Goal: Contribute content: Contribute content

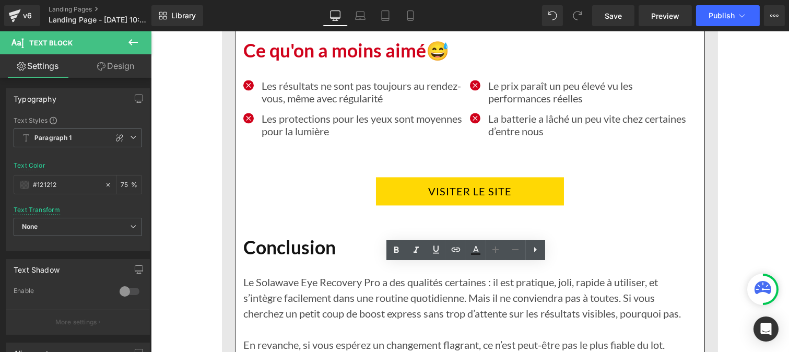
scroll to position [4053, 0]
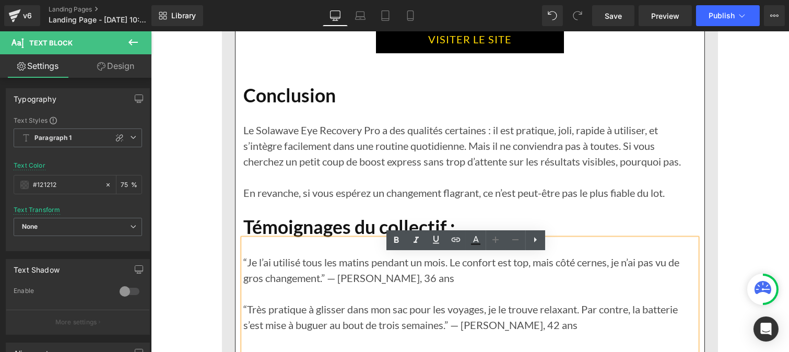
click at [417, 53] on link "VISITER LE SITE" at bounding box center [470, 39] width 188 height 28
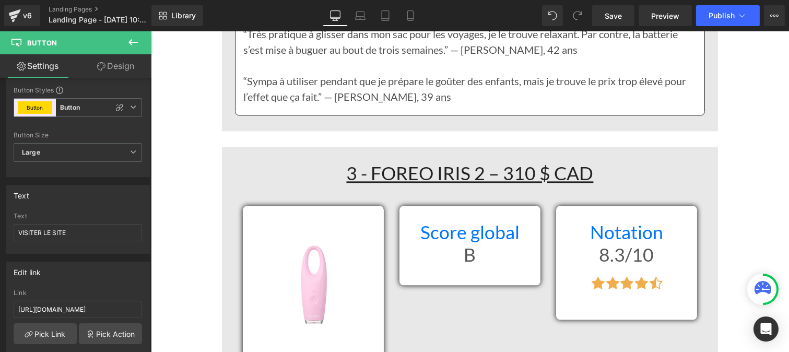
scroll to position [4329, 0]
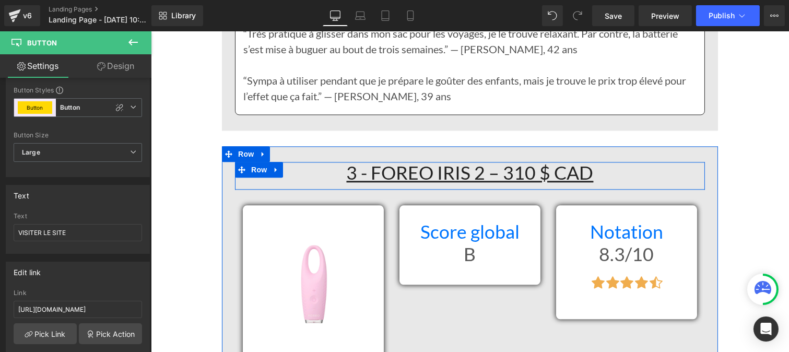
click at [351, 184] on u "3 - FOREO IRIS 2 – 310 $ CAD" at bounding box center [469, 172] width 247 height 22
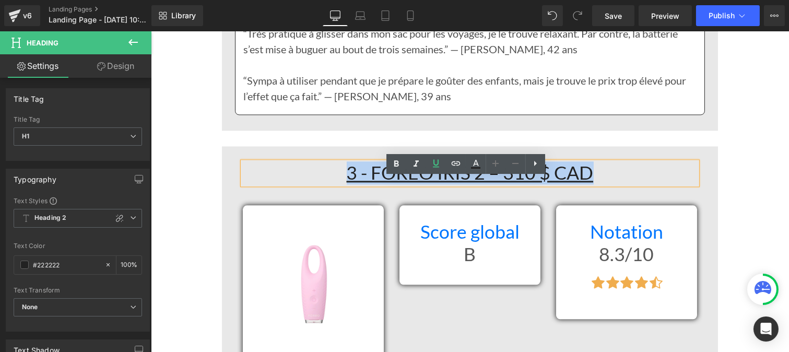
drag, startPoint x: 515, startPoint y: 190, endPoint x: 551, endPoint y: 188, distance: 36.1
click at [597, 181] on h1 "3 - FOREO IRIS 2 – 310 $ CAD" at bounding box center [469, 173] width 455 height 22
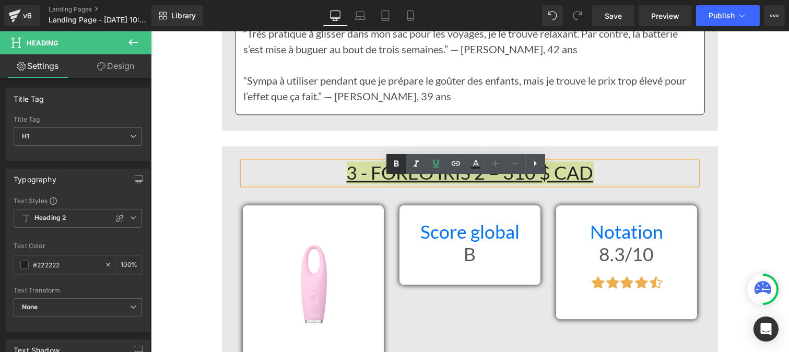
click at [399, 164] on icon at bounding box center [396, 164] width 13 height 13
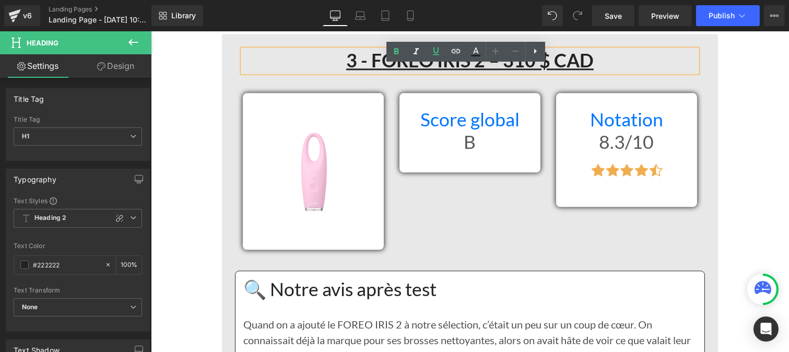
scroll to position [4439, 0]
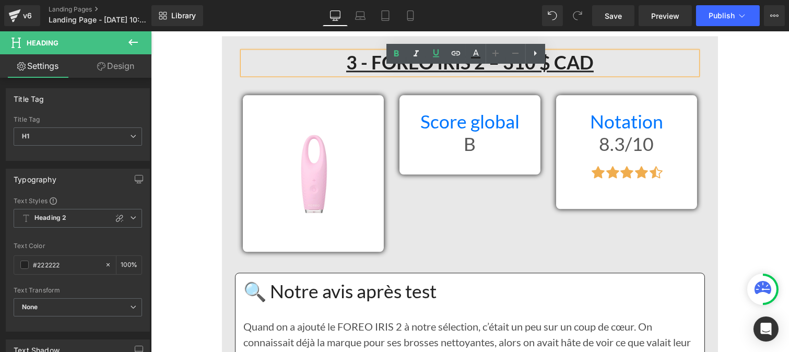
click at [420, 133] on h1 "Score global" at bounding box center [469, 122] width 125 height 22
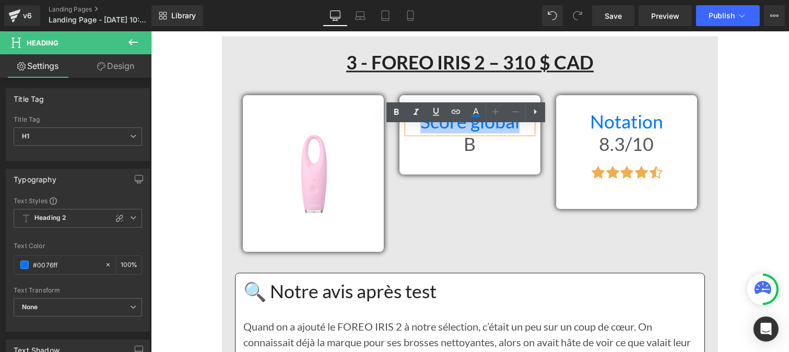
drag, startPoint x: 414, startPoint y: 135, endPoint x: 515, endPoint y: 137, distance: 100.3
click at [515, 133] on h1 "Score global" at bounding box center [469, 122] width 125 height 22
click at [392, 109] on icon at bounding box center [396, 112] width 13 height 13
click at [429, 156] on h1 "B" at bounding box center [469, 144] width 125 height 22
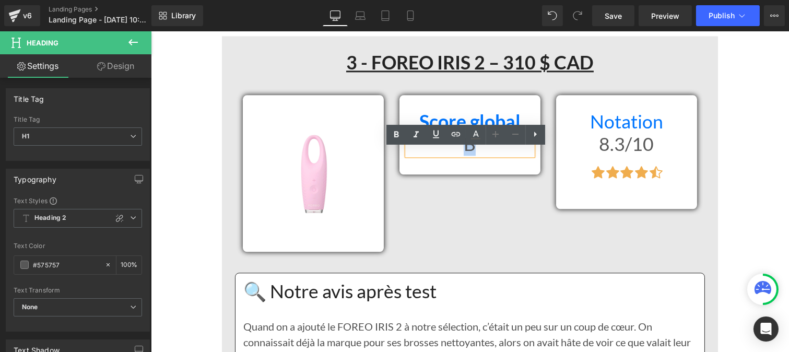
drag, startPoint x: 437, startPoint y: 160, endPoint x: 511, endPoint y: 167, distance: 74.5
click at [511, 156] on h1 "B" at bounding box center [469, 144] width 125 height 22
click at [392, 135] on icon at bounding box center [396, 135] width 13 height 13
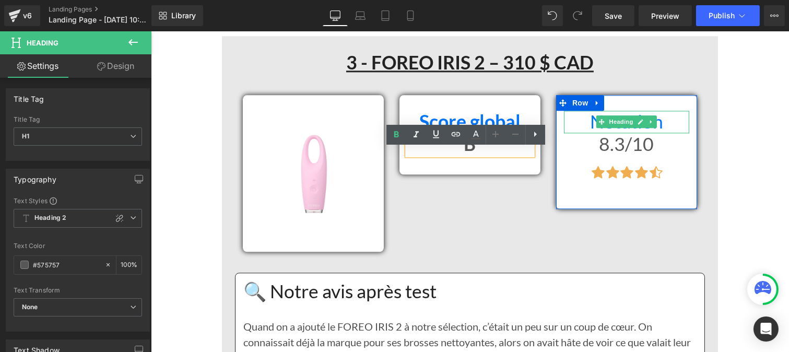
click at [584, 133] on h1 "Notation" at bounding box center [626, 122] width 125 height 22
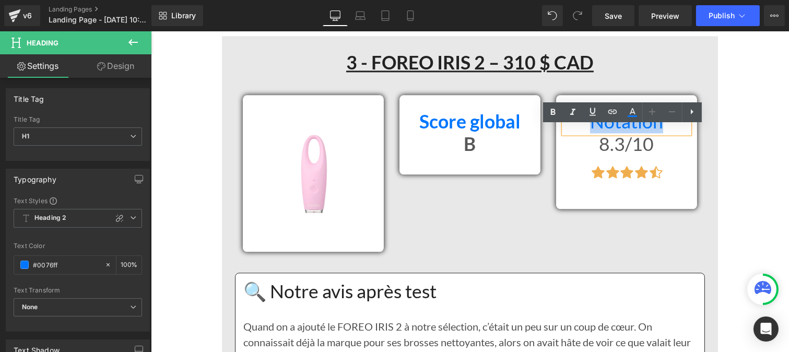
drag, startPoint x: 583, startPoint y: 136, endPoint x: 726, endPoint y: 147, distance: 143.5
click at [670, 133] on h1 "Notation" at bounding box center [626, 122] width 125 height 22
click at [555, 109] on icon at bounding box center [553, 112] width 13 height 13
click at [596, 150] on span at bounding box center [601, 144] width 11 height 13
click at [590, 155] on h1 "8.3/10" at bounding box center [626, 144] width 125 height 22
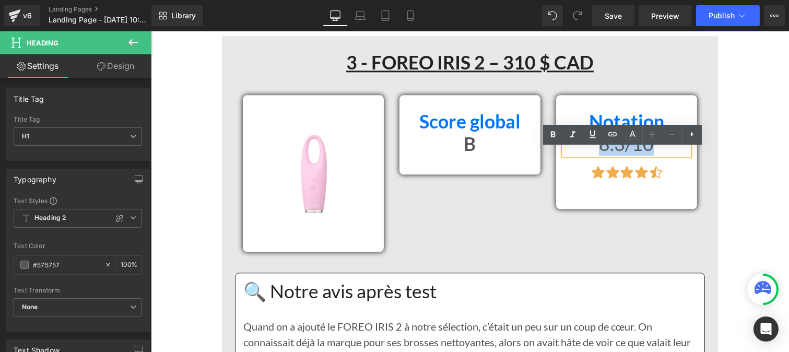
drag, startPoint x: 590, startPoint y: 155, endPoint x: 654, endPoint y: 162, distance: 64.2
click at [654, 156] on h1 "8.3/10" at bounding box center [626, 144] width 125 height 22
click at [554, 135] on icon at bounding box center [553, 135] width 13 height 13
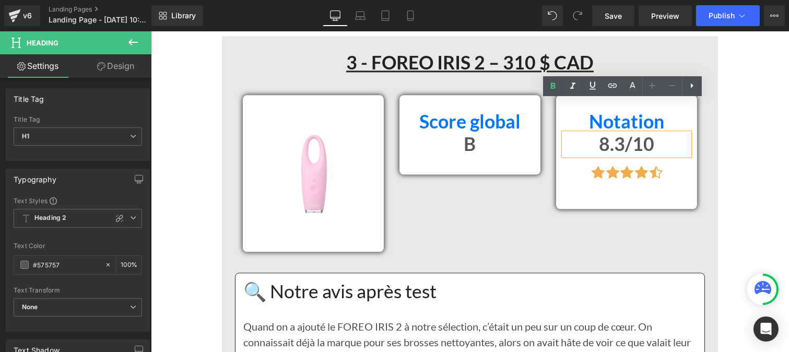
scroll to position [4572, 0]
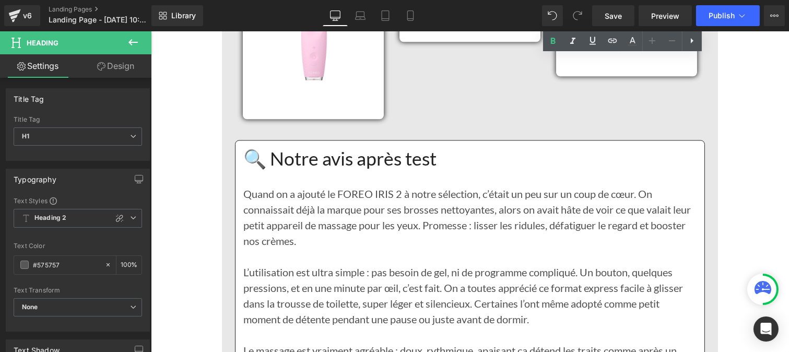
click at [339, 170] on h1 "🔍 Notre avis après test" at bounding box center [469, 159] width 453 height 22
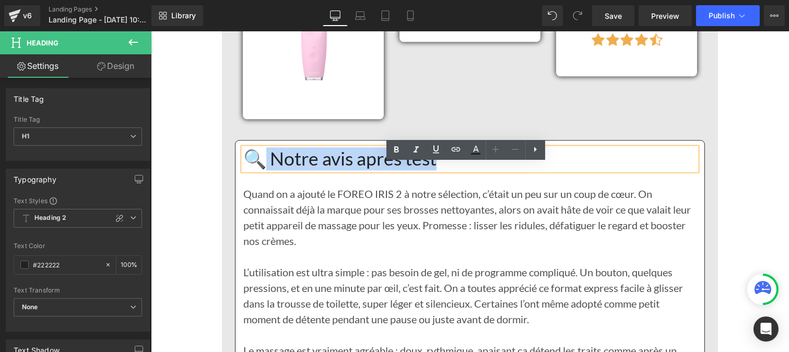
drag, startPoint x: 379, startPoint y: 169, endPoint x: 265, endPoint y: 166, distance: 113.4
click at [265, 166] on h1 "🔍 Notre avis après test" at bounding box center [469, 159] width 453 height 22
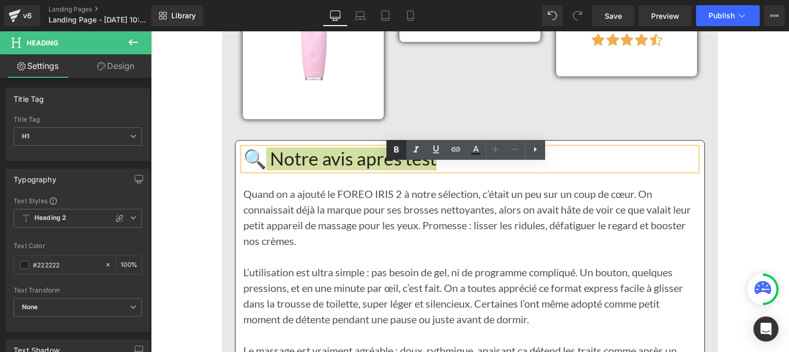
click at [391, 152] on icon at bounding box center [396, 150] width 13 height 13
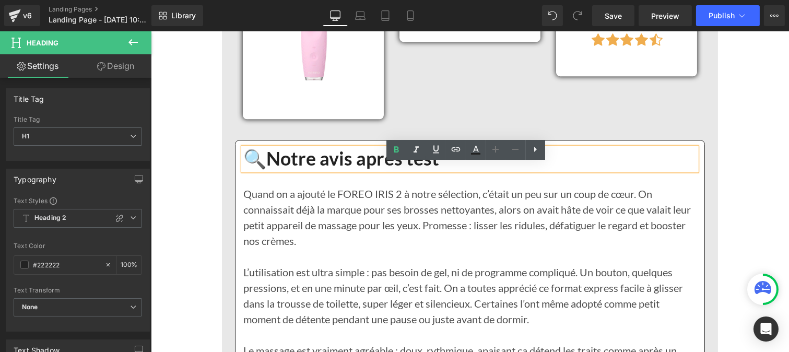
click at [292, 246] on p "Quand on a ajouté le FOREO IRIS 2 à notre sélection, c’était un peu sur un coup…" at bounding box center [469, 217] width 453 height 63
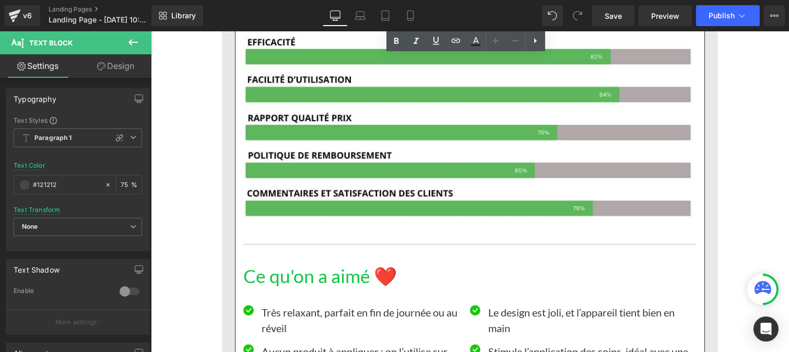
scroll to position [5111, 0]
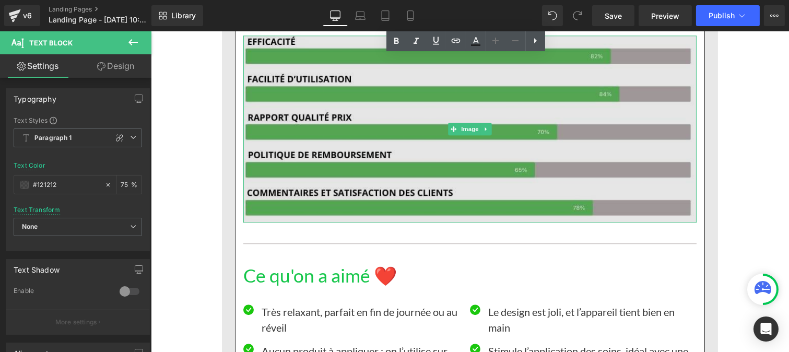
click at [405, 160] on img at bounding box center [469, 129] width 453 height 187
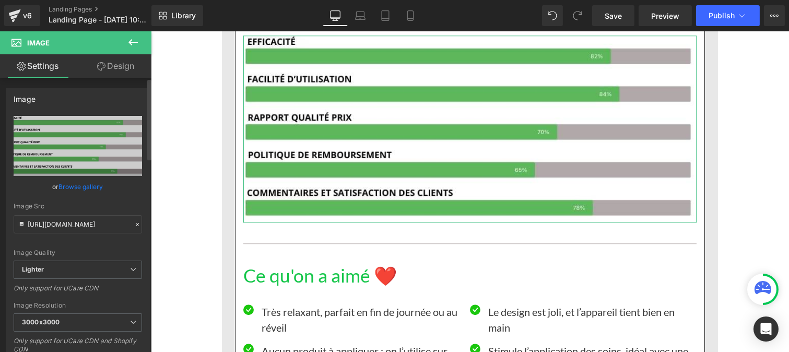
click at [134, 221] on icon at bounding box center [137, 224] width 7 height 7
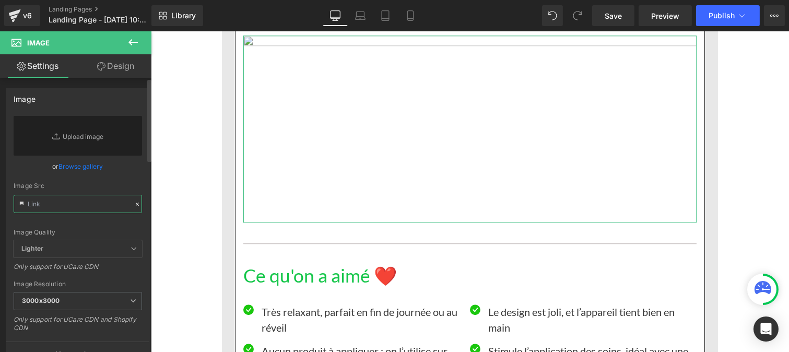
click at [76, 206] on input "text" at bounding box center [78, 204] width 129 height 18
paste input "https://cdn.shopify.com/s/files/1/0986/3672/6610/files/Pourcentage_produit_3.jp…"
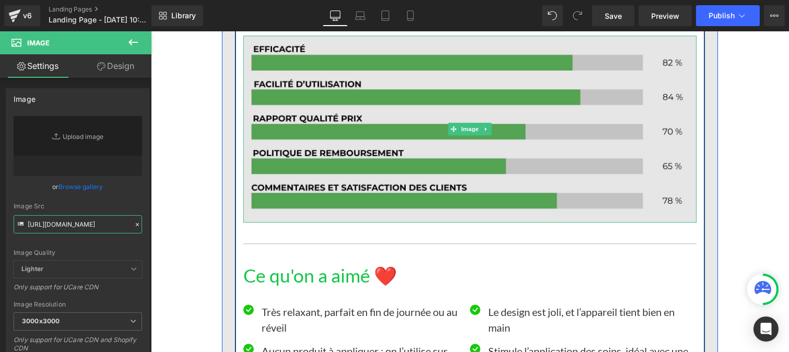
type input "https://cdn.shopify.com/s/files/1/0986/3672/6610/files/Pourcentage_produit_3_30…"
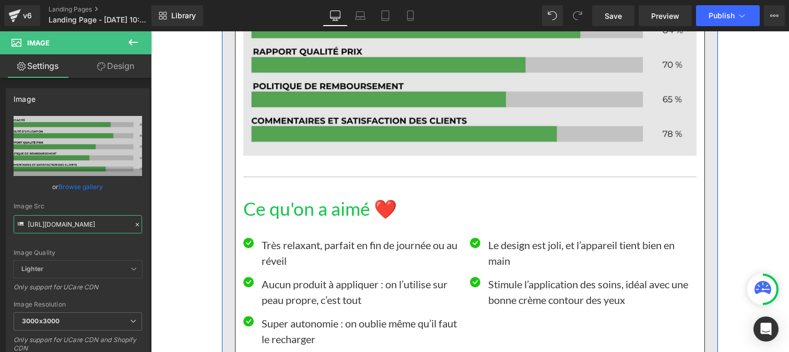
scroll to position [5211, 0]
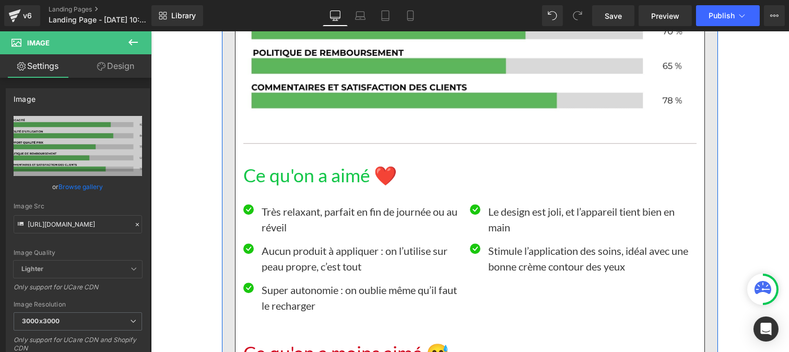
click at [320, 184] on h1 "Ce qu'on a aimé ❤️" at bounding box center [469, 176] width 453 height 22
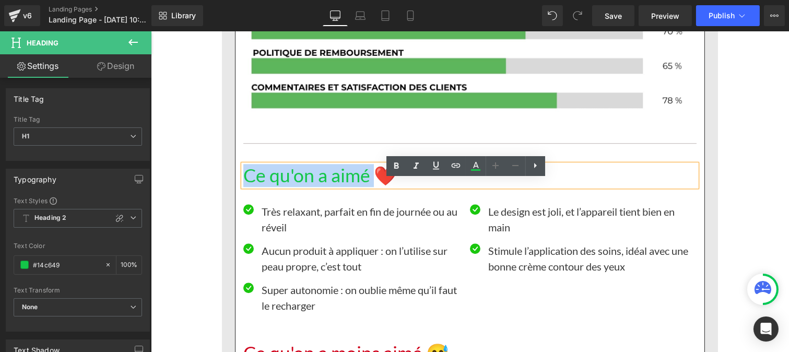
drag, startPoint x: 245, startPoint y: 183, endPoint x: 232, endPoint y: 183, distance: 12.5
click at [235, 183] on div "🔍 Notre avis après test Heading Quand on a ajouté le FOREO IRIS 2 à notre sélec…" at bounding box center [469, 187] width 469 height 1359
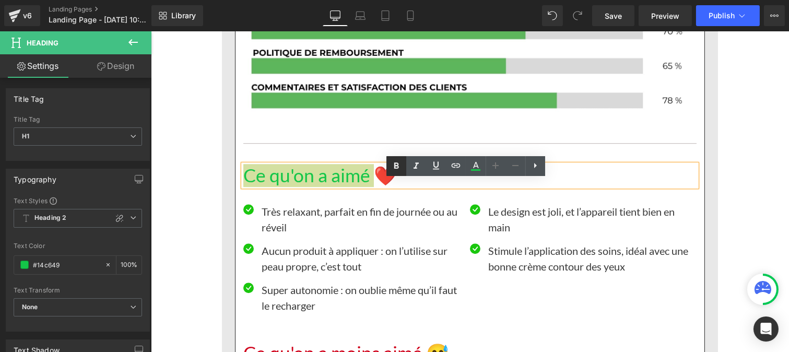
click at [394, 164] on icon at bounding box center [396, 166] width 13 height 13
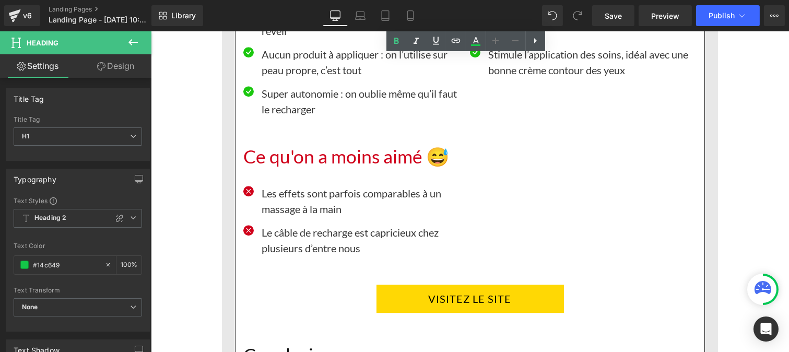
scroll to position [5411, 0]
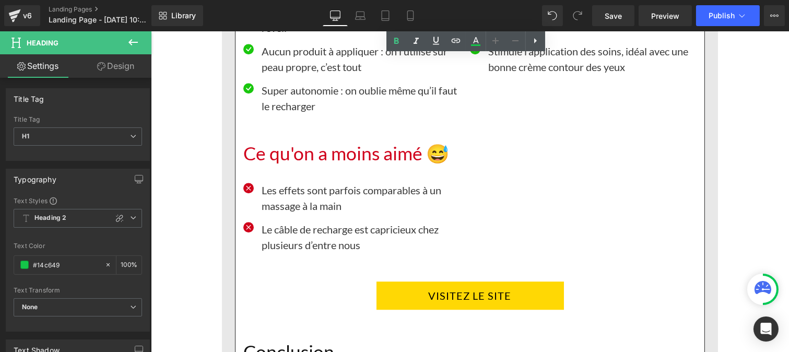
click at [318, 164] on h1 "Ce qu'on a moins aimé 😅" at bounding box center [469, 154] width 453 height 22
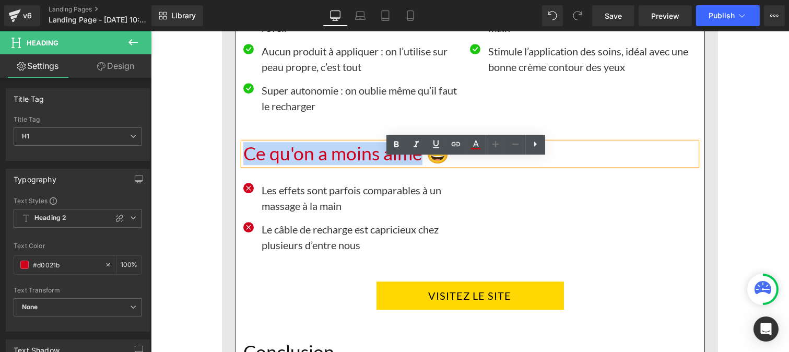
drag, startPoint x: 416, startPoint y: 172, endPoint x: 233, endPoint y: 172, distance: 183.4
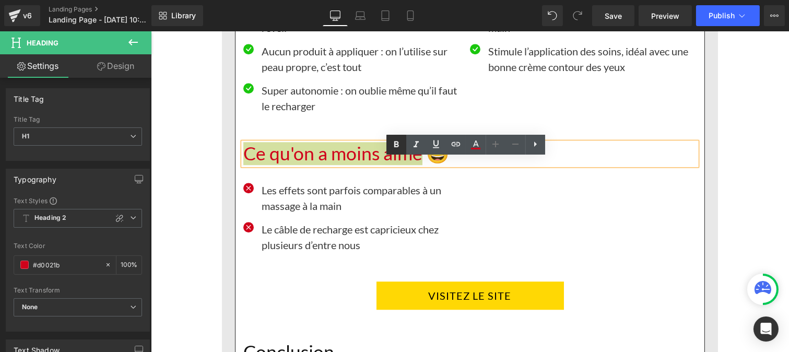
click at [394, 146] on icon at bounding box center [396, 144] width 5 height 6
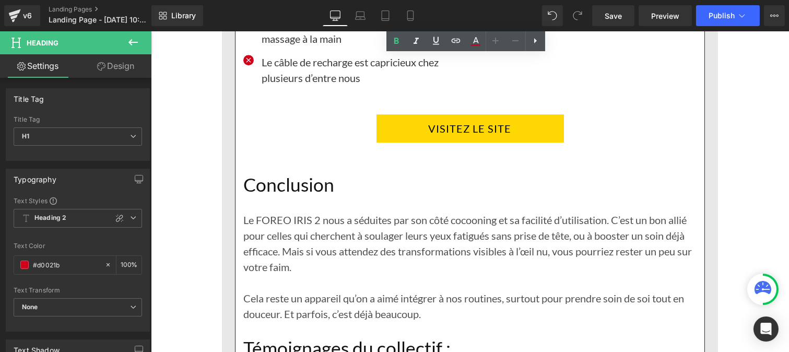
scroll to position [5578, 0]
click at [301, 196] on h1 "Conclusion" at bounding box center [469, 184] width 453 height 22
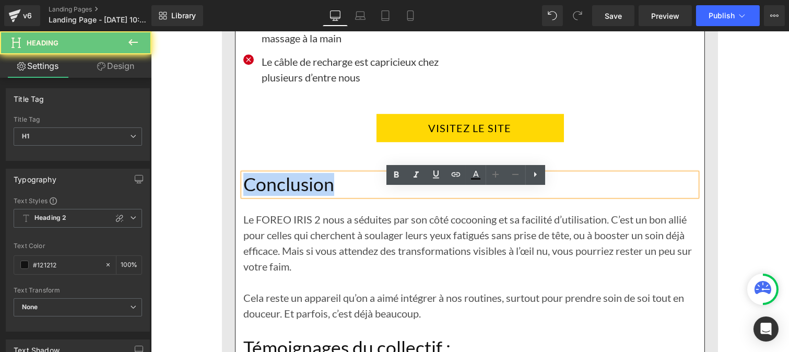
drag, startPoint x: 239, startPoint y: 199, endPoint x: 227, endPoint y: 197, distance: 12.1
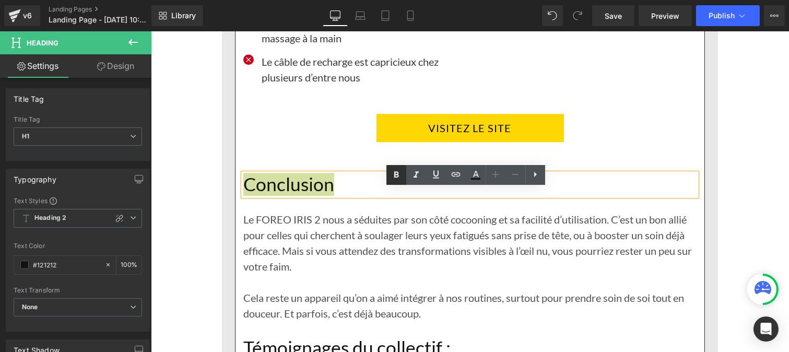
click at [397, 172] on icon at bounding box center [396, 175] width 5 height 6
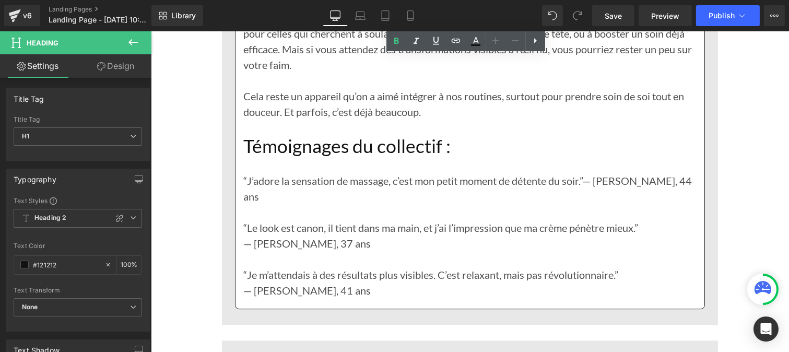
scroll to position [5781, 0]
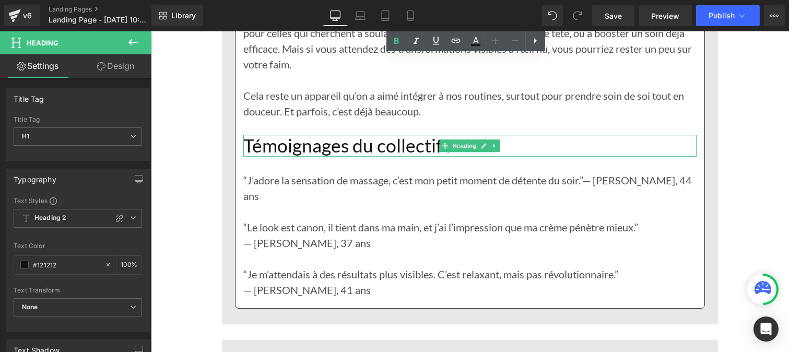
click at [300, 157] on h1 "Témoignages du collectif :" at bounding box center [469, 146] width 453 height 22
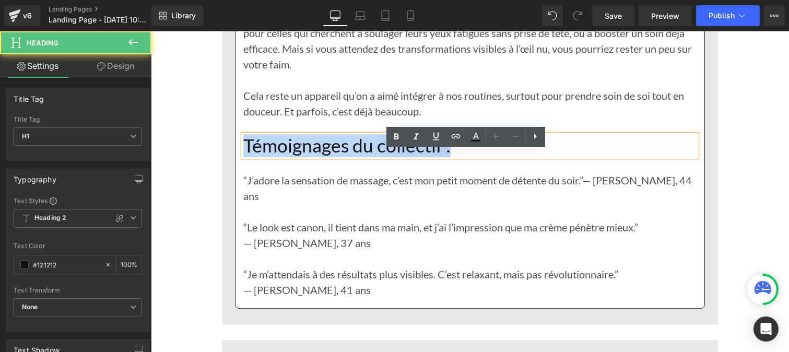
drag, startPoint x: 368, startPoint y: 164, endPoint x: 228, endPoint y: 170, distance: 139.7
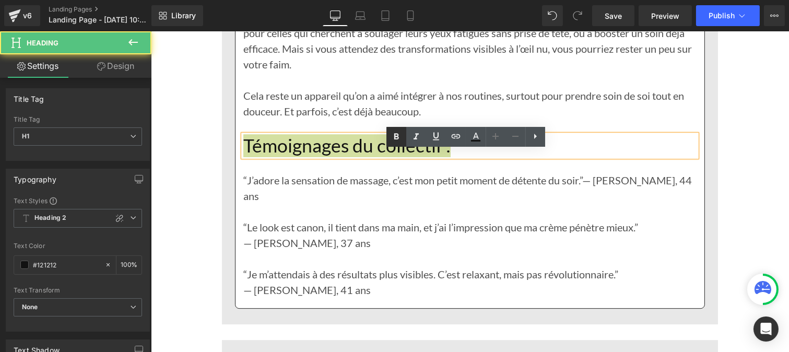
click at [395, 137] on icon at bounding box center [396, 136] width 5 height 6
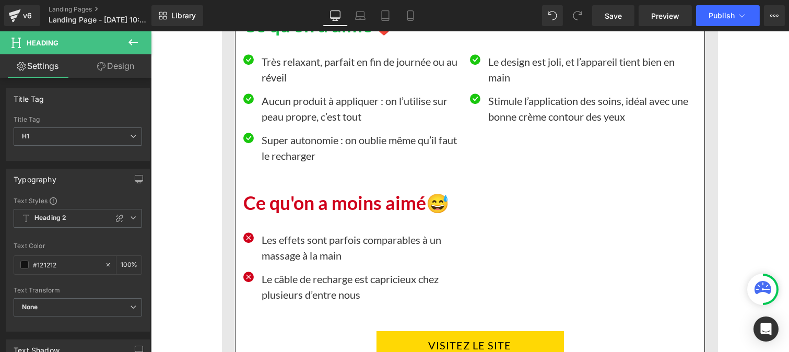
scroll to position [5359, 0]
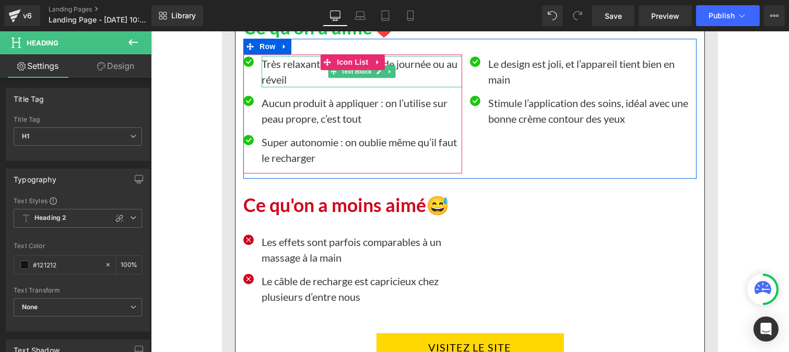
click at [270, 87] on p "Très relaxant, parfait en fin de journée ou au réveil" at bounding box center [361, 71] width 201 height 31
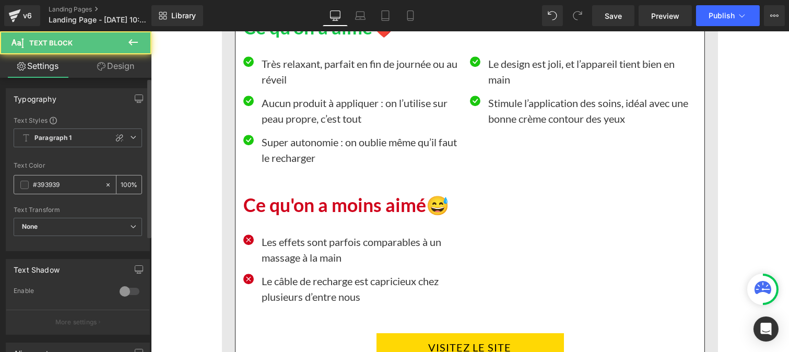
click at [75, 183] on input "#393939" at bounding box center [66, 184] width 67 height 11
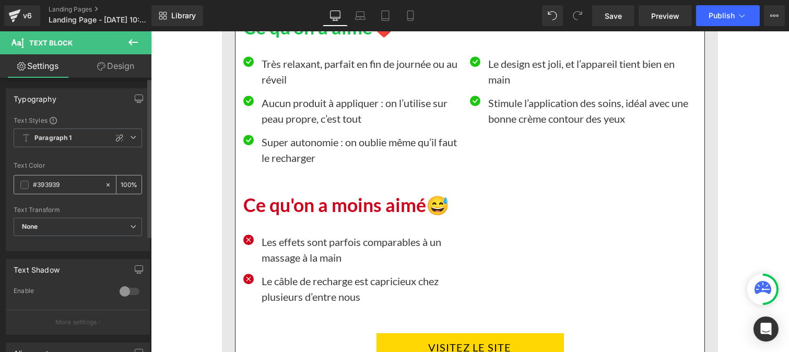
paste input "https://cdn.shopify.com/s/files/1/0986/3672/6610/files/Pourcentage_produit_3.jp…"
type input "https://cdn.shopify.com/s/files/1/0986/3672/6610/files/Pourcentage_produit_3.jp…"
type input "0"
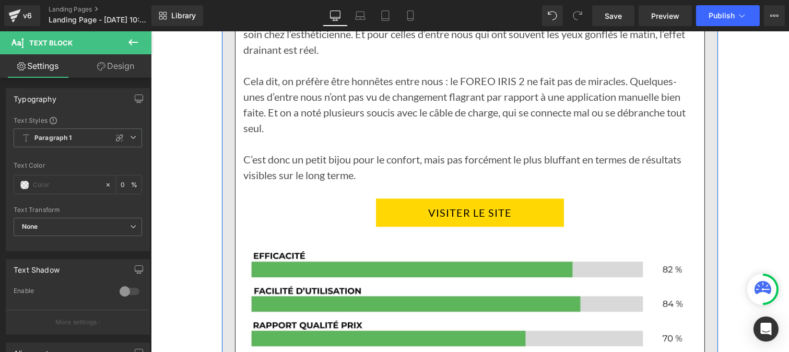
scroll to position [4903, 0]
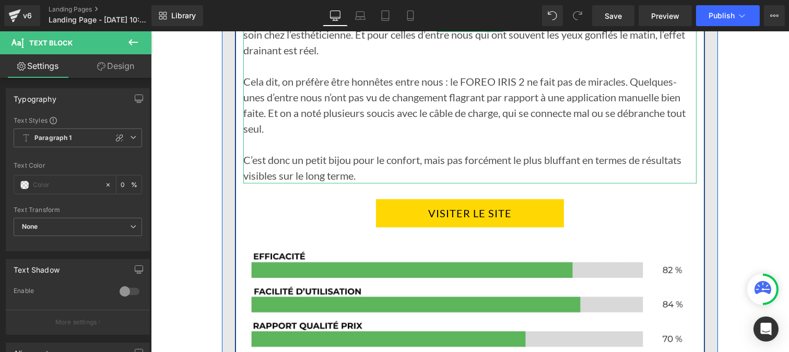
click at [280, 152] on p at bounding box center [469, 144] width 453 height 16
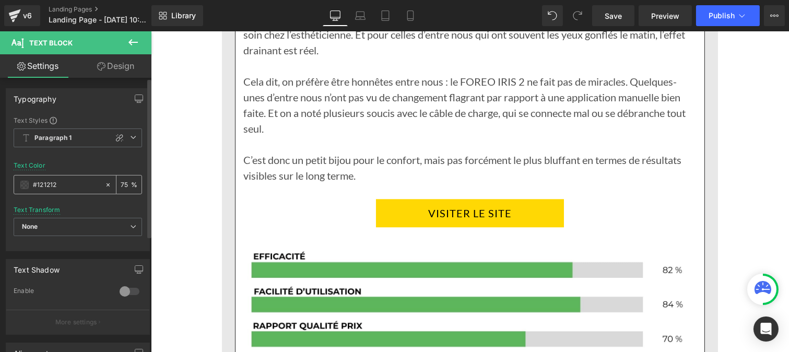
click at [68, 190] on input "#121212" at bounding box center [66, 184] width 67 height 11
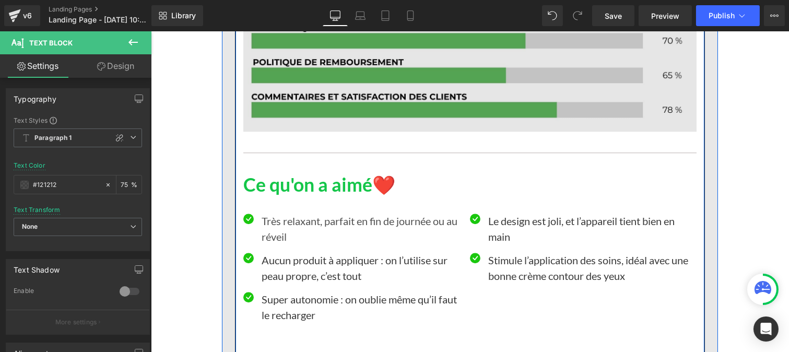
scroll to position [5203, 0]
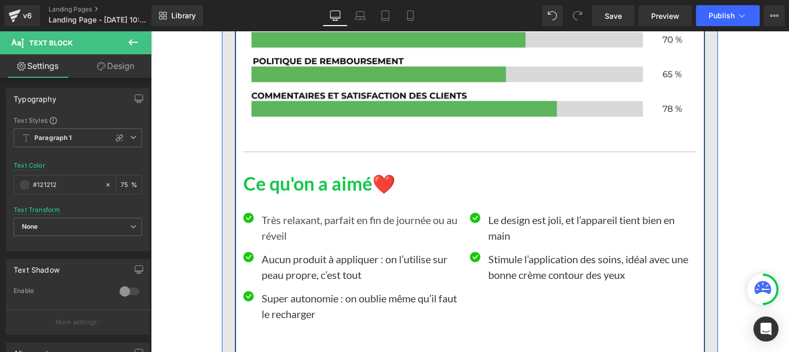
click at [272, 243] on p "Très relaxant, parfait en fin de journée ou au réveil" at bounding box center [361, 227] width 201 height 31
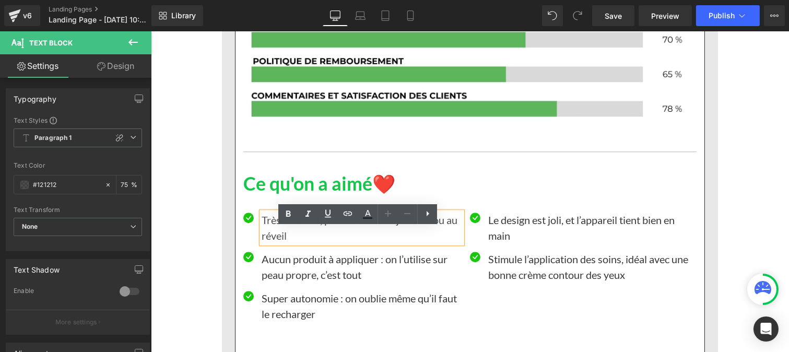
click at [271, 276] on p "Aucun produit à appliquer : on l’utilise sur peau propre, c’est tout" at bounding box center [361, 266] width 201 height 31
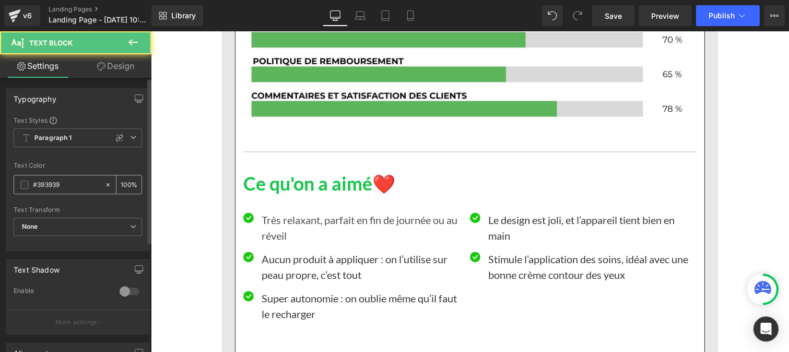
click at [74, 183] on input "#393939" at bounding box center [66, 184] width 67 height 11
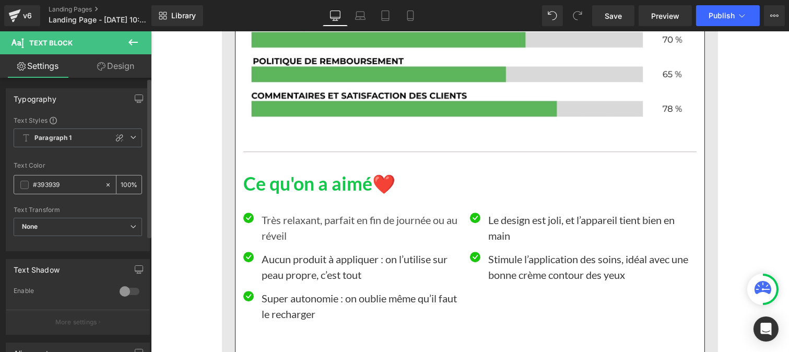
paste input "121212"
type input "#121212"
click at [127, 181] on div "100 %" at bounding box center [129, 185] width 25 height 18
click at [126, 179] on input "100" at bounding box center [126, 184] width 10 height 11
type input "1"
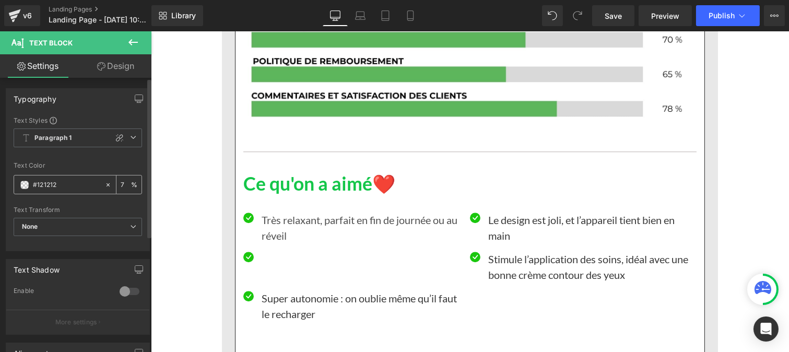
type input "75"
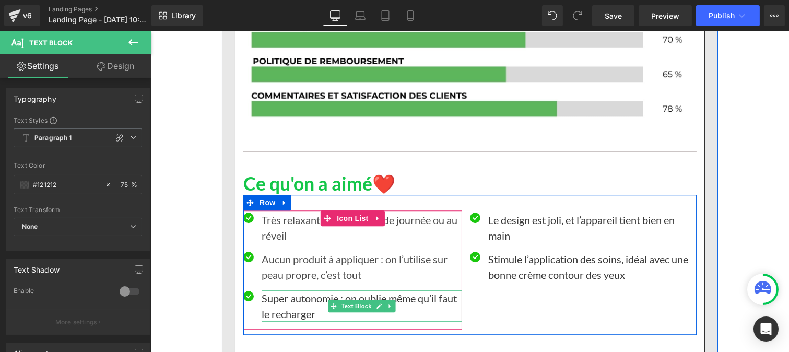
click at [280, 310] on p "Super autonomie : on oublie même qu’il faut le recharger" at bounding box center [361, 305] width 201 height 31
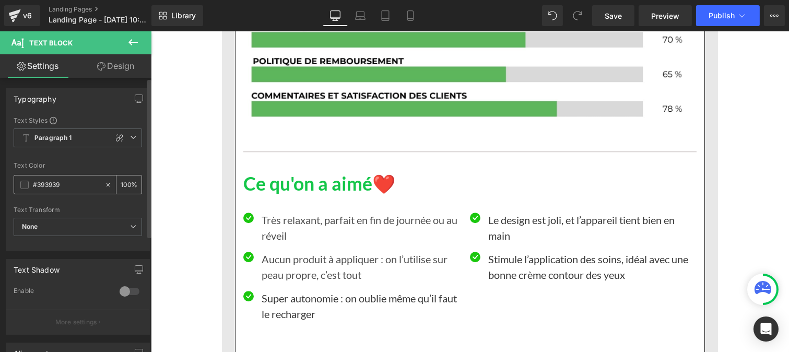
click at [66, 183] on input "#393939" at bounding box center [66, 184] width 67 height 11
type input "#121212"
click at [125, 181] on input "100" at bounding box center [126, 184] width 10 height 11
type input "1"
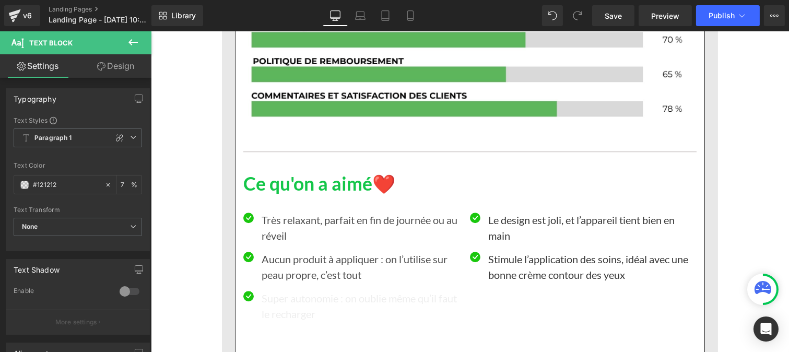
type input "75"
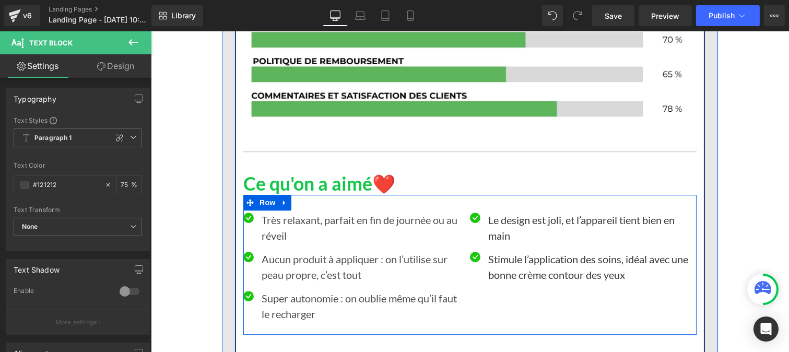
click at [499, 243] on p "Le design est joli, et l’appareil tient bien en main" at bounding box center [588, 227] width 201 height 31
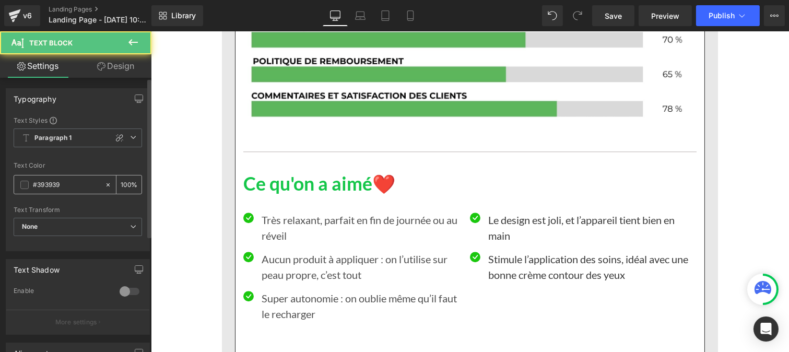
click at [66, 186] on input "#393939" at bounding box center [66, 184] width 67 height 11
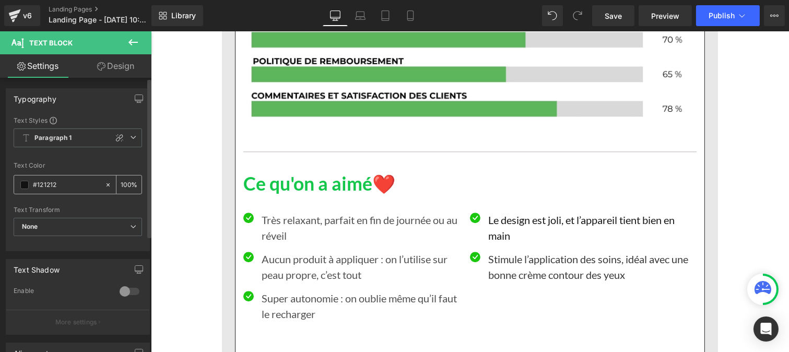
type input "#121212"
click at [124, 181] on input "100" at bounding box center [126, 184] width 10 height 11
type input "0"
type input "75"
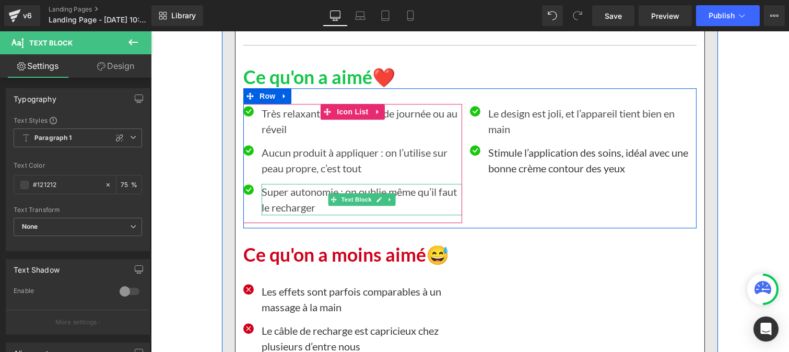
scroll to position [5310, 0]
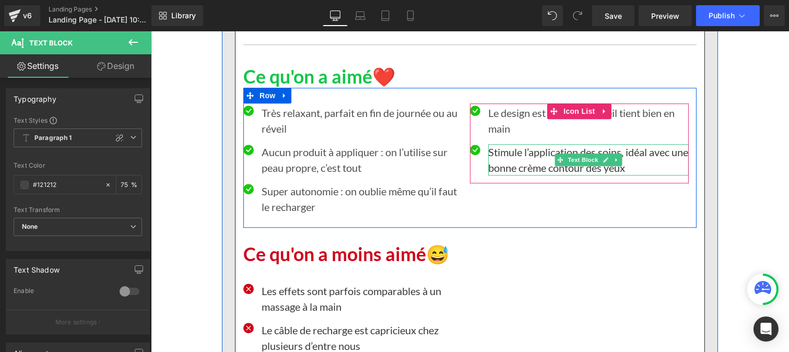
click at [504, 176] on p "Stimule l’application des soins, idéal avec une bonne crème contour des yeux" at bounding box center [588, 159] width 201 height 31
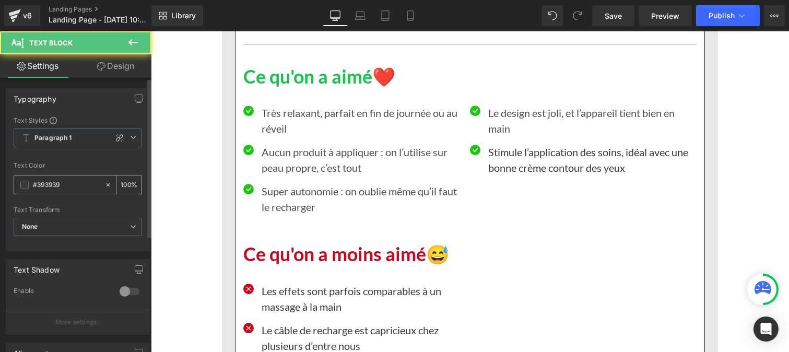
click at [78, 181] on input "#393939" at bounding box center [66, 184] width 67 height 11
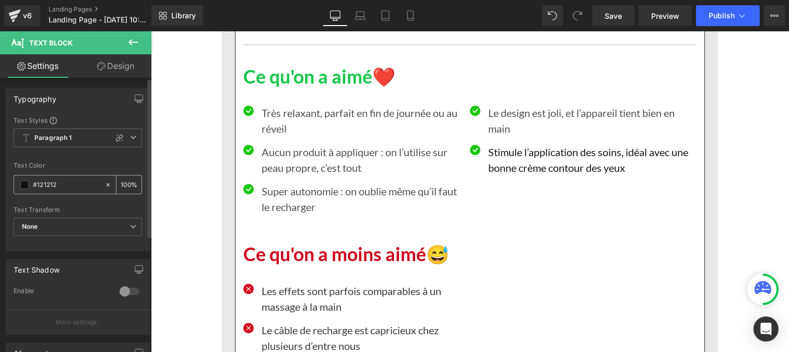
type input "#121212"
click at [129, 181] on div "100 %" at bounding box center [129, 185] width 25 height 18
click at [126, 179] on input "100" at bounding box center [126, 184] width 10 height 11
type input "1"
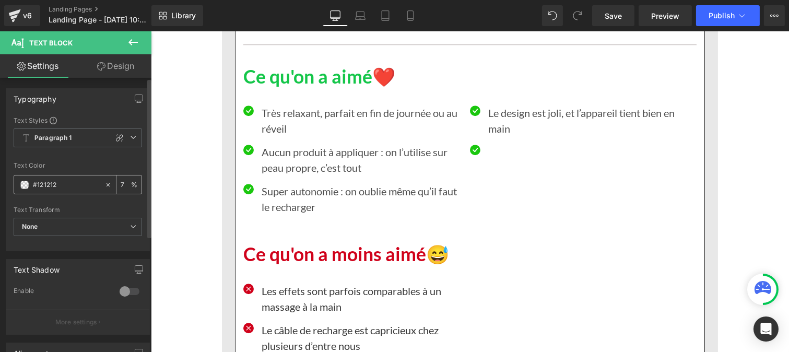
type input "75"
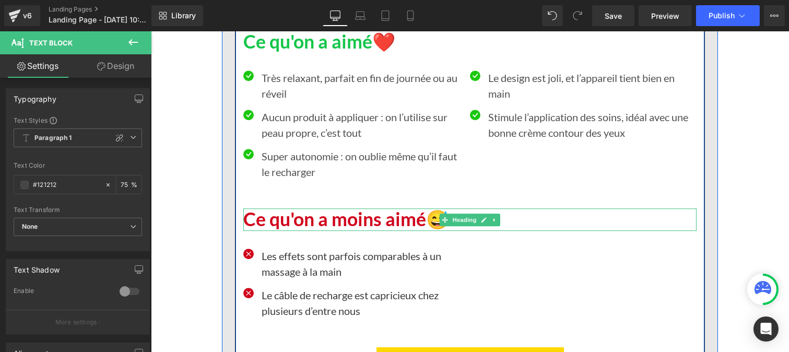
scroll to position [5347, 0]
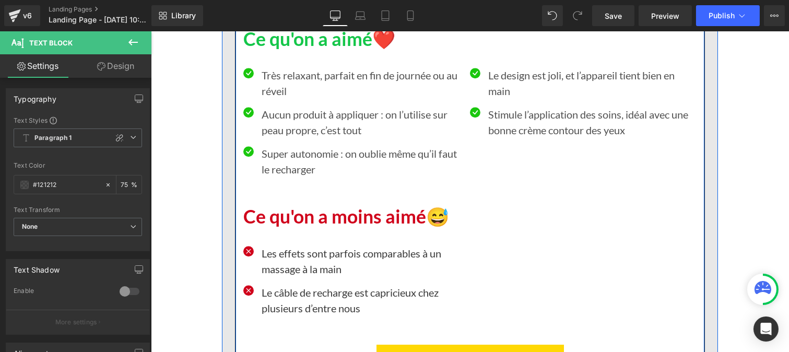
click at [280, 277] on p "Les effets sont parfois comparables à un massage à la main" at bounding box center [361, 261] width 201 height 31
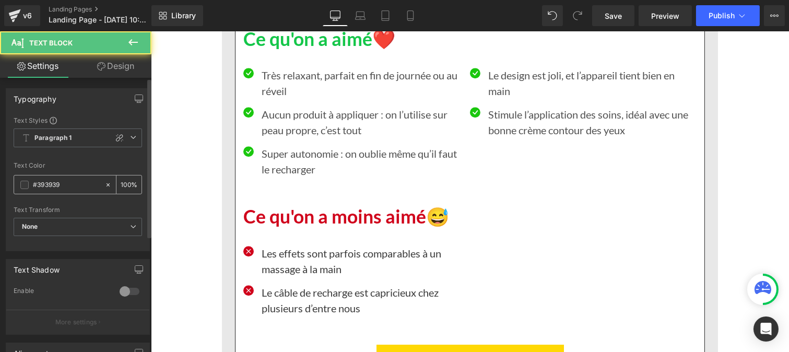
click at [76, 184] on input "#393939" at bounding box center [66, 184] width 67 height 11
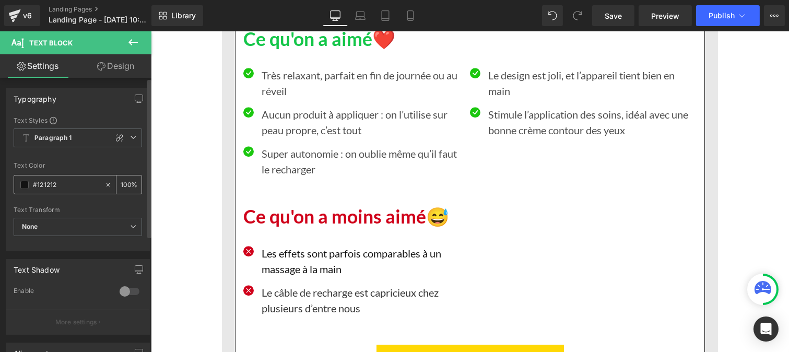
type input "#121212"
click at [125, 185] on input "100" at bounding box center [126, 184] width 10 height 11
type input "1"
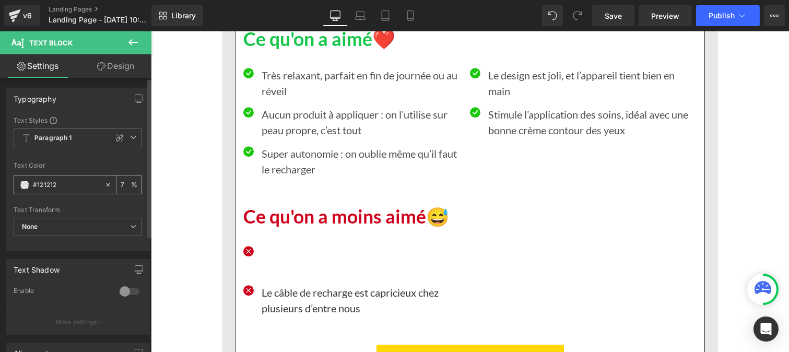
type input "75"
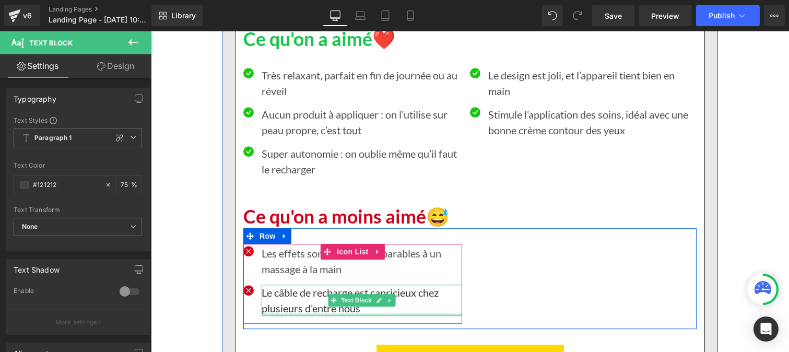
click at [270, 316] on p "Le câble de recharge est capricieux chez plusieurs d’entre nous" at bounding box center [361, 300] width 201 height 31
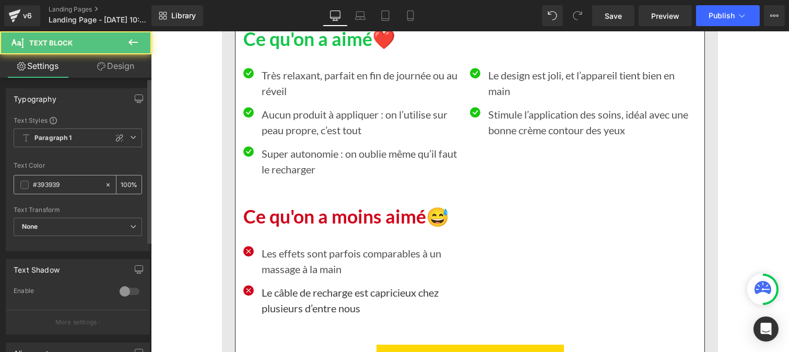
click at [79, 184] on input "#393939" at bounding box center [66, 184] width 67 height 11
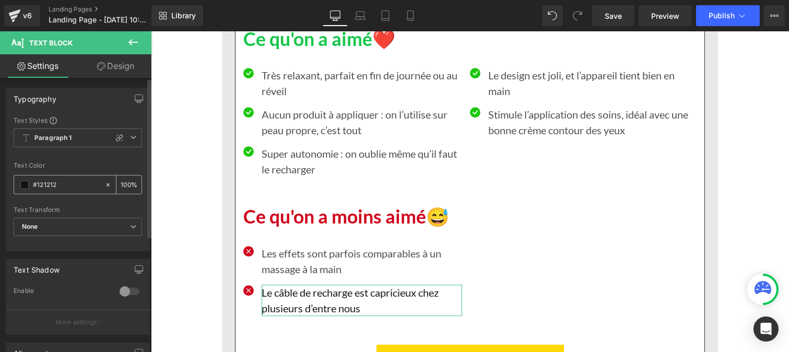
type input "#121212"
click at [126, 180] on input "100" at bounding box center [126, 184] width 10 height 11
type input "1"
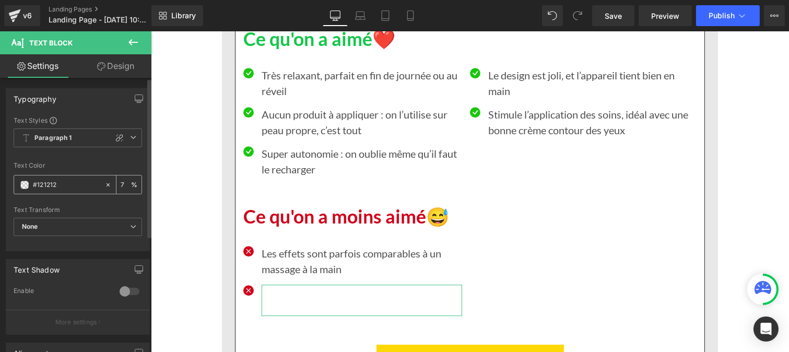
type input "75"
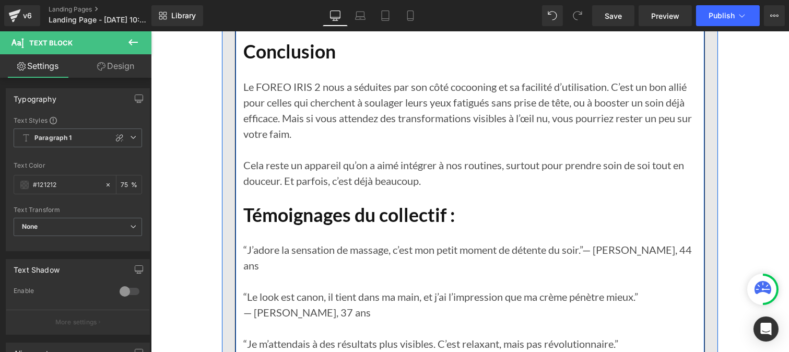
scroll to position [5727, 0]
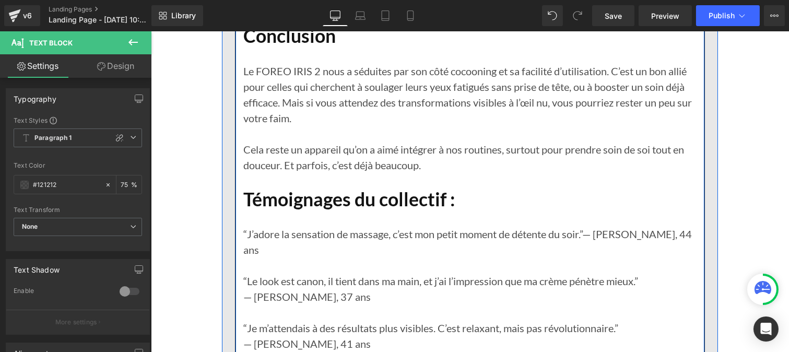
click at [286, 126] on p "Le FOREO IRIS 2 nous a séduites par son côté cocooning et sa facilité d’utilisa…" at bounding box center [469, 94] width 453 height 63
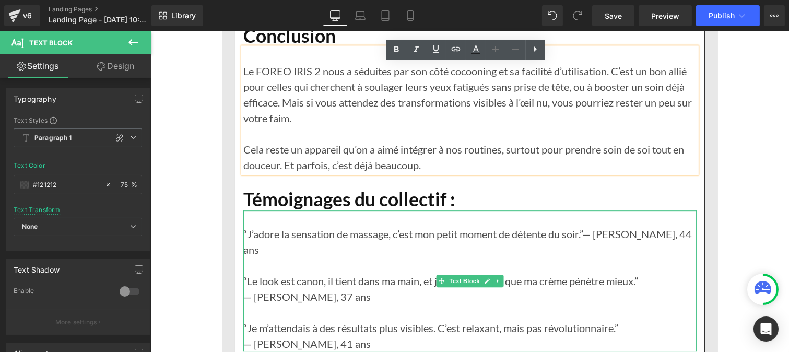
click at [281, 267] on p at bounding box center [469, 266] width 453 height 16
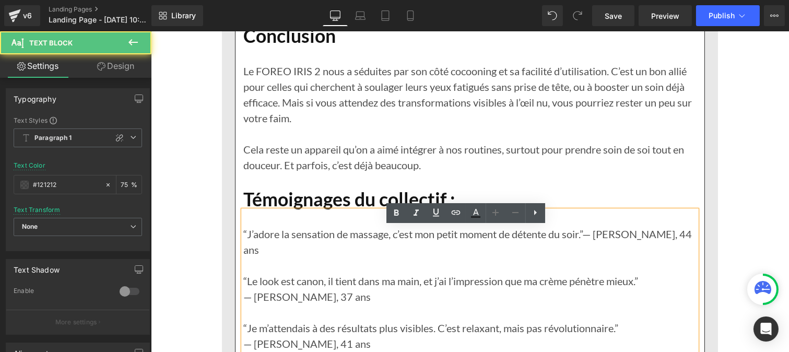
click at [271, 258] on p "“J’adore la sensation de massage, c’est mon petit moment de détente du soir.” —…" at bounding box center [469, 241] width 453 height 31
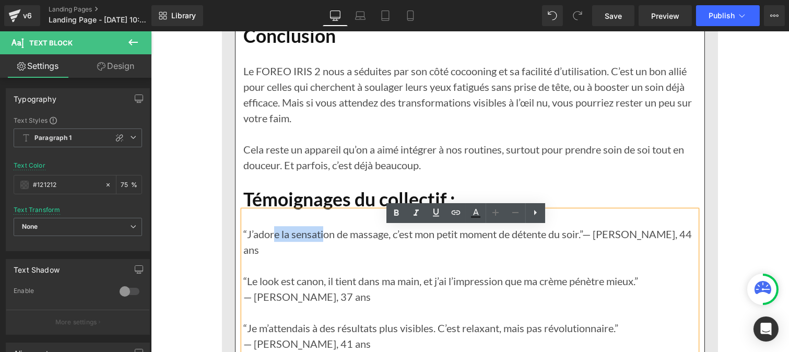
drag, startPoint x: 295, startPoint y: 258, endPoint x: 335, endPoint y: 257, distance: 40.2
click at [335, 257] on p "“J’adore la sensation de massage, c’est mon petit moment de détente du soir.” —…" at bounding box center [469, 241] width 453 height 31
click at [472, 211] on icon at bounding box center [476, 213] width 13 height 13
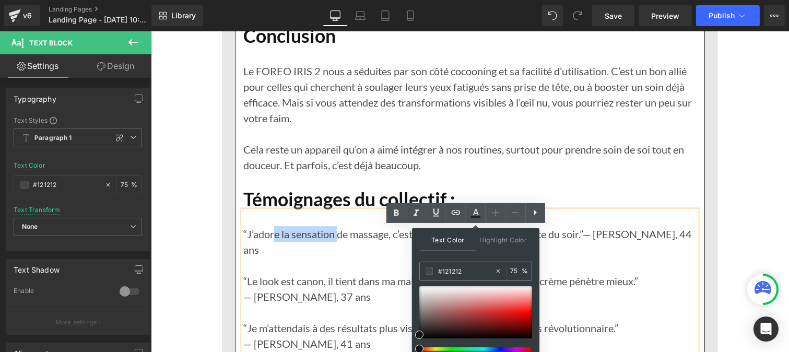
click at [316, 256] on p "“J’adore la sensation de massage, c’est mon petit moment de détente du soir.” —…" at bounding box center [469, 241] width 453 height 31
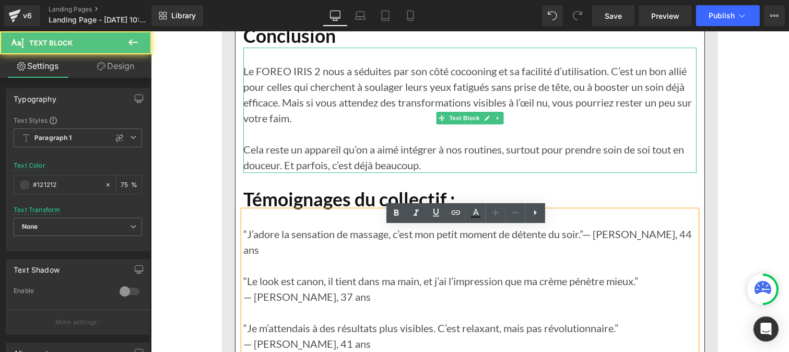
click at [282, 102] on p "Le FOREO IRIS 2 nous a séduites par son côté cocooning et sa facilité d’utilisa…" at bounding box center [469, 94] width 453 height 63
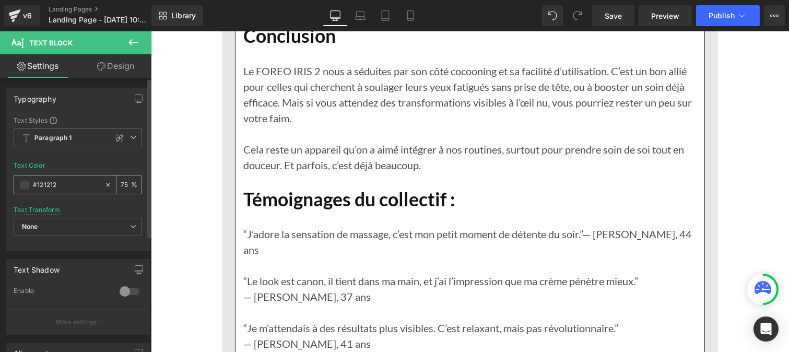
click at [69, 186] on input "#121212" at bounding box center [66, 184] width 67 height 11
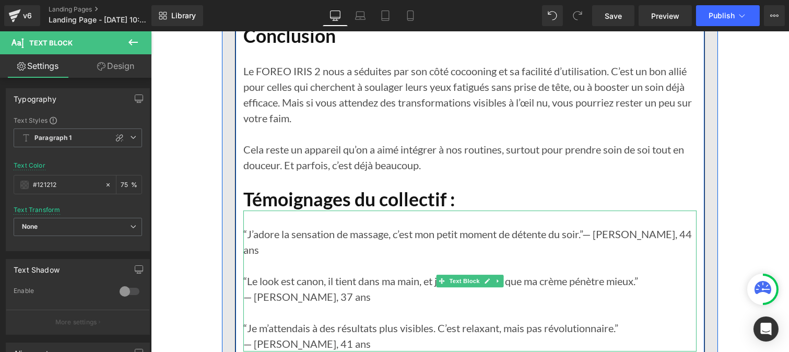
click at [257, 247] on p "“J’adore la sensation de massage, c’est mon petit moment de détente du soir.” —…" at bounding box center [469, 241] width 453 height 31
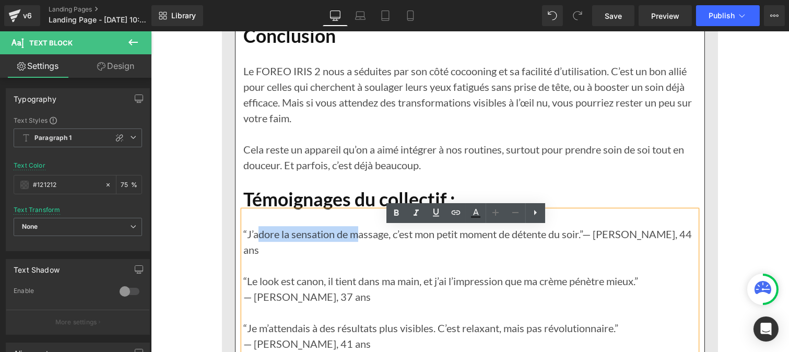
drag, startPoint x: 257, startPoint y: 247, endPoint x: 353, endPoint y: 257, distance: 96.6
click at [353, 257] on p "“J’adore la sensation de massage, c’est mon petit moment de détente du soir.” —…" at bounding box center [469, 241] width 453 height 31
click at [475, 214] on icon at bounding box center [476, 213] width 13 height 13
type input "75"
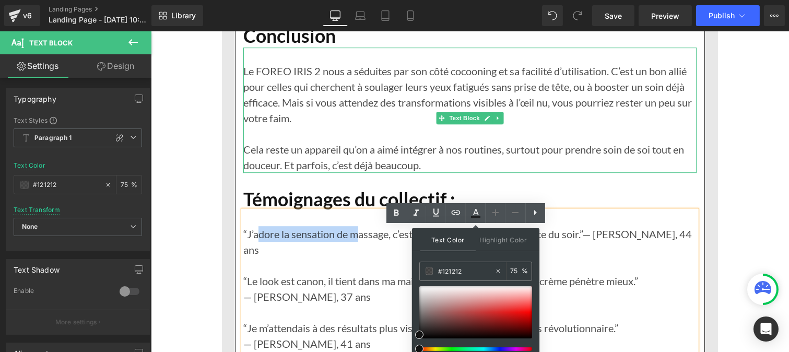
click at [275, 126] on p "Le FOREO IRIS 2 nous a séduites par son côté cocooning et sa facilité d’utilisa…" at bounding box center [469, 94] width 453 height 63
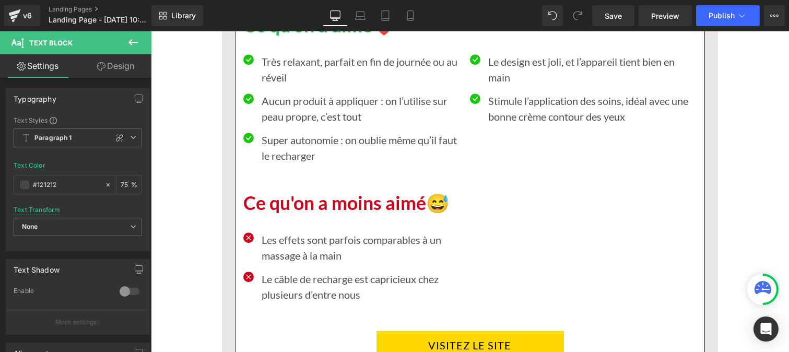
scroll to position [5360, 0]
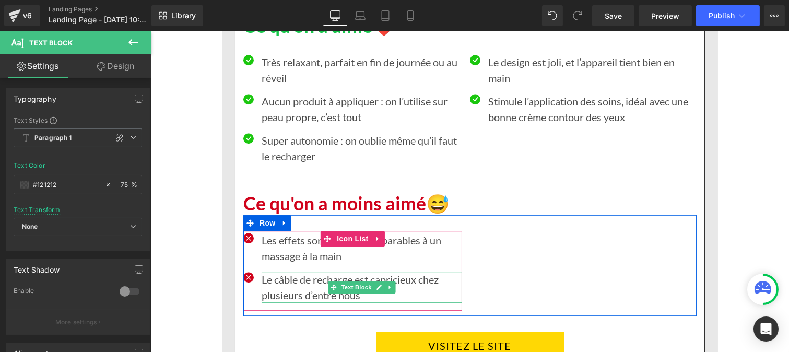
click at [278, 303] on p "Le câble de recharge est capricieux chez plusieurs d’entre nous" at bounding box center [361, 287] width 201 height 31
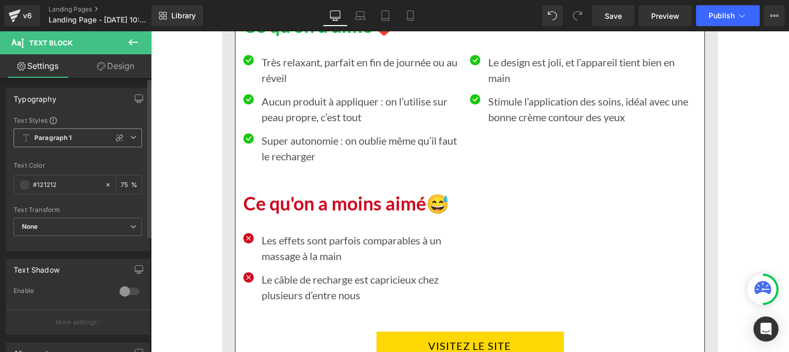
click at [53, 142] on b "Paragraph 1" at bounding box center [53, 138] width 38 height 9
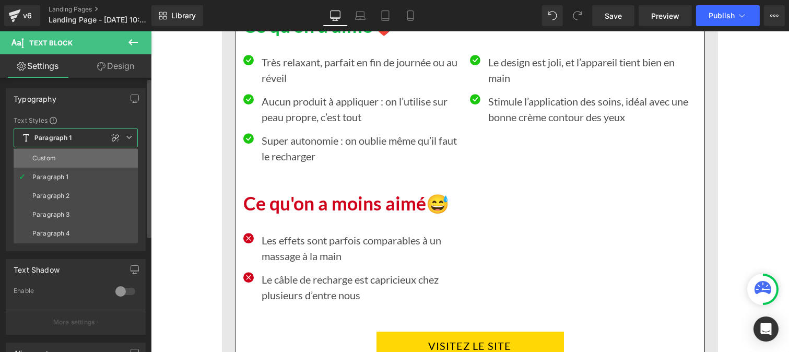
click at [51, 157] on div "Custom" at bounding box center [44, 158] width 24 height 7
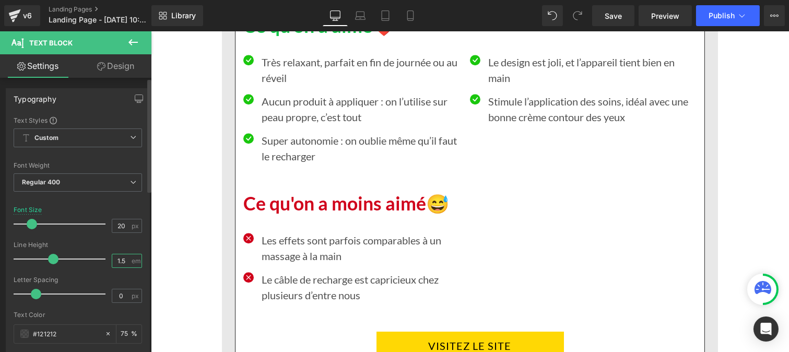
click at [123, 259] on input "1.5" at bounding box center [121, 260] width 18 height 13
type input "1.2"
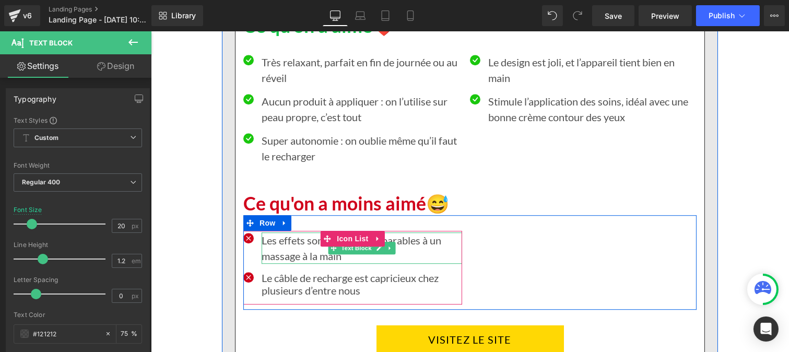
click at [287, 262] on p "Les effets sont parfois comparables à un massage à la main" at bounding box center [361, 247] width 201 height 31
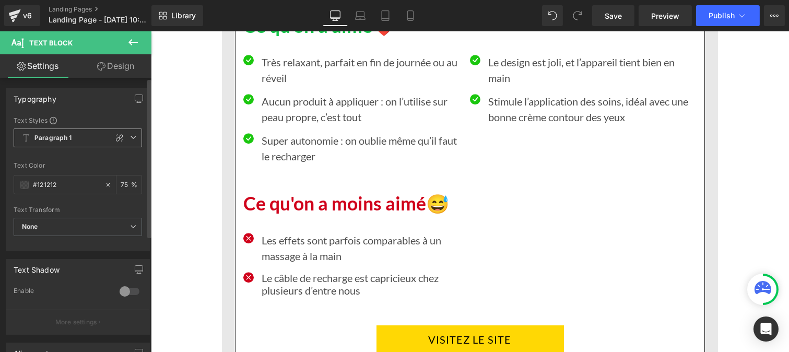
click at [67, 137] on b "Paragraph 1" at bounding box center [53, 138] width 38 height 9
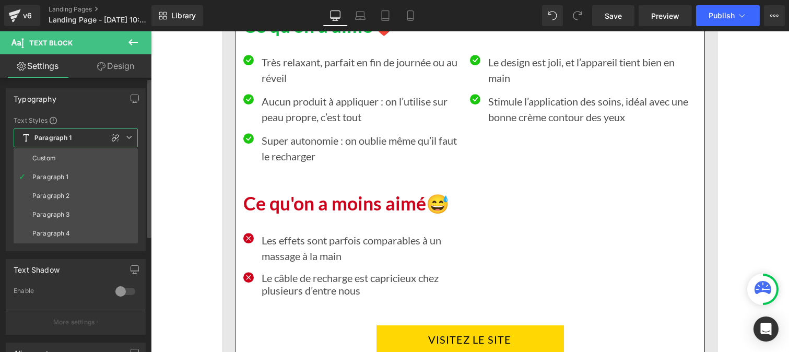
click at [59, 159] on li "Custom" at bounding box center [76, 158] width 124 height 19
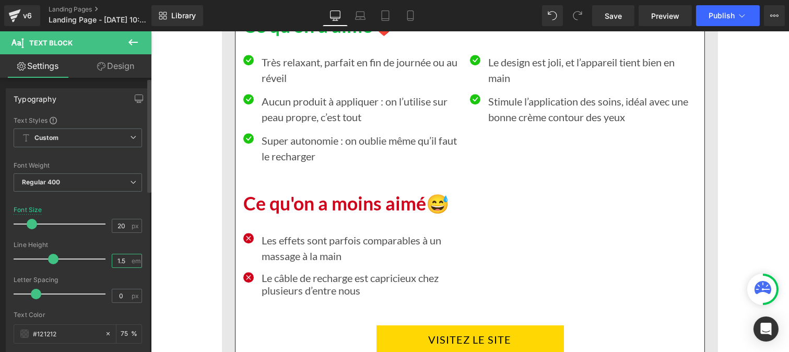
click at [126, 255] on input "1.5" at bounding box center [121, 260] width 18 height 13
type input "1.2"
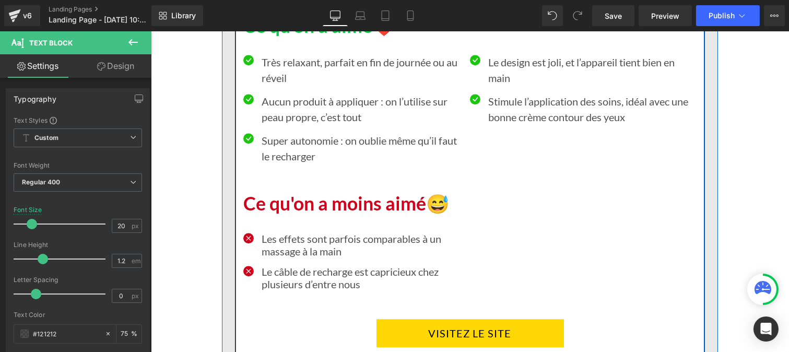
click at [280, 164] on p "Super autonomie : on oublie même qu’il faut le recharger" at bounding box center [361, 148] width 201 height 31
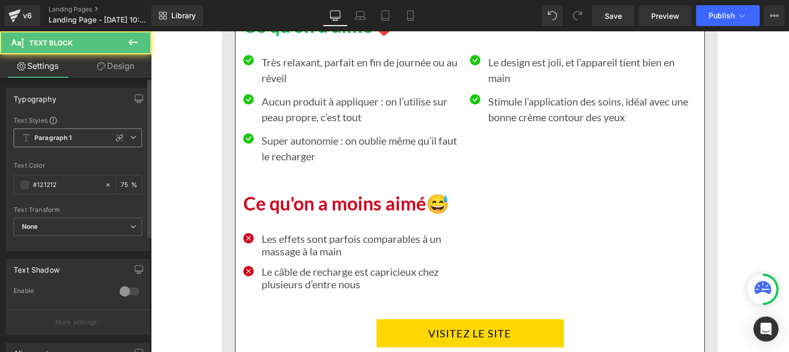
click at [54, 137] on b "Paragraph 1" at bounding box center [53, 138] width 38 height 9
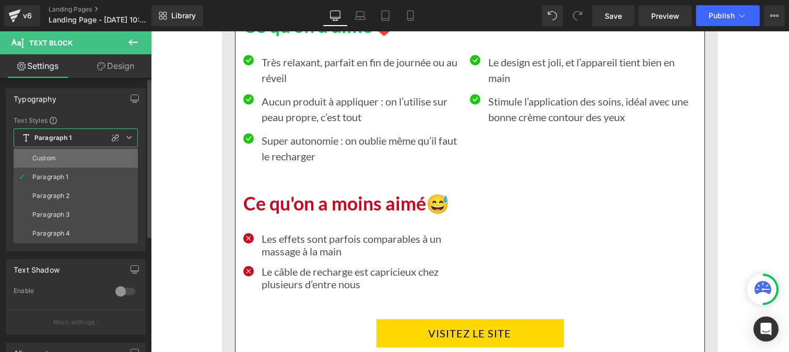
click at [61, 159] on li "Custom" at bounding box center [76, 158] width 124 height 19
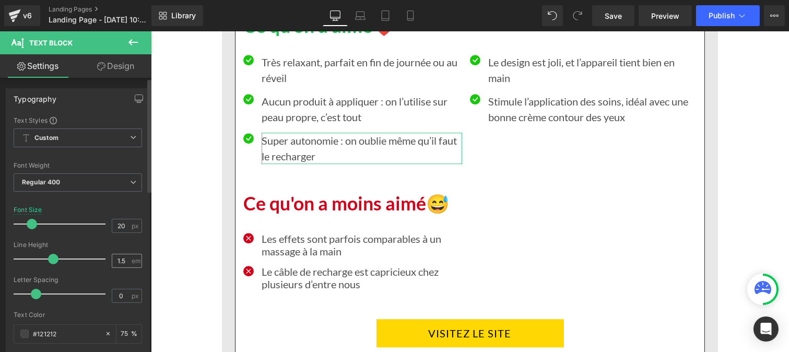
click at [127, 265] on div "1.5 em" at bounding box center [127, 261] width 30 height 14
click at [125, 263] on input "1.5" at bounding box center [121, 260] width 18 height 13
type input "1.2"
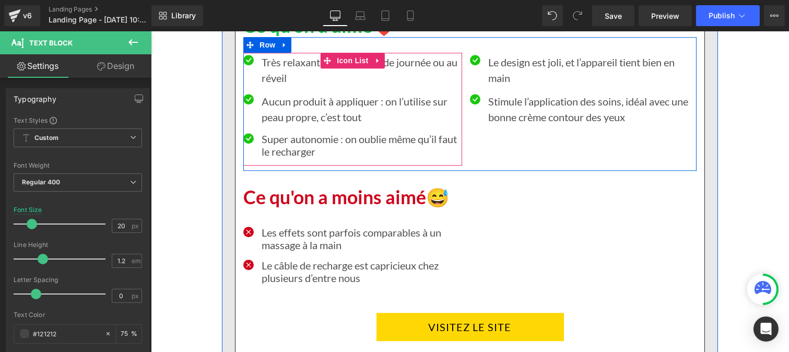
click at [286, 125] on p "Aucun produit à appliquer : on l’utilise sur peau propre, c’est tout" at bounding box center [361, 109] width 201 height 31
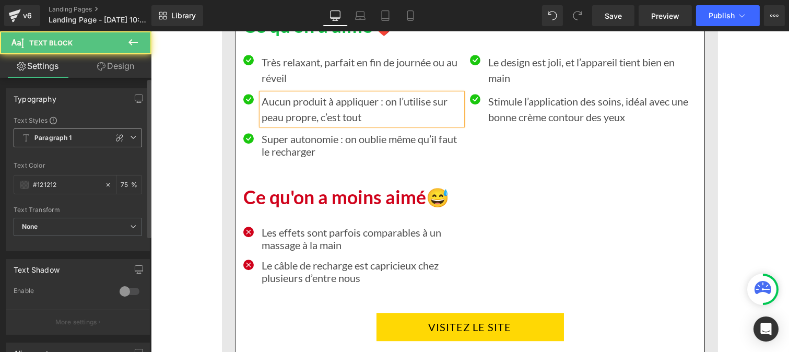
click at [69, 138] on b "Paragraph 1" at bounding box center [53, 138] width 38 height 9
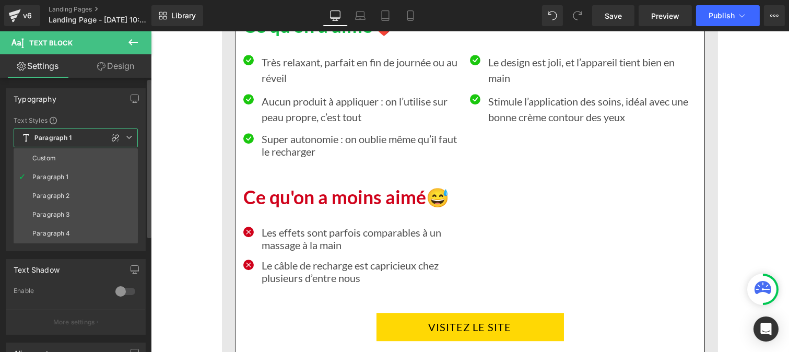
click at [69, 147] on span "Paragraph 1" at bounding box center [76, 138] width 124 height 19
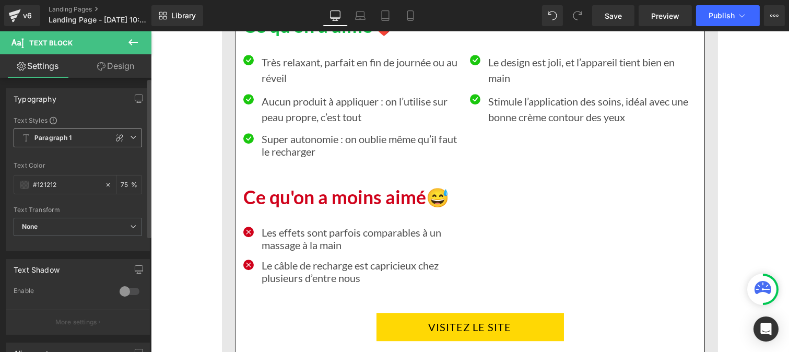
click at [69, 147] on span "Paragraph 1" at bounding box center [78, 138] width 129 height 19
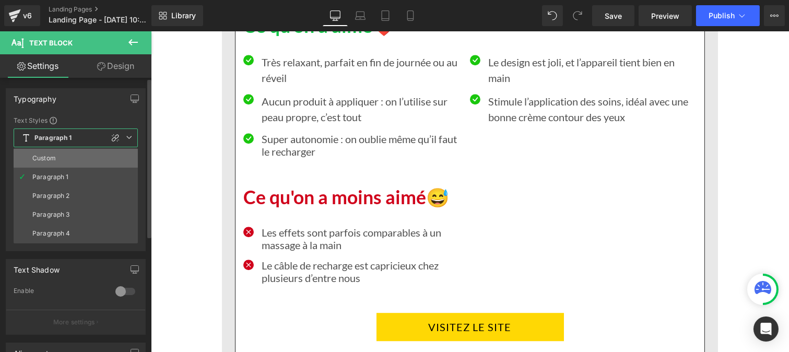
click at [68, 159] on li "Custom" at bounding box center [76, 158] width 124 height 19
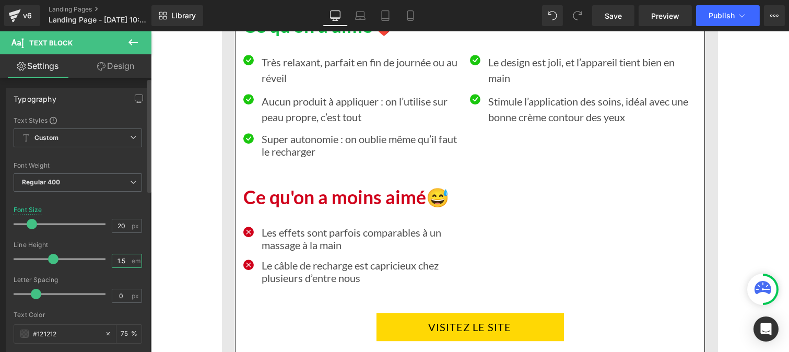
click at [123, 261] on input "1.5" at bounding box center [121, 260] width 18 height 13
type input "1.2"
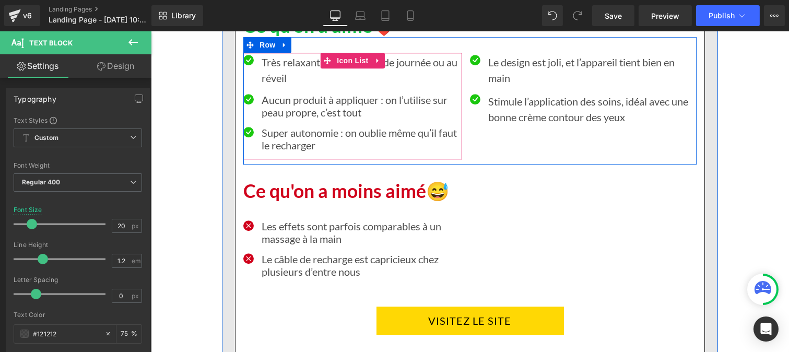
click at [289, 82] on p "Très relaxant, parfait en fin de journée ou au réveil" at bounding box center [361, 69] width 201 height 31
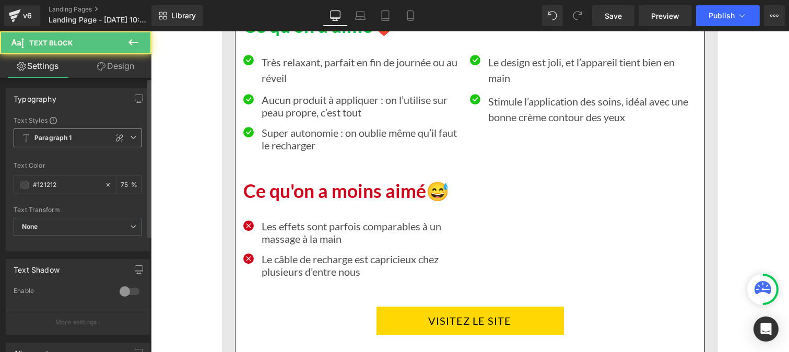
click at [54, 137] on b "Paragraph 1" at bounding box center [53, 138] width 38 height 9
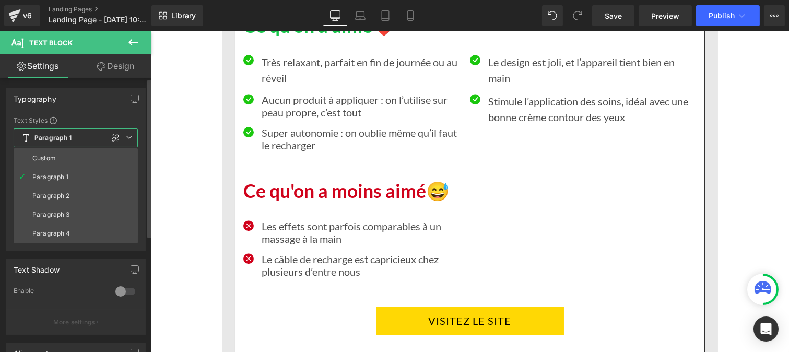
click at [60, 157] on li "Custom" at bounding box center [76, 158] width 124 height 19
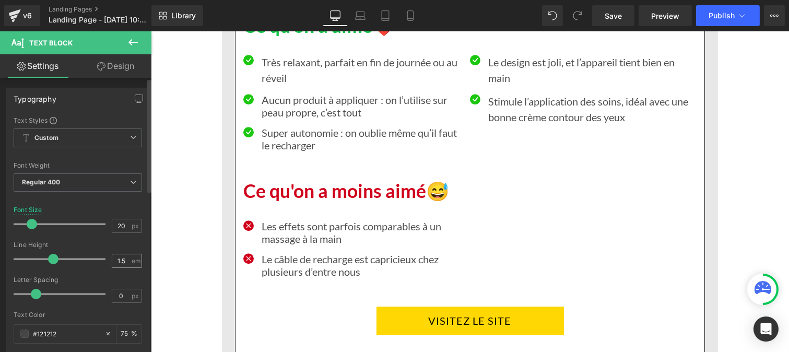
click at [128, 263] on div "1.5 em" at bounding box center [127, 261] width 30 height 14
click at [117, 258] on input "1.5" at bounding box center [121, 260] width 18 height 13
click at [122, 260] on input "1.5" at bounding box center [121, 260] width 18 height 13
type input "1.2"
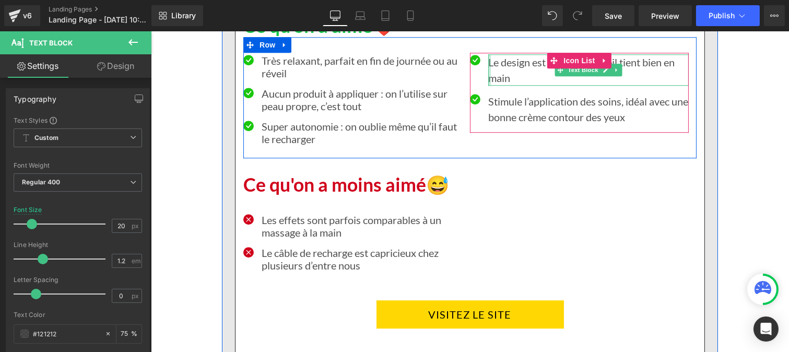
click at [488, 86] on p "Le design est joli, et l’appareil tient bien en main" at bounding box center [588, 69] width 201 height 31
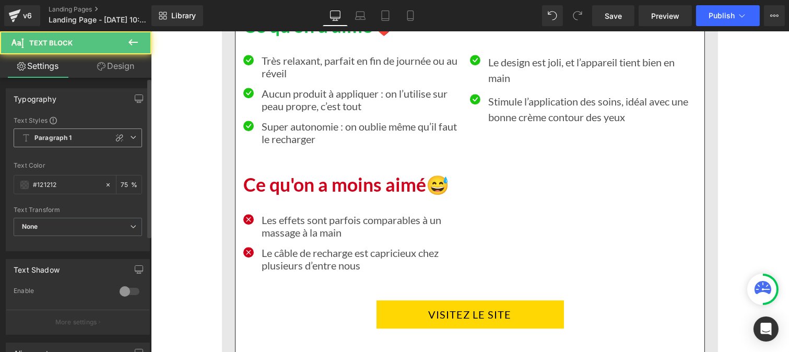
click at [62, 149] on div "Paragraph 1 Custom Paragraph 1 Paragraph 2 Paragraph 3 Paragraph 4" at bounding box center [78, 141] width 129 height 24
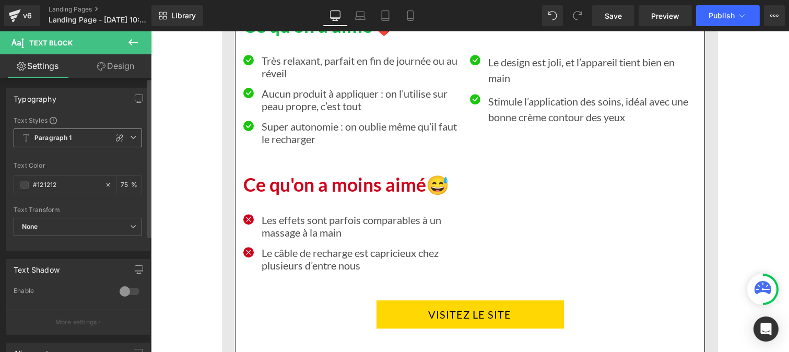
click at [56, 143] on span "Paragraph 1" at bounding box center [78, 138] width 129 height 19
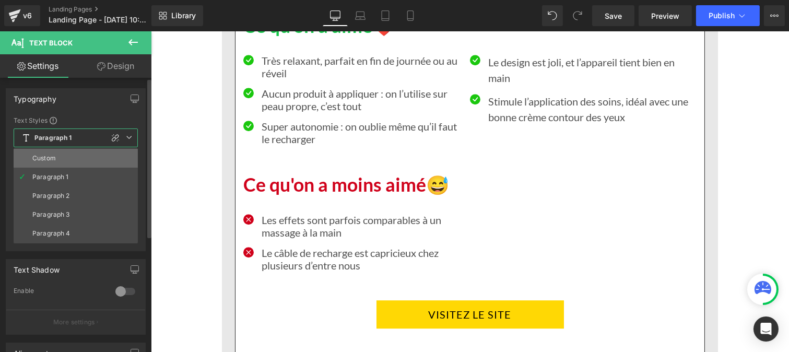
click at [61, 162] on li "Custom" at bounding box center [76, 158] width 124 height 19
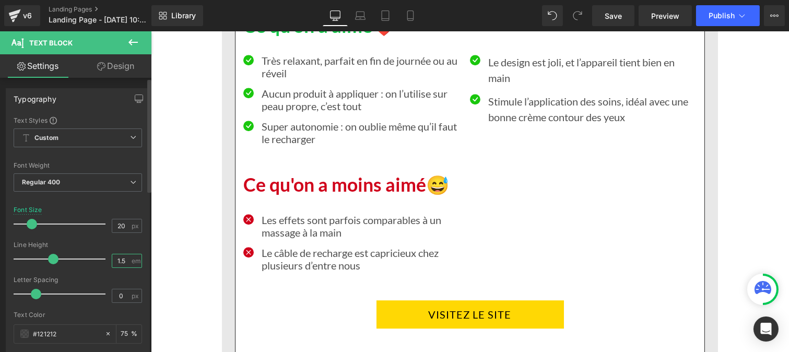
click at [123, 265] on input "1.5" at bounding box center [121, 260] width 18 height 13
type input "1.2"
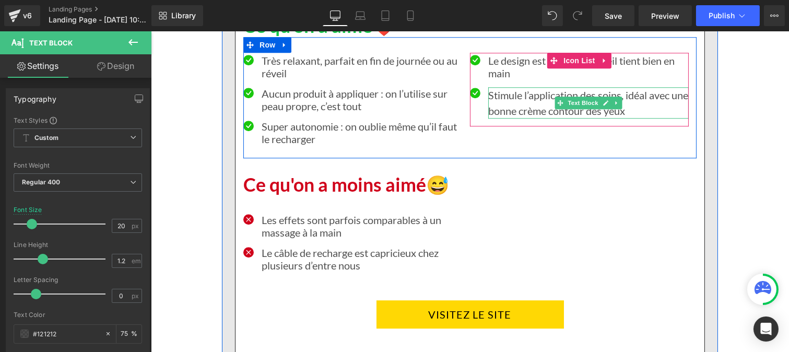
click at [501, 118] on p "Stimule l’application des soins, idéal avec une bonne crème contour des yeux" at bounding box center [588, 102] width 201 height 31
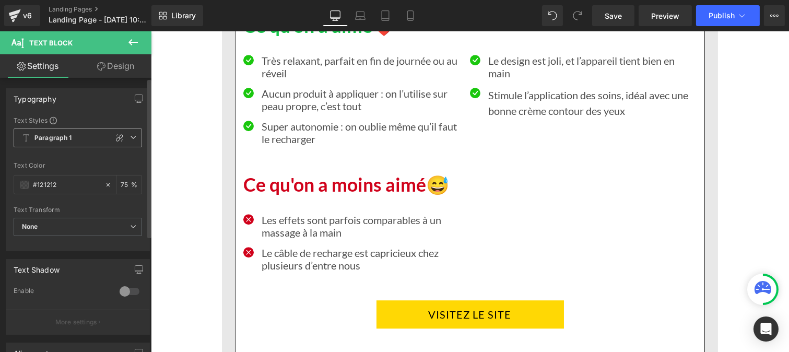
click at [72, 139] on span "Paragraph 1" at bounding box center [78, 138] width 129 height 19
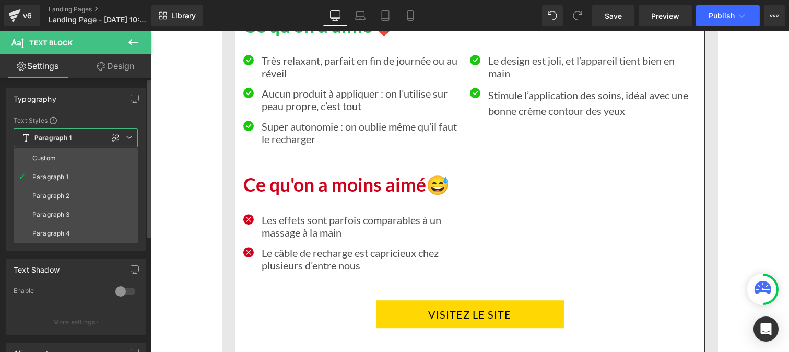
click at [72, 139] on span "Paragraph 1" at bounding box center [76, 138] width 124 height 19
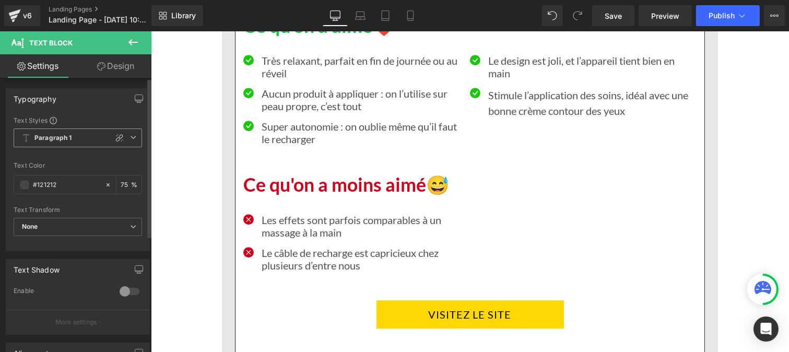
click at [71, 138] on span "Paragraph 1" at bounding box center [78, 138] width 129 height 19
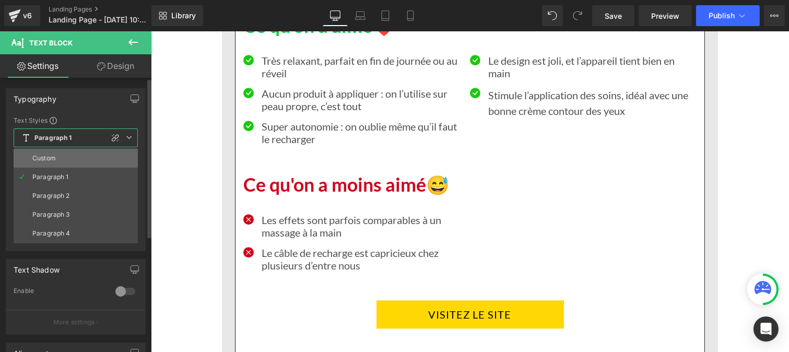
click at [63, 159] on li "Custom" at bounding box center [76, 158] width 124 height 19
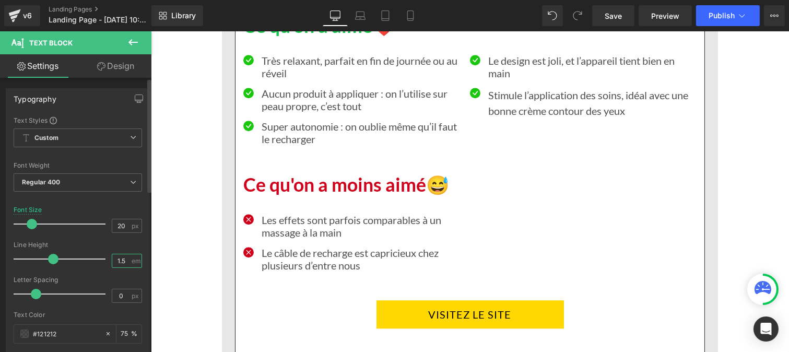
click at [122, 262] on input "1.5" at bounding box center [121, 260] width 18 height 13
type input "1.2"
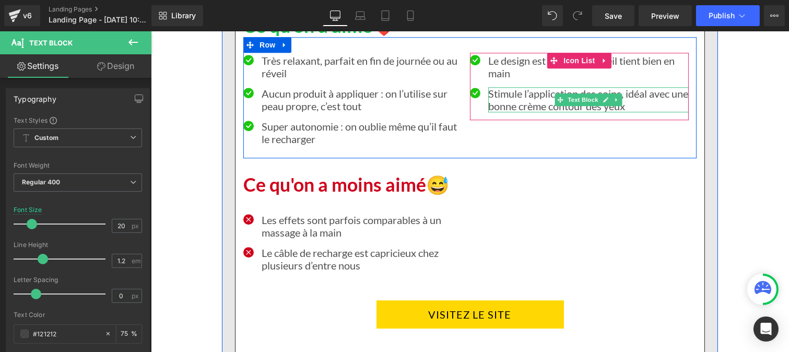
click at [498, 112] on p "Stimule l’application des soins, idéal avec une bonne crème contour des yeux" at bounding box center [588, 99] width 201 height 25
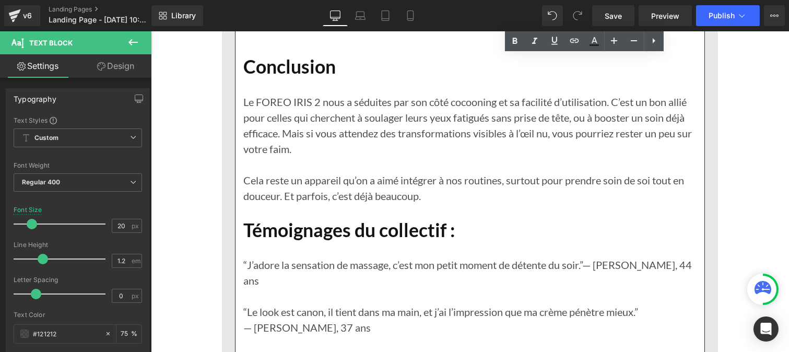
scroll to position [5665, 0]
click at [285, 139] on p "Le FOREO IRIS 2 nous a séduites par son côté cocooning et sa facilité d’utilisa…" at bounding box center [469, 125] width 453 height 63
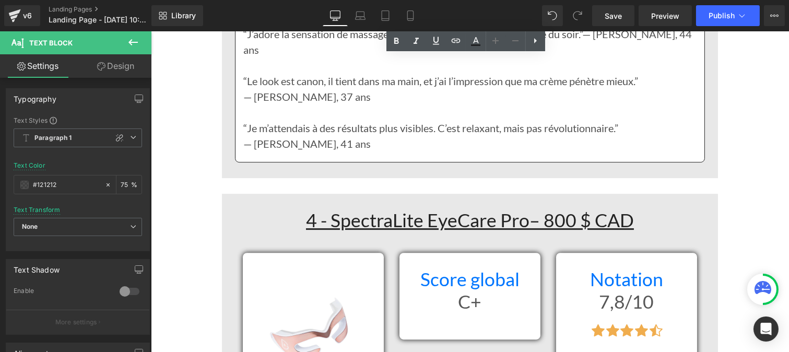
scroll to position [5897, 0]
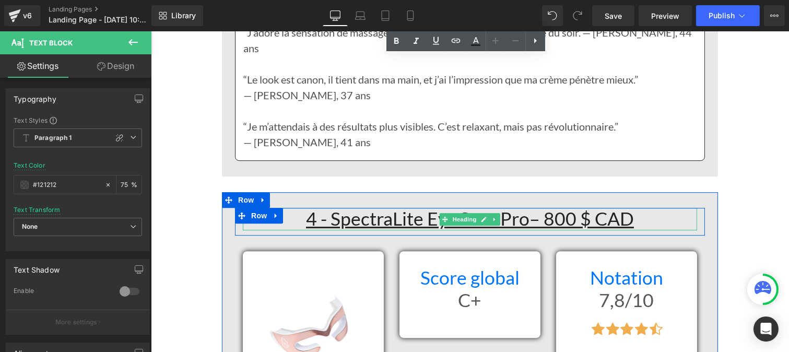
click at [295, 220] on h1 "4 - SpectraLite EyeCare Pro– 800 $ CAD" at bounding box center [469, 219] width 455 height 22
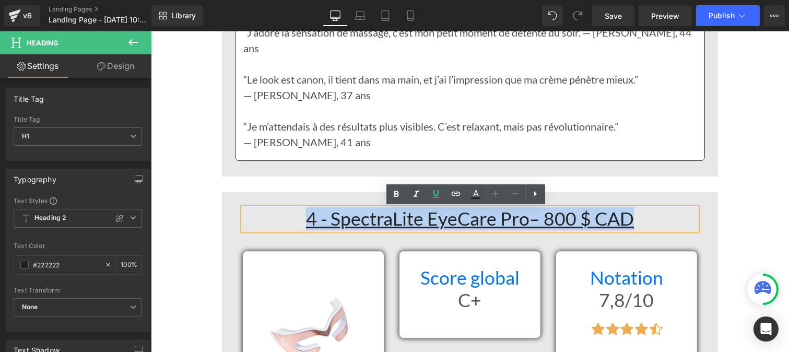
drag, startPoint x: 300, startPoint y: 219, endPoint x: 540, endPoint y: 204, distance: 239.8
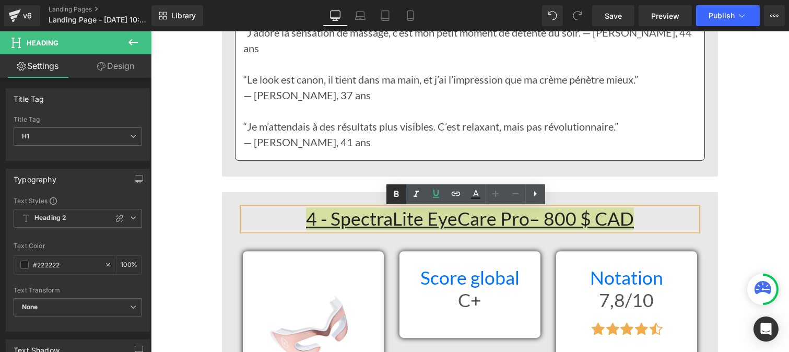
click at [397, 191] on icon at bounding box center [396, 194] width 5 height 6
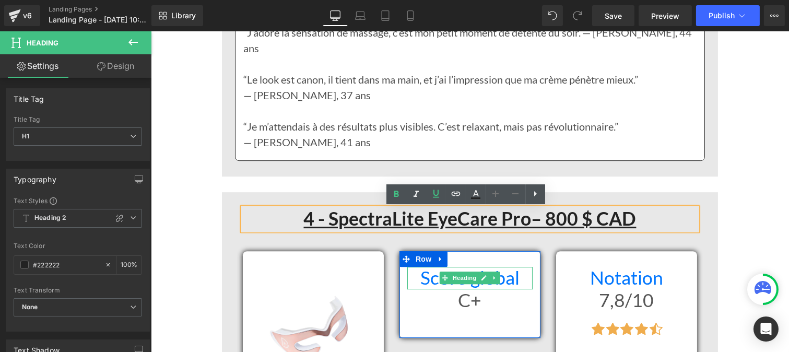
click at [433, 282] on h1 "Score global" at bounding box center [469, 278] width 125 height 22
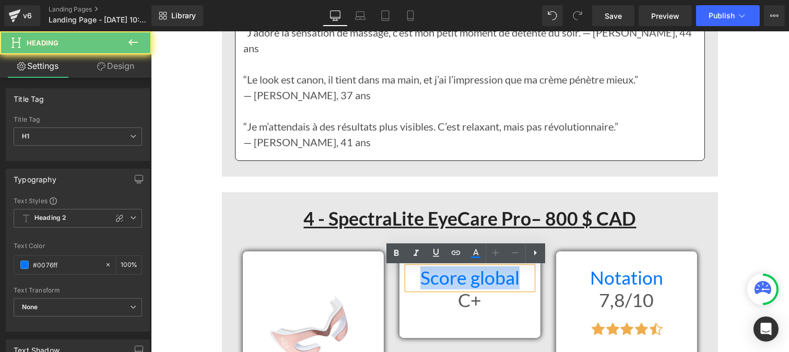
drag, startPoint x: 521, startPoint y: 284, endPoint x: 526, endPoint y: 285, distance: 5.3
click at [526, 285] on h1 "Score global" at bounding box center [469, 278] width 125 height 22
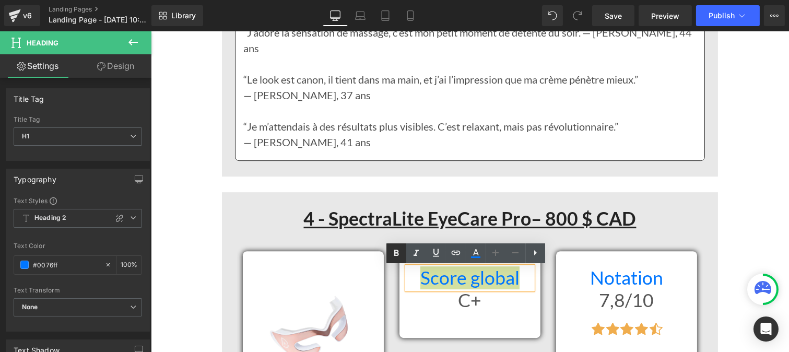
click at [392, 249] on icon at bounding box center [396, 253] width 13 height 13
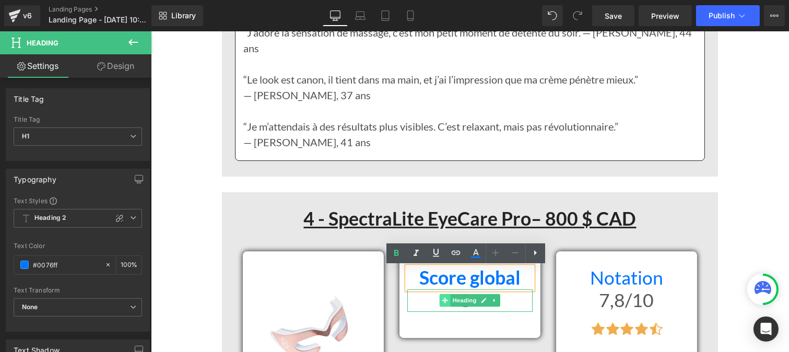
click at [439, 298] on span at bounding box center [444, 300] width 11 height 13
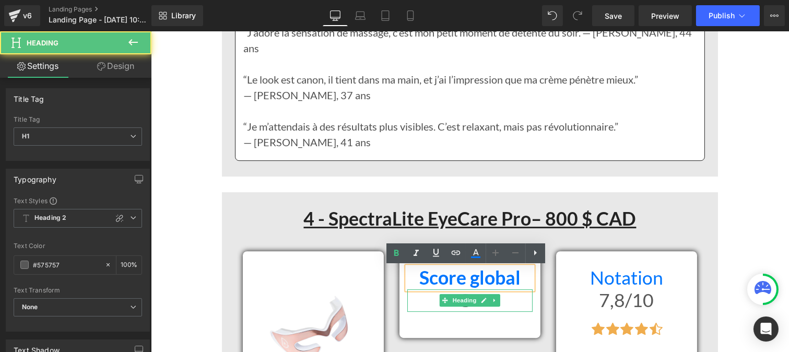
click at [425, 300] on h1 "C+" at bounding box center [469, 300] width 125 height 22
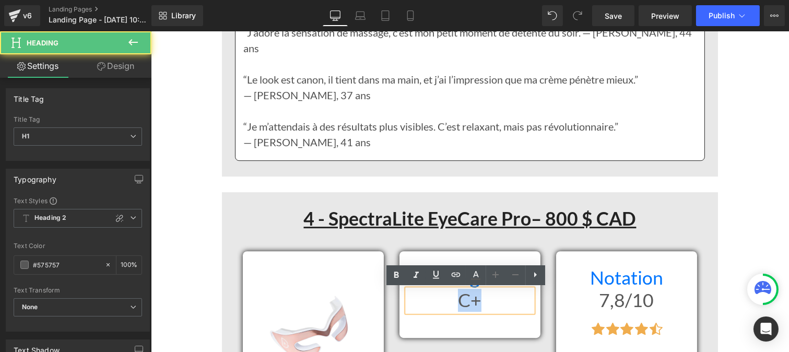
drag, startPoint x: 425, startPoint y: 300, endPoint x: 487, endPoint y: 300, distance: 62.7
click at [487, 300] on h1 "C+" at bounding box center [469, 300] width 125 height 22
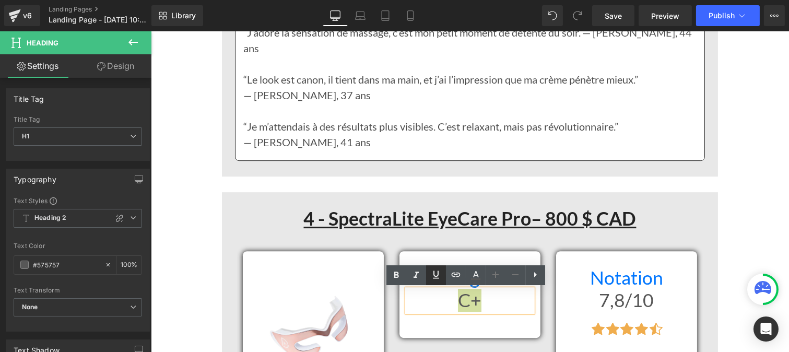
click at [394, 277] on icon at bounding box center [396, 275] width 13 height 13
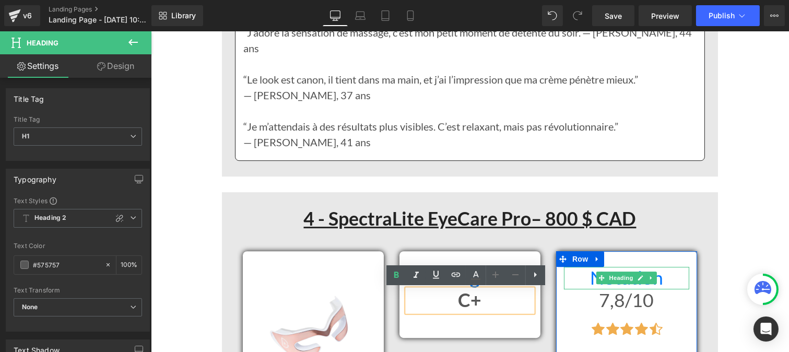
click at [576, 277] on h1 "Notation" at bounding box center [626, 278] width 125 height 22
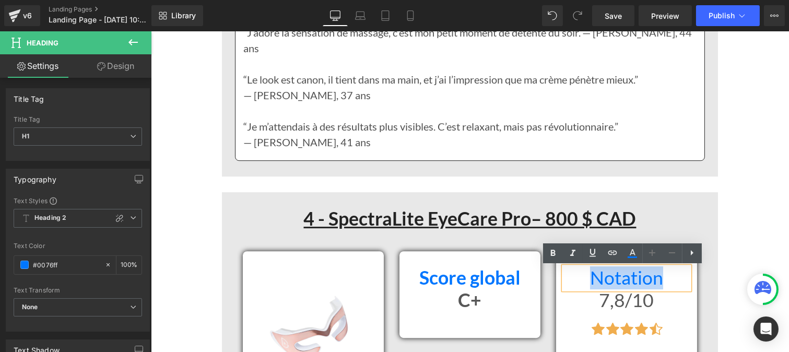
drag, startPoint x: 576, startPoint y: 277, endPoint x: 666, endPoint y: 283, distance: 89.5
click at [666, 283] on h1 "Notation" at bounding box center [626, 278] width 125 height 22
click at [546, 249] on link at bounding box center [553, 253] width 20 height 20
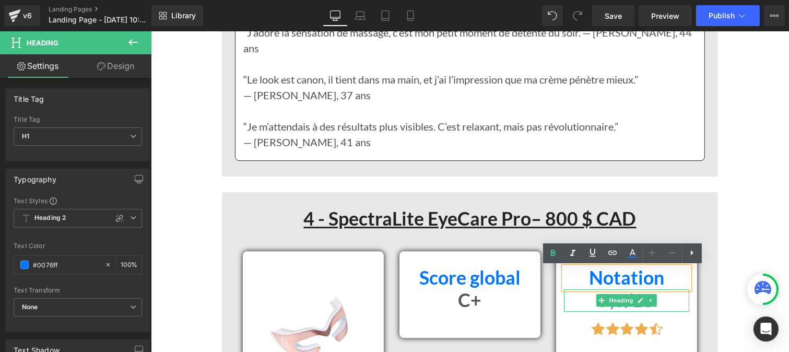
click at [580, 300] on h1 "7,8/10" at bounding box center [626, 300] width 125 height 22
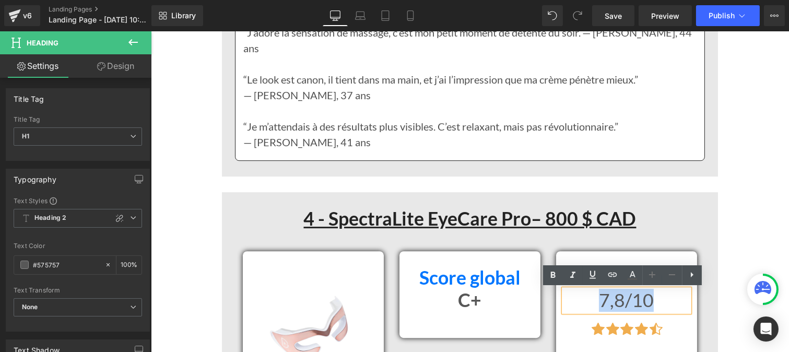
drag, startPoint x: 584, startPoint y: 300, endPoint x: 734, endPoint y: 308, distance: 150.2
click at [683, 303] on h1 "7,8/10" at bounding box center [626, 300] width 125 height 22
click at [552, 273] on icon at bounding box center [553, 275] width 5 height 6
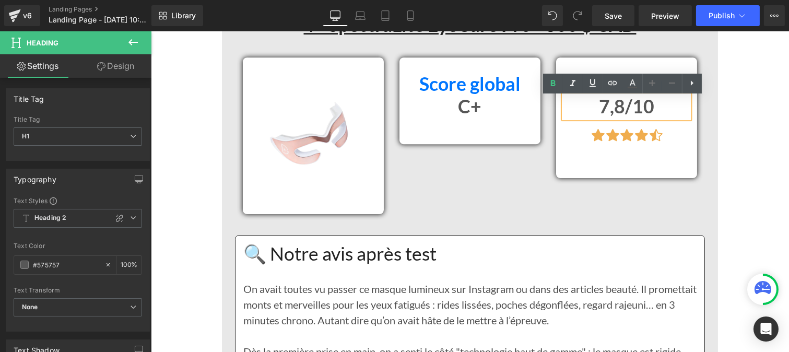
scroll to position [6092, 0]
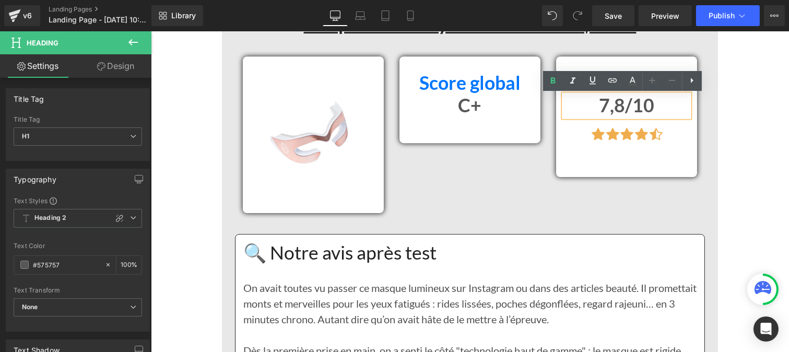
click at [399, 254] on h1 "🔍 Notre avis après test" at bounding box center [469, 253] width 453 height 22
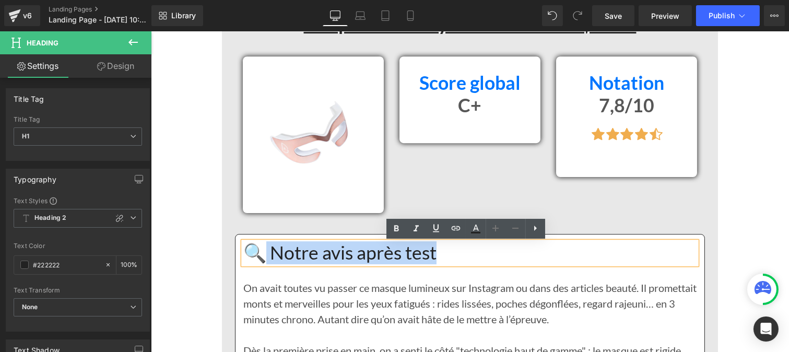
drag, startPoint x: 448, startPoint y: 253, endPoint x: 265, endPoint y: 249, distance: 182.9
click at [265, 249] on h1 "🔍 Notre avis après test" at bounding box center [469, 253] width 453 height 22
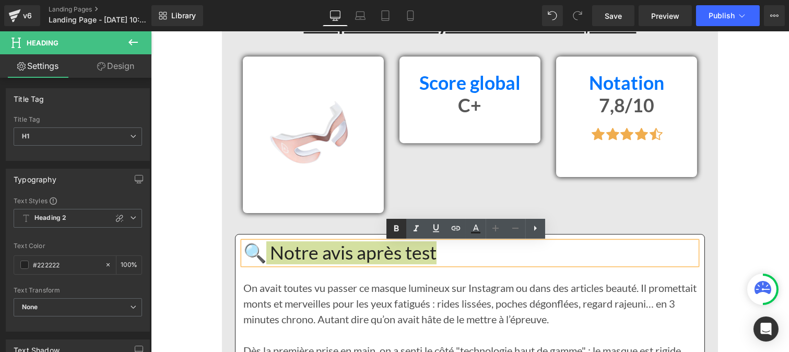
click at [398, 224] on icon at bounding box center [396, 229] width 13 height 13
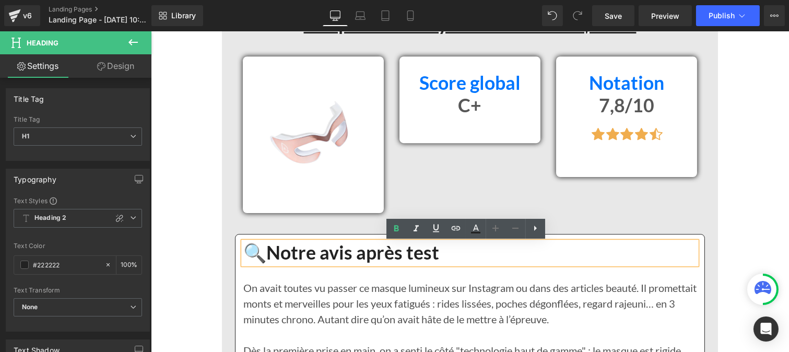
click at [302, 302] on p "On avait toutes vu passer ce masque lumineux sur Instagram ou dans des articles…" at bounding box center [469, 303] width 453 height 47
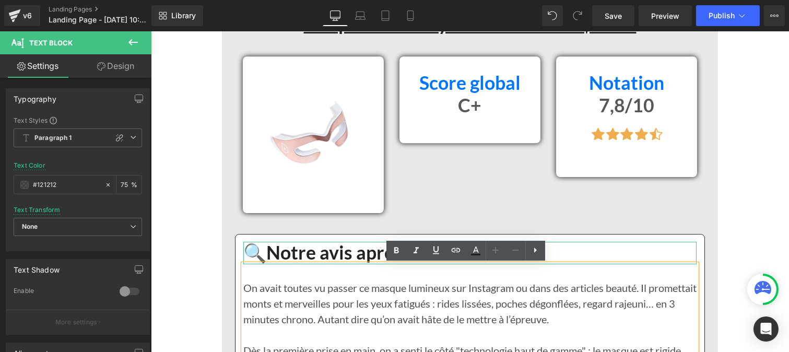
click at [300, 258] on strong "Notre avis après test" at bounding box center [352, 252] width 173 height 22
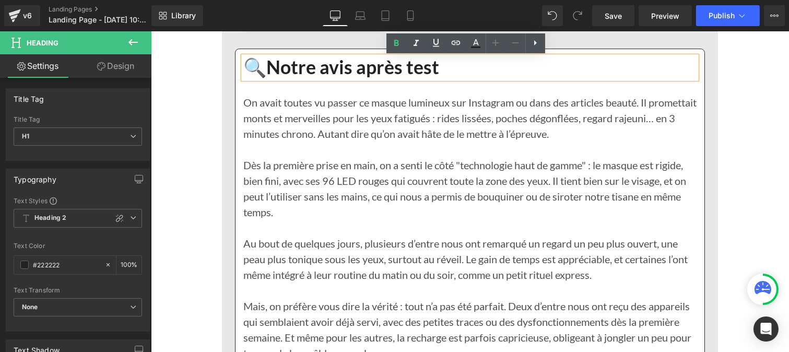
scroll to position [6527, 0]
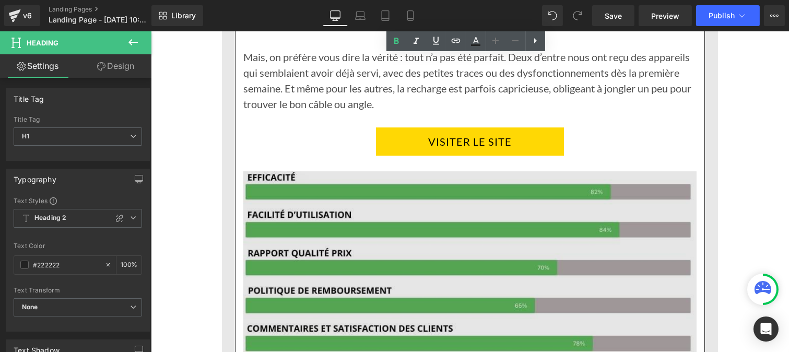
click at [435, 236] on img at bounding box center [469, 264] width 453 height 187
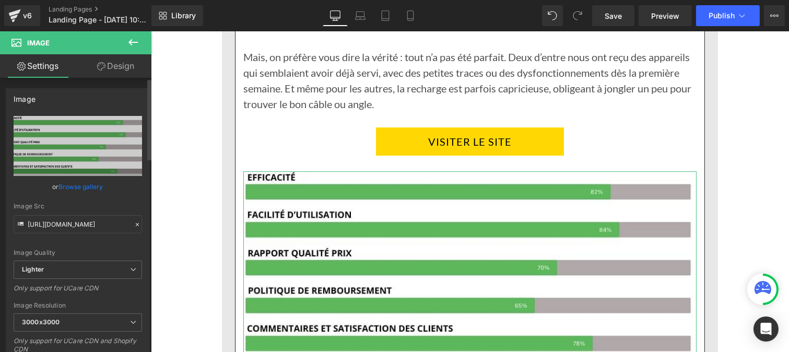
click at [134, 221] on icon at bounding box center [137, 224] width 7 height 7
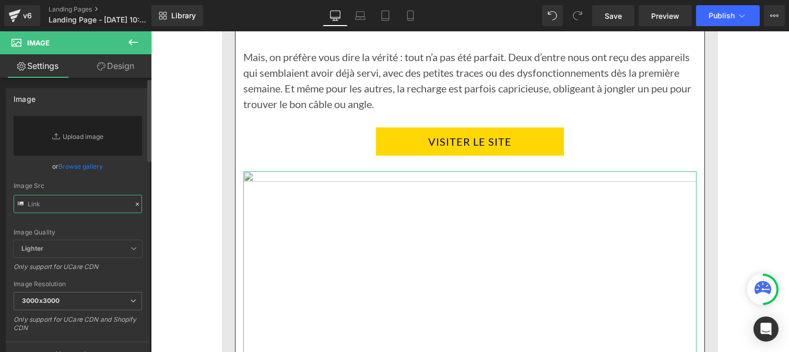
click at [84, 207] on input "text" at bounding box center [78, 204] width 129 height 18
paste input "https://cdn.shopify.com/s/files/1/0986/3672/6610/files/Pourcentage_produit_3.jp…"
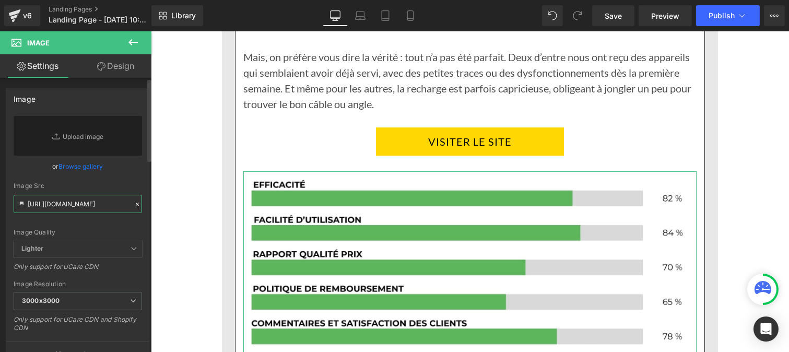
type input "https://cdn.shopify.com/s/files/1/0986/3672/6610/files/Pourcentage_produit_3_30…"
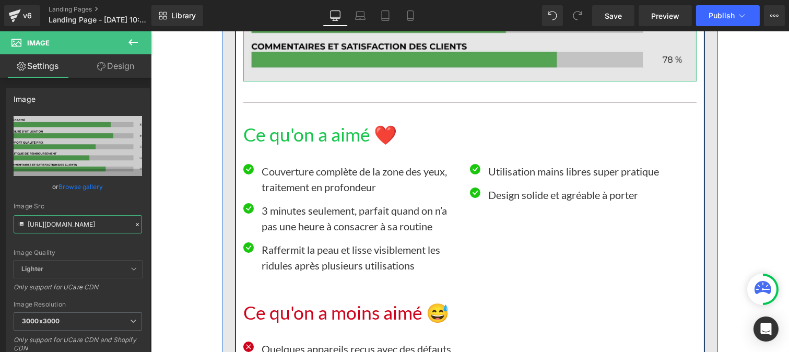
scroll to position [6806, 0]
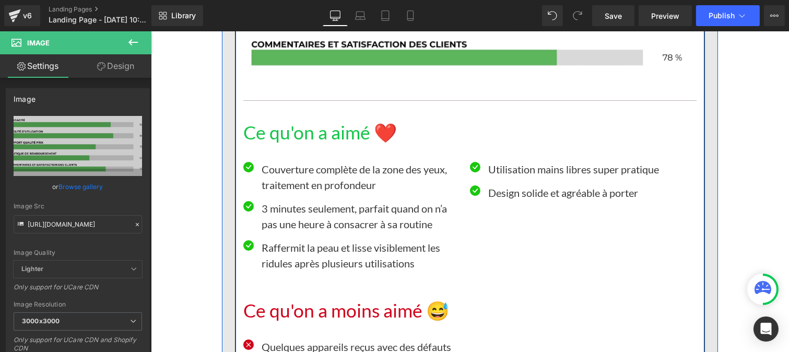
click at [282, 131] on h1 "Ce qu'on a aimé ❤️" at bounding box center [469, 133] width 453 height 22
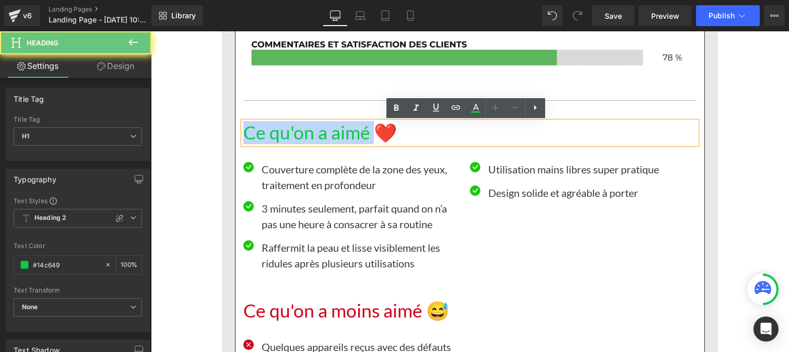
drag, startPoint x: 369, startPoint y: 136, endPoint x: 224, endPoint y: 134, distance: 145.3
click at [227, 134] on div "4 - SpectraLite EyeCare Pro– 800 $ CAD Heading Row Image Row Score global Headi…" at bounding box center [470, 67] width 486 height 1536
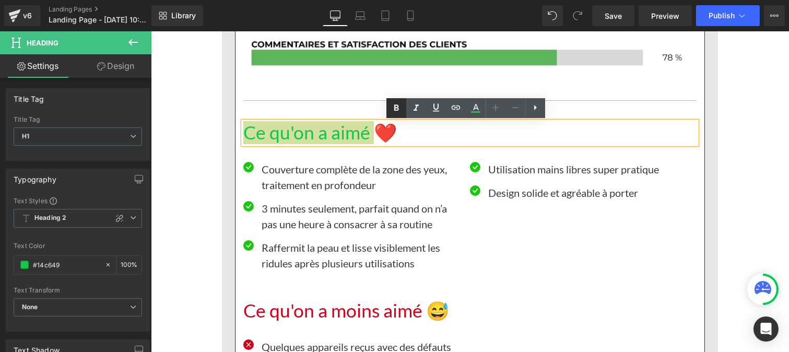
click at [392, 108] on icon at bounding box center [396, 108] width 13 height 13
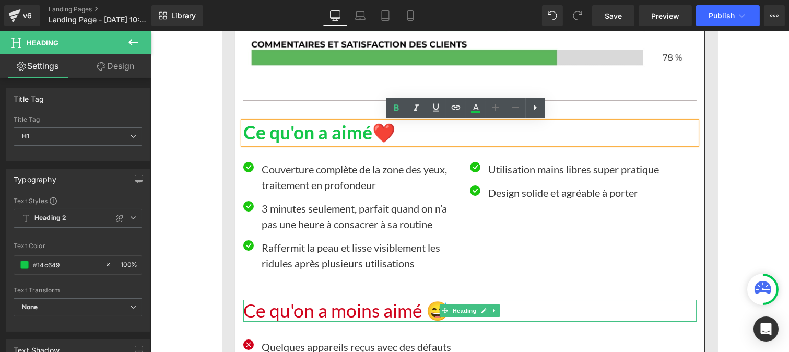
click at [379, 312] on div "Rendering Content" at bounding box center [395, 310] width 64 height 11
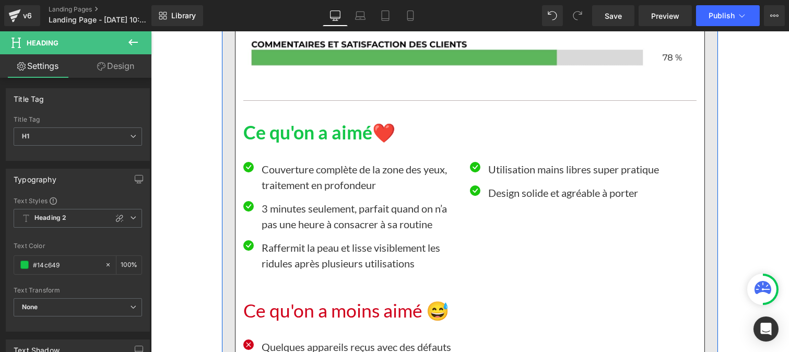
drag, startPoint x: 514, startPoint y: 340, endPoint x: 229, endPoint y: 309, distance: 286.4
click at [243, 312] on h1 "Ce qu'on a moins aimé 😅" at bounding box center [469, 311] width 453 height 22
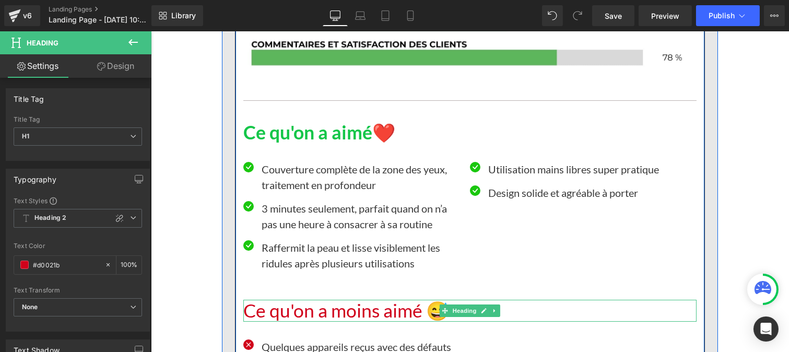
drag, startPoint x: 569, startPoint y: 343, endPoint x: 241, endPoint y: 306, distance: 330.7
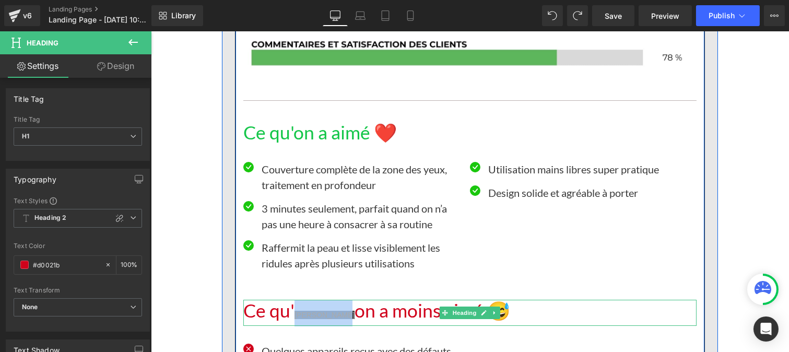
click at [311, 315] on span "ering Conte" at bounding box center [324, 315] width 60 height 8
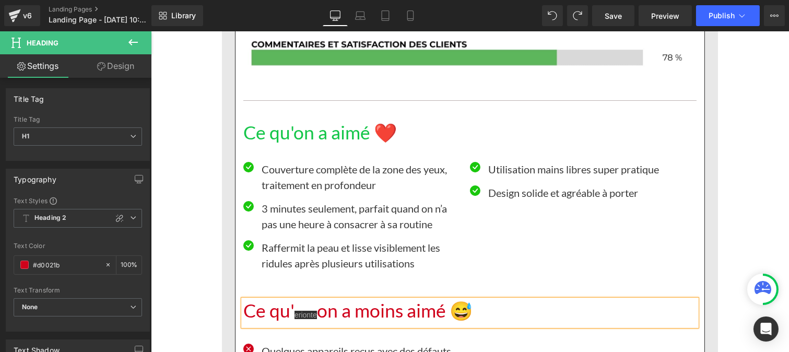
click at [317, 316] on span "on a moins aimé 😅" at bounding box center [395, 310] width 156 height 22
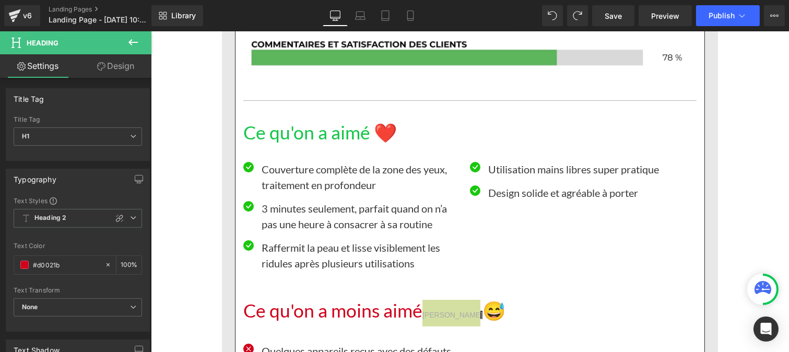
click at [425, 311] on div "Rendering Content" at bounding box center [395, 310] width 64 height 11
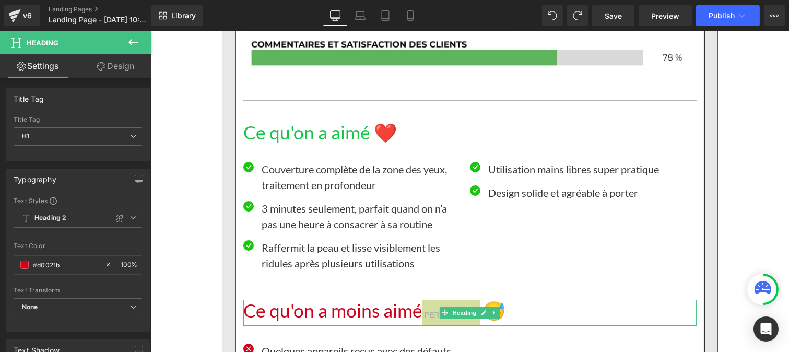
click at [461, 315] on span "Heading" at bounding box center [464, 313] width 28 height 13
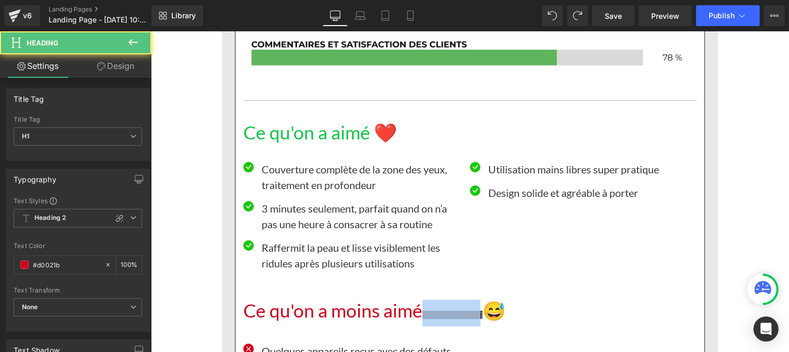
click at [423, 318] on span "ering Conte" at bounding box center [452, 315] width 60 height 8
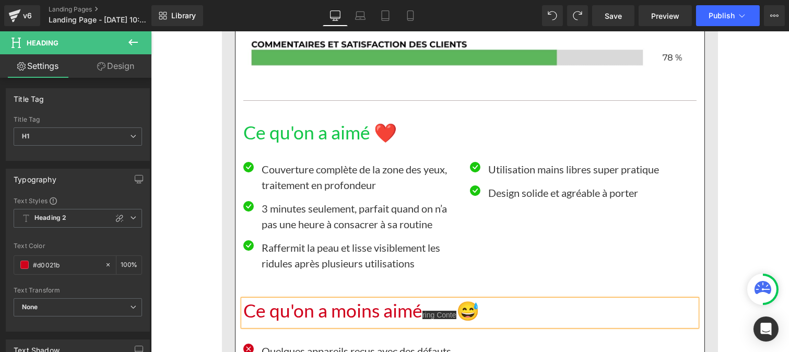
click at [459, 312] on span "😅" at bounding box center [467, 310] width 23 height 22
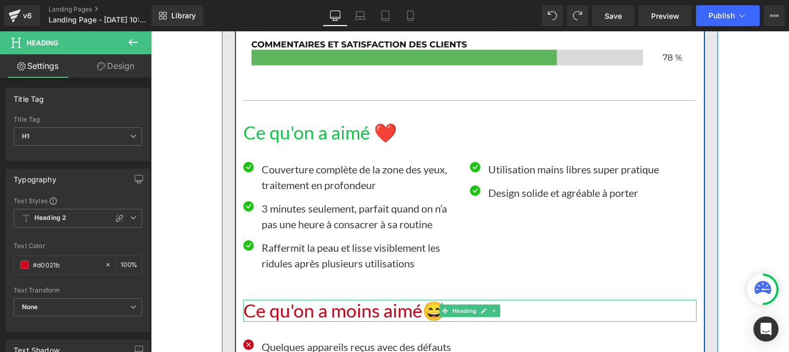
drag, startPoint x: 567, startPoint y: 346, endPoint x: 255, endPoint y: 311, distance: 313.8
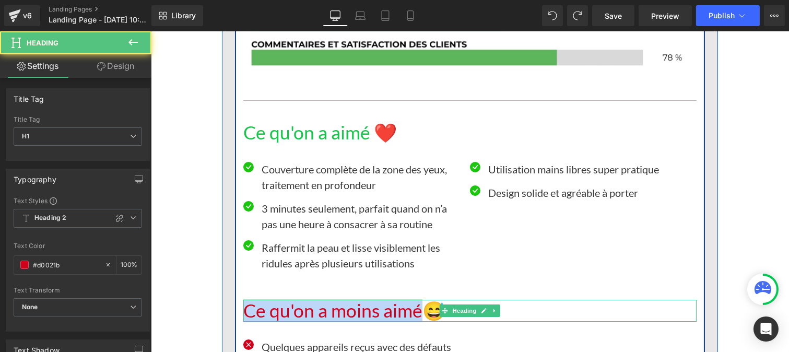
drag, startPoint x: 242, startPoint y: 311, endPoint x: 416, endPoint y: 309, distance: 174.0
click at [416, 309] on h1 "Ce qu' on a moins aimé 😅" at bounding box center [469, 311] width 453 height 22
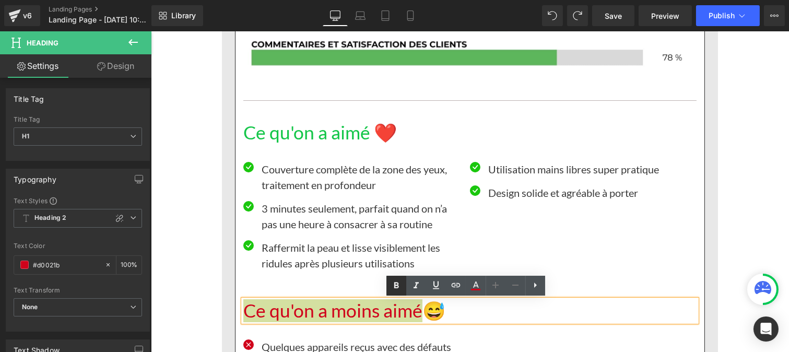
type textarea "endering Cont"
click at [396, 280] on icon at bounding box center [396, 286] width 13 height 13
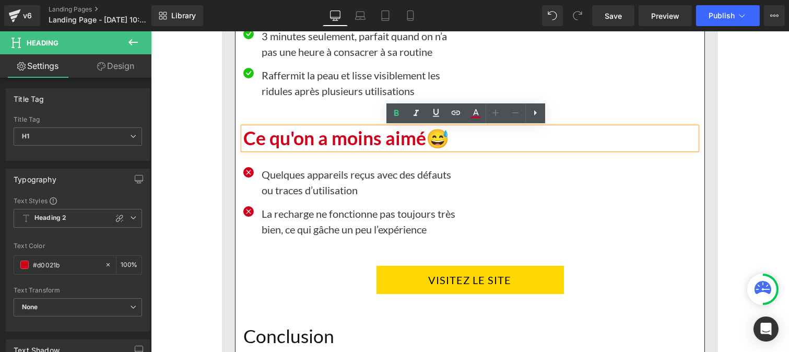
scroll to position [7170, 0]
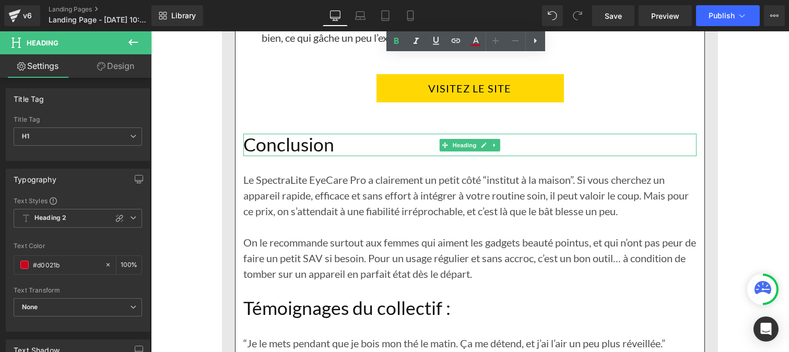
click at [290, 146] on h1 "Conclusion" at bounding box center [469, 145] width 453 height 22
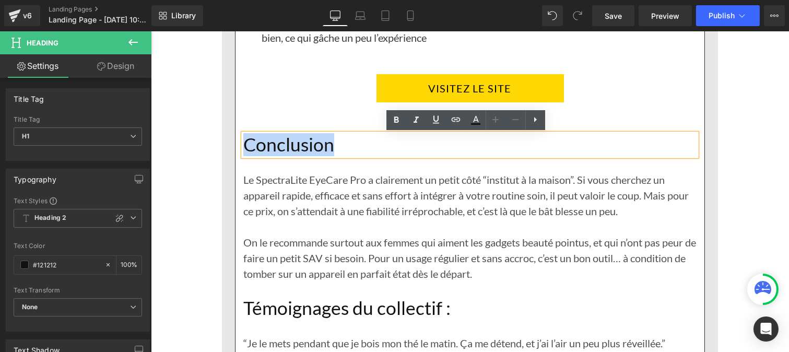
drag, startPoint x: 295, startPoint y: 148, endPoint x: 228, endPoint y: 148, distance: 67.4
click at [393, 118] on icon at bounding box center [396, 120] width 13 height 13
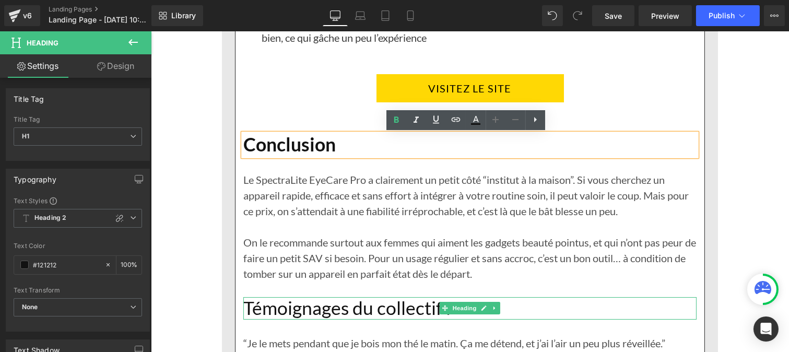
click at [354, 309] on h1 "Témoignages du collectif :" at bounding box center [469, 308] width 453 height 22
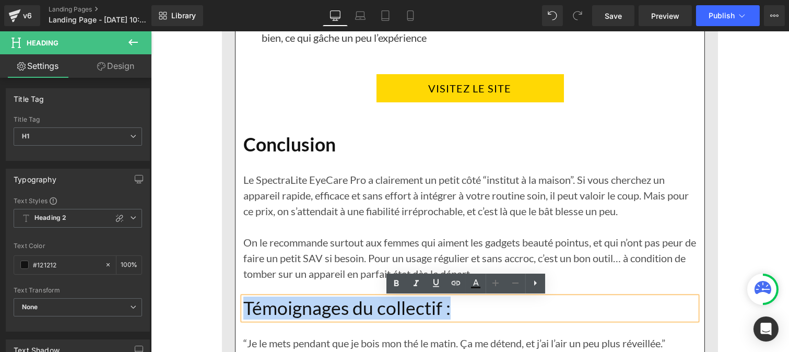
drag, startPoint x: 458, startPoint y: 312, endPoint x: 212, endPoint y: 313, distance: 246.1
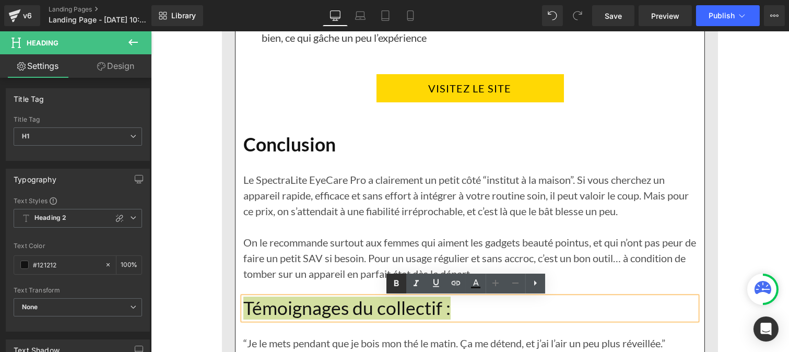
click at [399, 285] on icon at bounding box center [396, 283] width 13 height 13
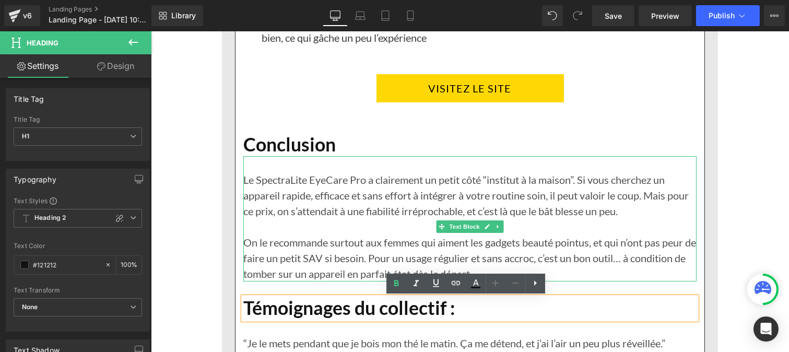
click at [295, 215] on p "Le SpectraLite EyeCare Pro a clairement un petit côté “institut à la maison”. S…" at bounding box center [469, 195] width 453 height 47
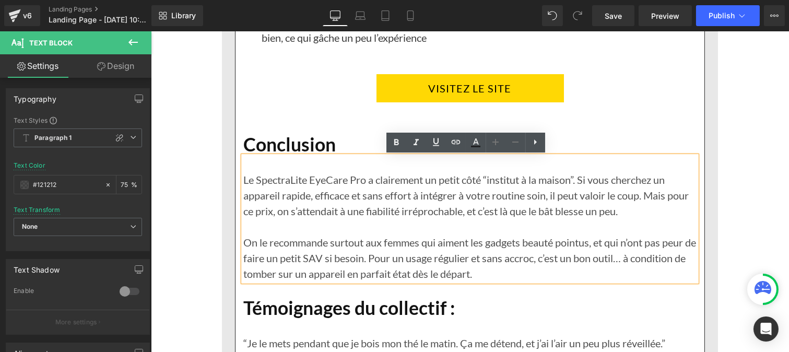
scroll to position [7307, 0]
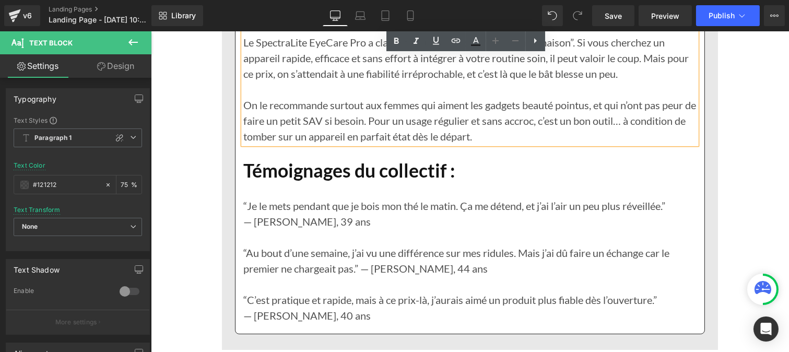
click at [276, 217] on p "— Maud, 39 ans" at bounding box center [469, 222] width 453 height 16
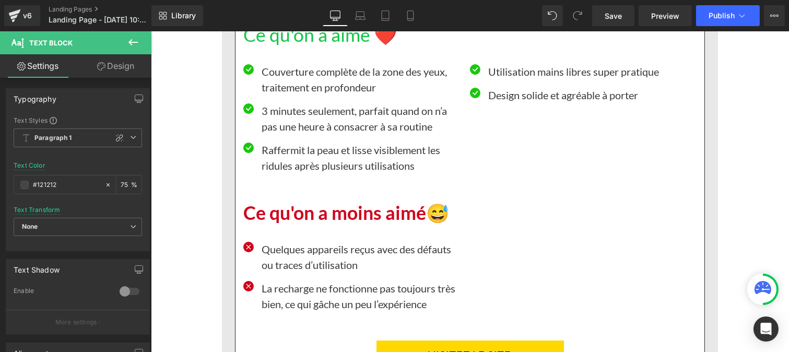
scroll to position [6900, 0]
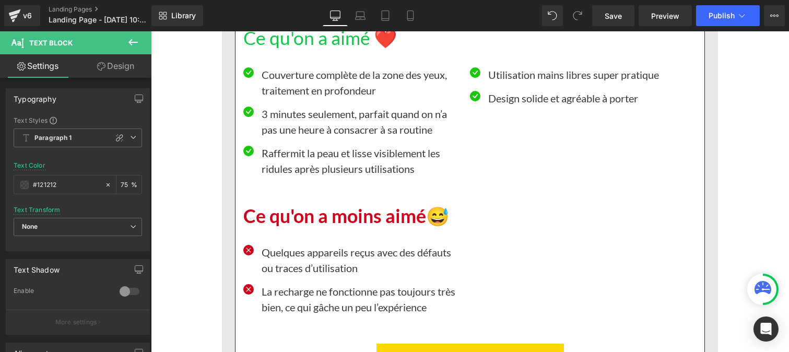
click at [273, 292] on p "La recharge ne fonctionne pas toujours très bien, ce qui gâche un peu l’expérie…" at bounding box center [361, 299] width 201 height 31
click at [61, 187] on input "#393939" at bounding box center [66, 184] width 67 height 11
type input "https://cdn.shopify.com/s/files/1/0986/3672/6610/files/Pourcentage_produit_3.jp…"
type input "0"
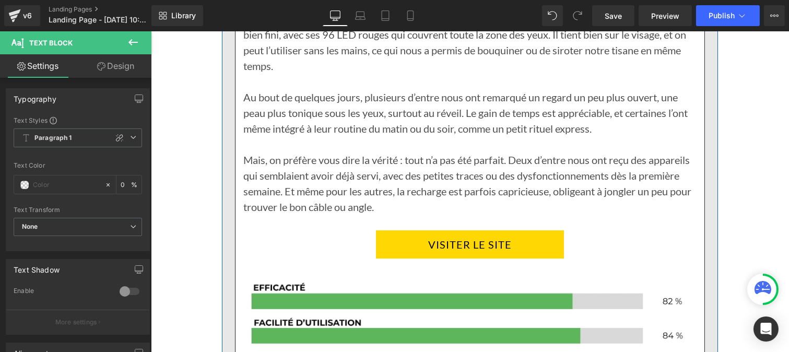
scroll to position [6423, 0]
click at [288, 163] on p "Mais, on préfère vous dire la vérité : tout n’a pas été parfait. Deux d’entre n…" at bounding box center [469, 184] width 453 height 63
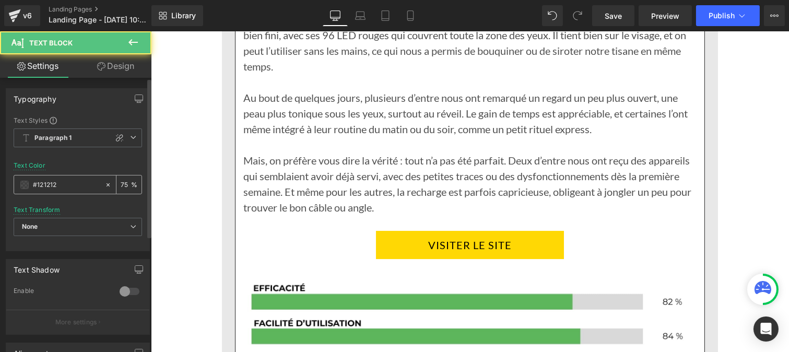
click at [69, 184] on input "#121212" at bounding box center [66, 184] width 67 height 11
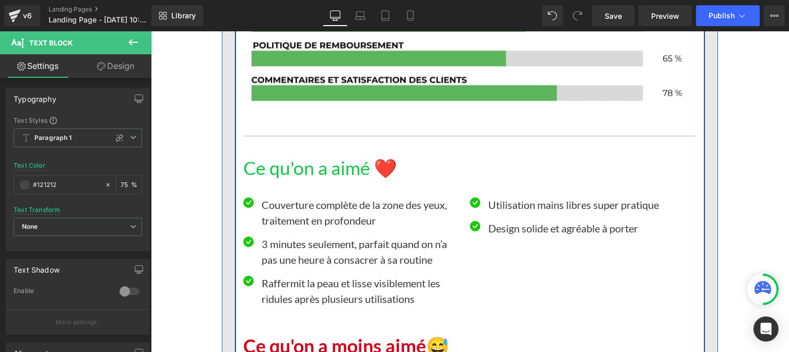
scroll to position [6771, 0]
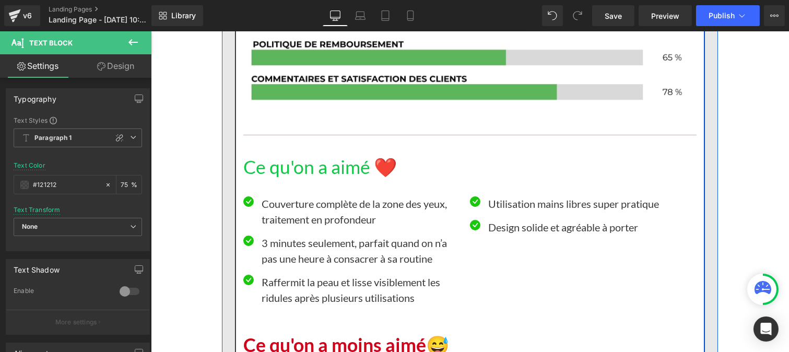
click at [285, 222] on p "Couverture complète de la zone des yeux, traitement en profondeur" at bounding box center [361, 211] width 201 height 31
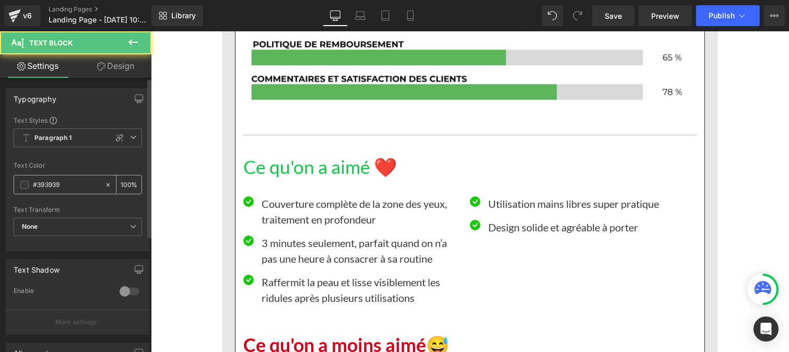
click at [71, 176] on div "#393939" at bounding box center [59, 185] width 90 height 18
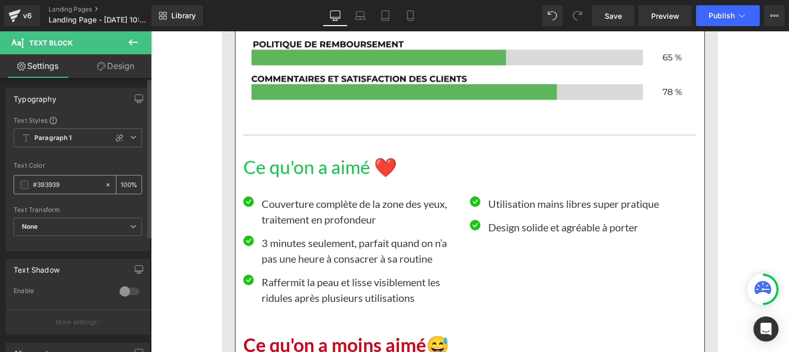
click at [66, 180] on input "#393939" at bounding box center [66, 184] width 67 height 11
paste input "121212"
type input "#121212"
click at [126, 180] on input "100" at bounding box center [126, 184] width 10 height 11
type input "1"
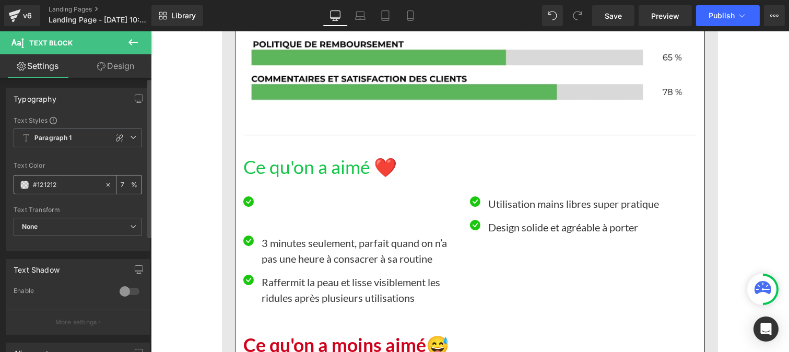
type input "75"
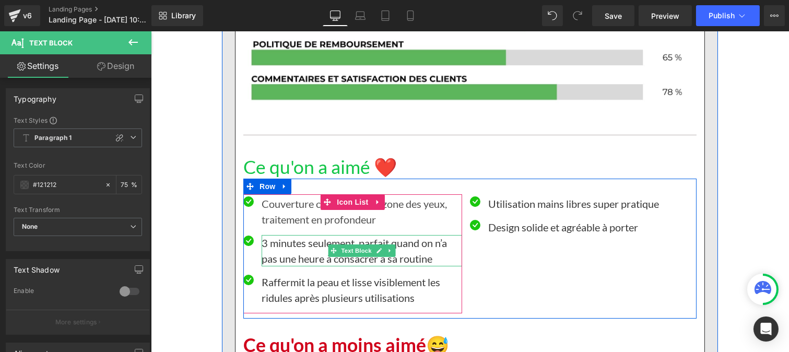
click at [281, 251] on p "3 minutes seulement, parfait quand on n’a pas une heure à consacrer à sa routine" at bounding box center [361, 250] width 201 height 31
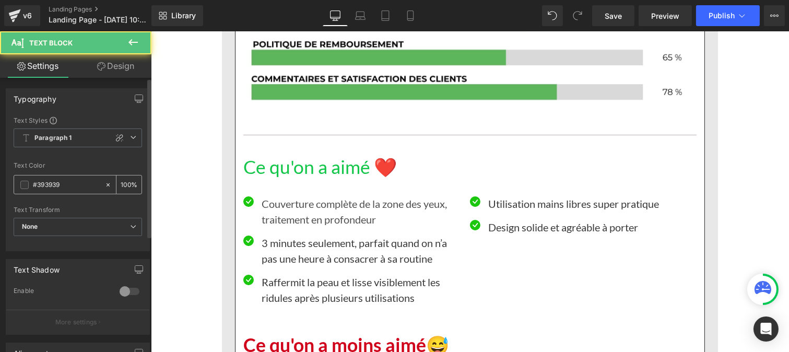
click at [61, 189] on input "#393939" at bounding box center [66, 184] width 67 height 11
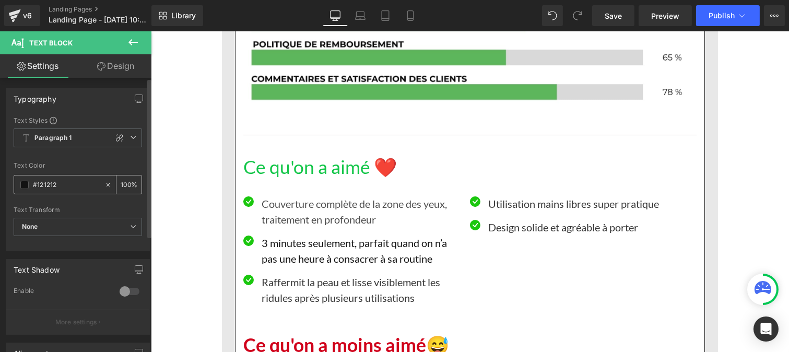
type input "#121212"
click at [124, 179] on input "100" at bounding box center [126, 184] width 10 height 11
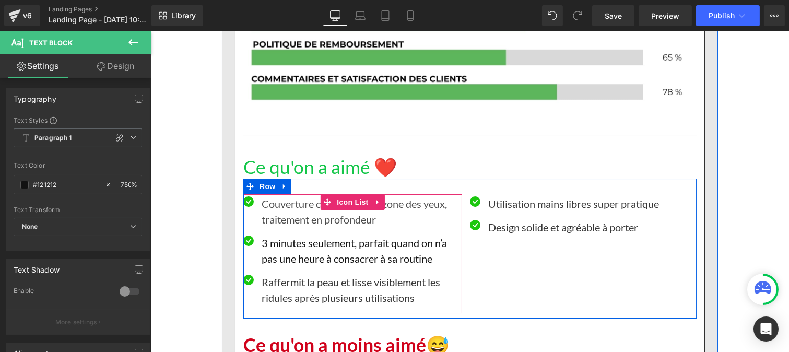
scroll to position [0, 1]
type input "75"
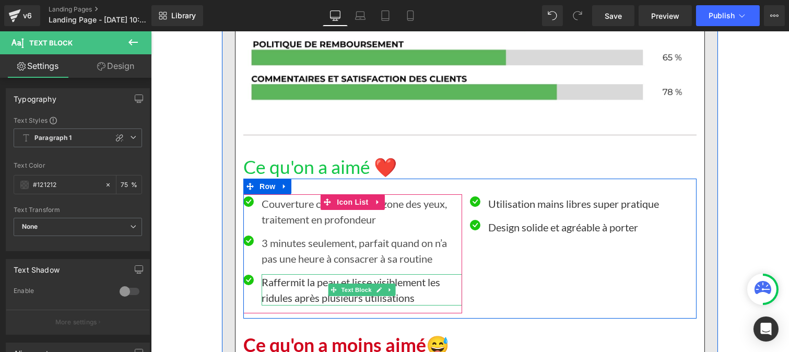
click at [301, 288] on p "Raffermit la peau et lisse visiblement les ridules après plusieurs utilisations" at bounding box center [361, 289] width 201 height 31
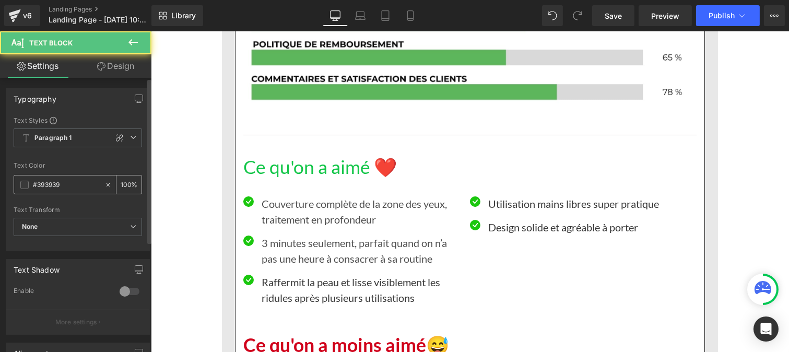
click at [66, 182] on input "#393939" at bounding box center [66, 184] width 67 height 11
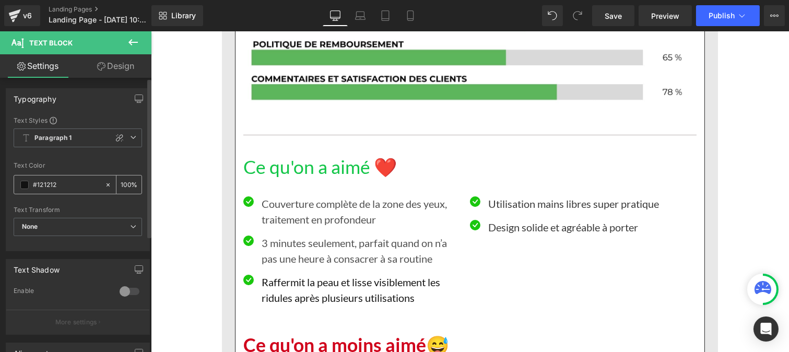
type input "#121212"
click at [126, 179] on input "100" at bounding box center [126, 184] width 10 height 11
type input "1"
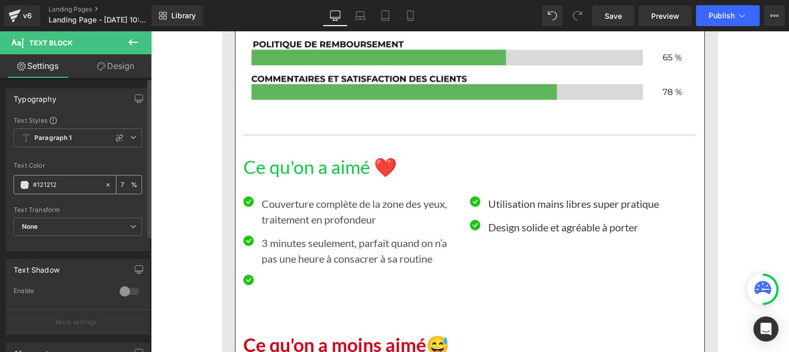
type input "75"
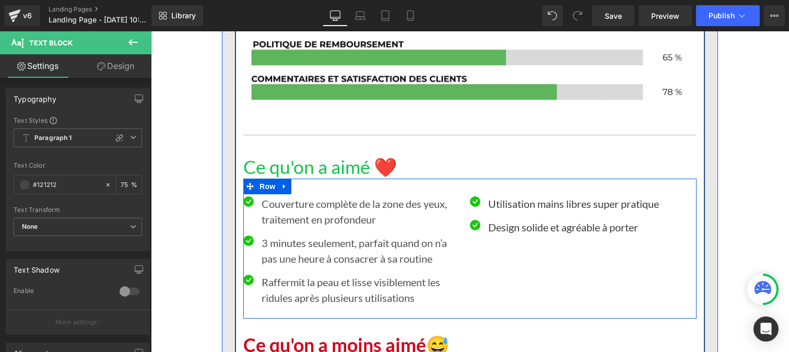
click at [150, 31] on div at bounding box center [150, 31] width 0 height 0
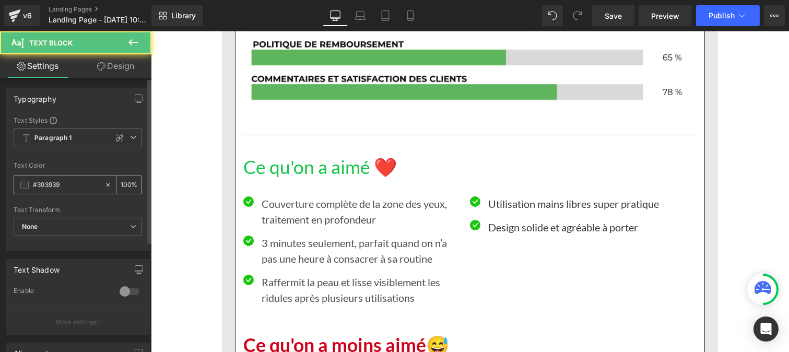
click at [79, 187] on input "#393939" at bounding box center [66, 184] width 67 height 11
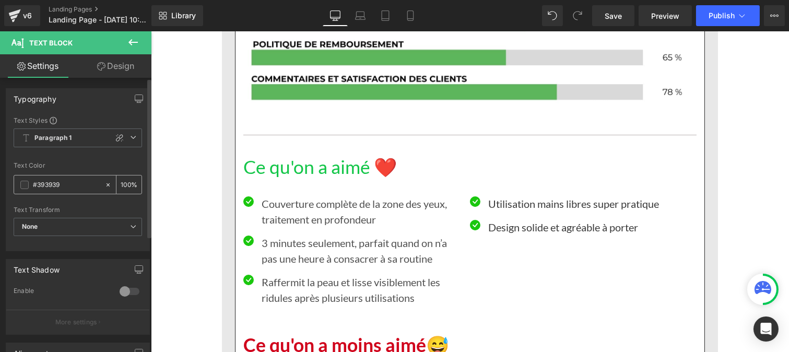
paste input "121212"
type input "#121212"
click at [126, 183] on input "100" at bounding box center [126, 184] width 10 height 11
type input "1"
type input "75"
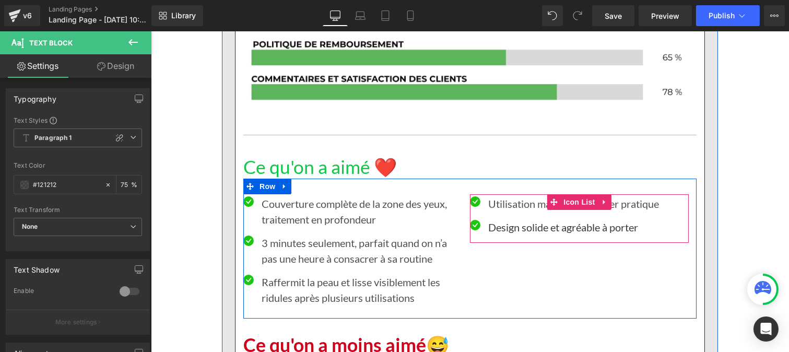
click at [501, 226] on p "Design solide et agréable à porter" at bounding box center [573, 227] width 171 height 16
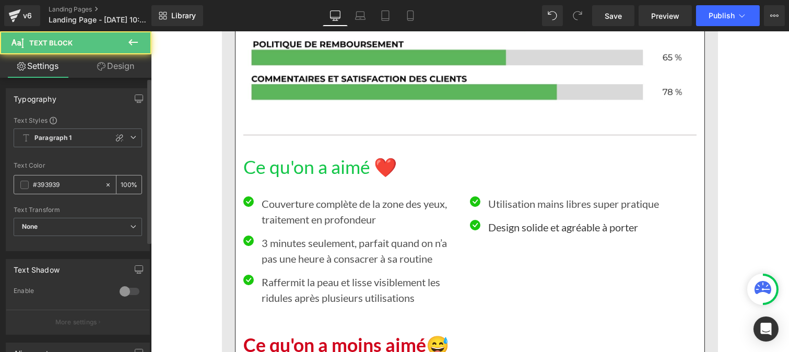
click at [73, 186] on input "#393939" at bounding box center [66, 184] width 67 height 11
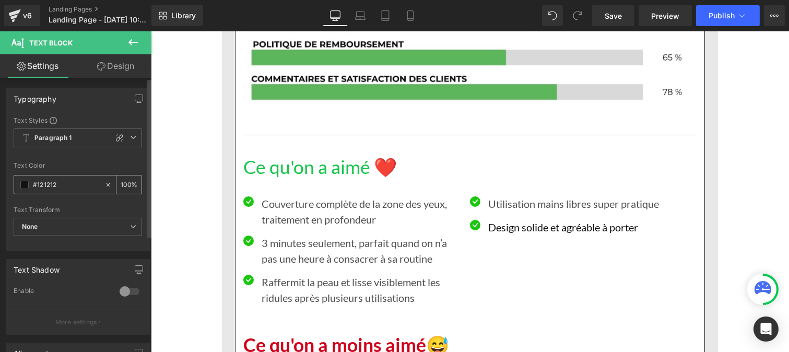
type input "#121212"
click at [123, 180] on input "100" at bounding box center [126, 184] width 10 height 11
type input "0"
type input "75"
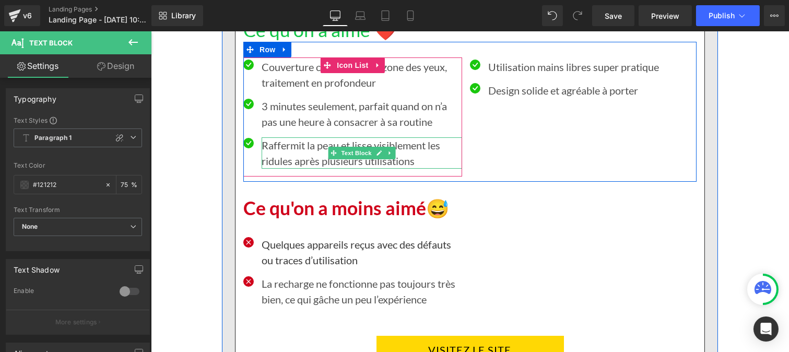
scroll to position [6909, 0]
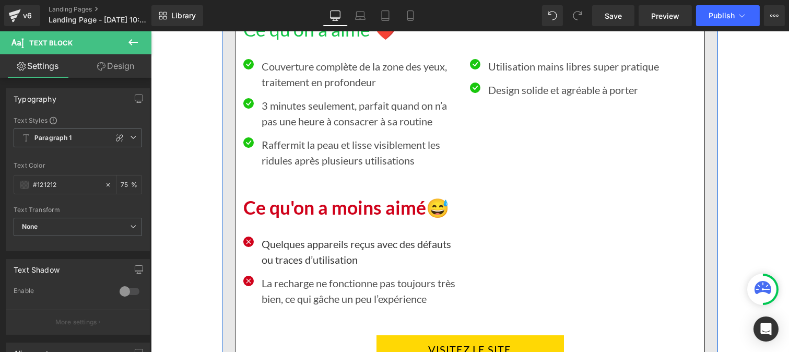
click at [292, 241] on p "Quelques appareils reçus avec des défauts ou traces d’utilisation" at bounding box center [361, 251] width 201 height 31
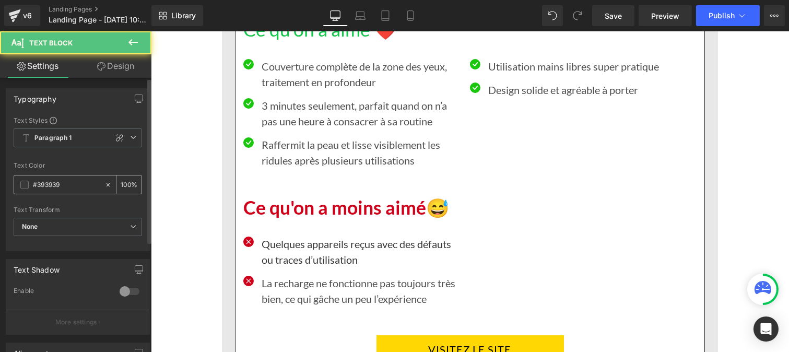
click at [74, 187] on input "#393939" at bounding box center [66, 184] width 67 height 11
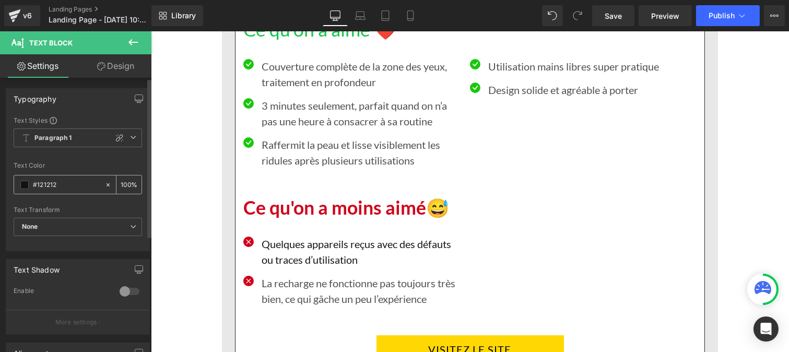
type input "#121212"
click at [124, 182] on input "100" at bounding box center [126, 184] width 10 height 11
type input "0"
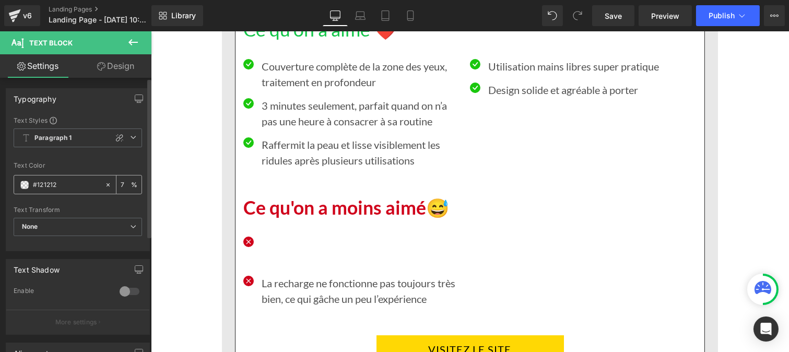
type input "75"
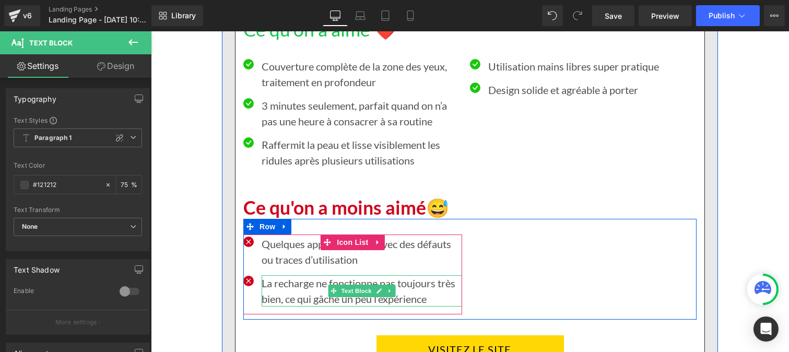
click at [294, 295] on p "La recharge ne fonctionne pas toujours très bien, ce qui gâche un peu l’expérie…" at bounding box center [361, 290] width 201 height 31
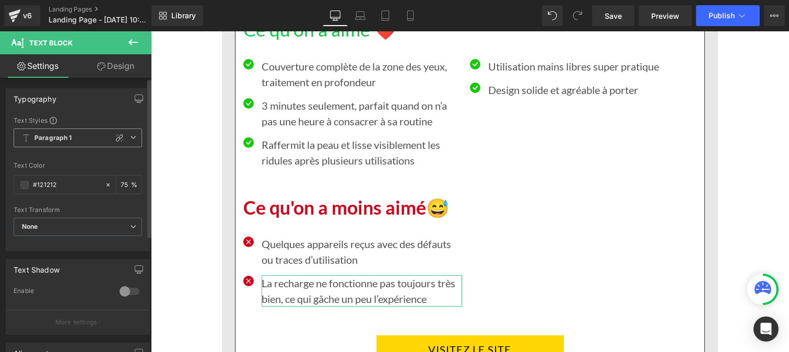
click at [83, 139] on span "Paragraph 1" at bounding box center [78, 138] width 129 height 19
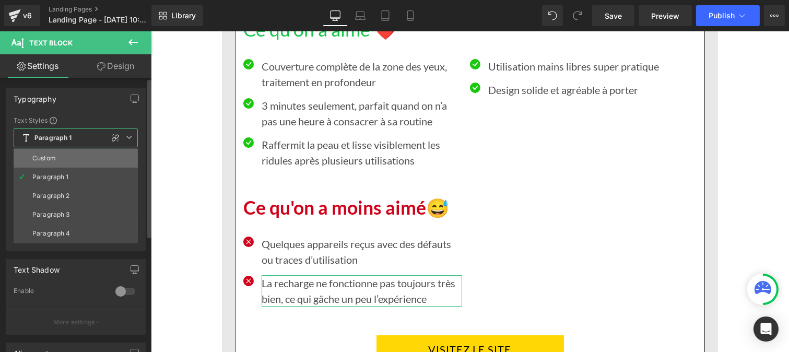
click at [57, 155] on li "Custom" at bounding box center [76, 158] width 124 height 19
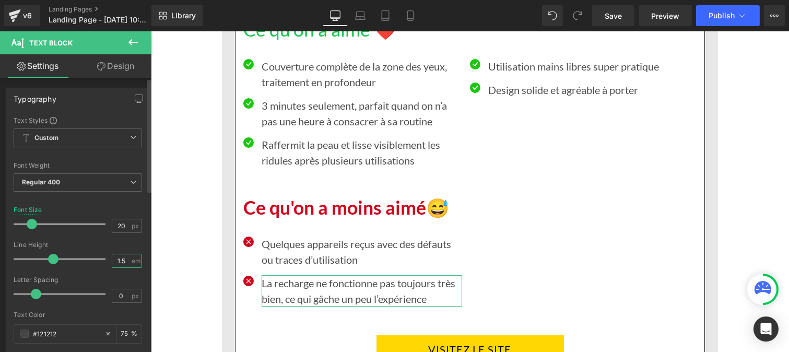
click at [123, 262] on input "1.5" at bounding box center [121, 260] width 18 height 13
type input "1.2"
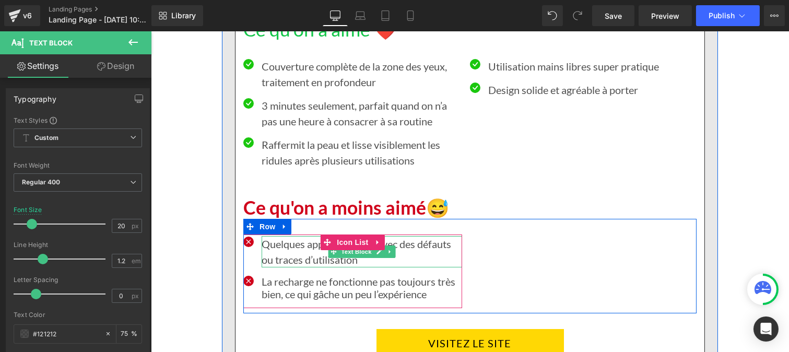
click at [295, 256] on p "Quelques appareils reçus avec des défauts ou traces d’utilisation" at bounding box center [361, 251] width 201 height 31
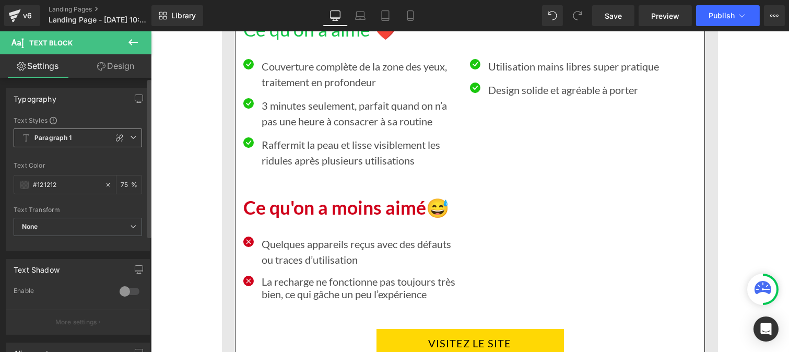
click at [53, 135] on b "Paragraph 1" at bounding box center [53, 138] width 38 height 9
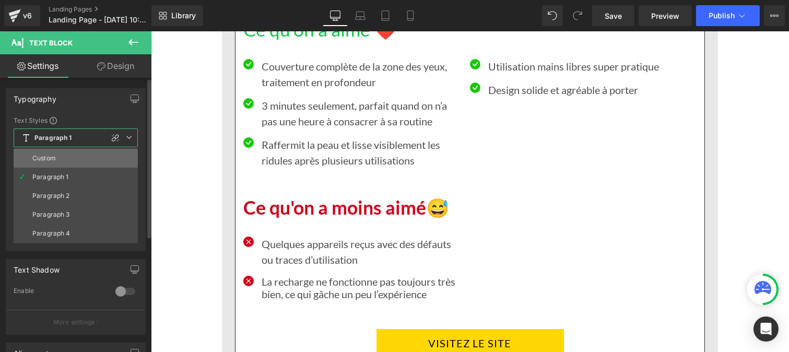
click at [50, 159] on div "Custom" at bounding box center [44, 158] width 24 height 7
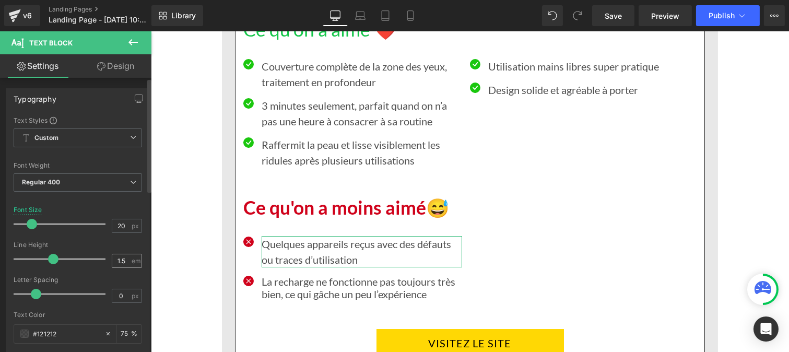
click at [127, 259] on div "1.5 em" at bounding box center [127, 261] width 30 height 14
click at [124, 258] on input "1.5" at bounding box center [121, 260] width 18 height 13
type input "1.2"
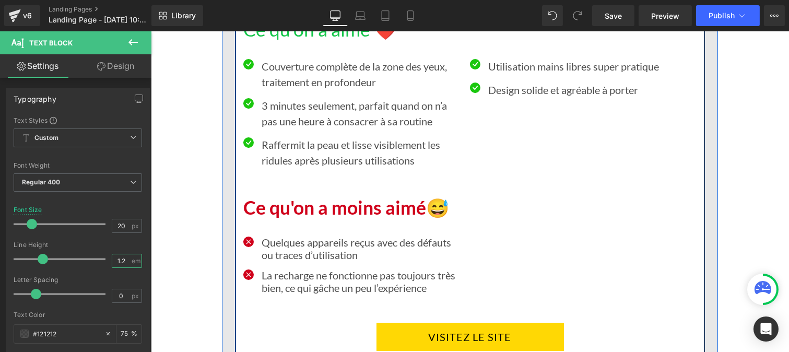
scroll to position [6852, 0]
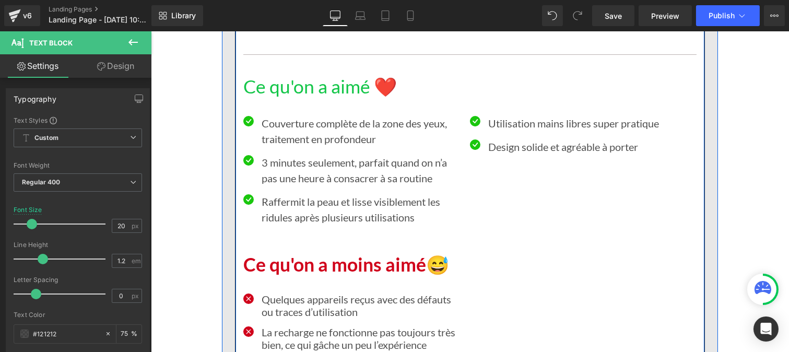
click at [287, 205] on p "Raffermit la peau et lisse visiblement les ridules après plusieurs utilisations" at bounding box center [361, 209] width 201 height 31
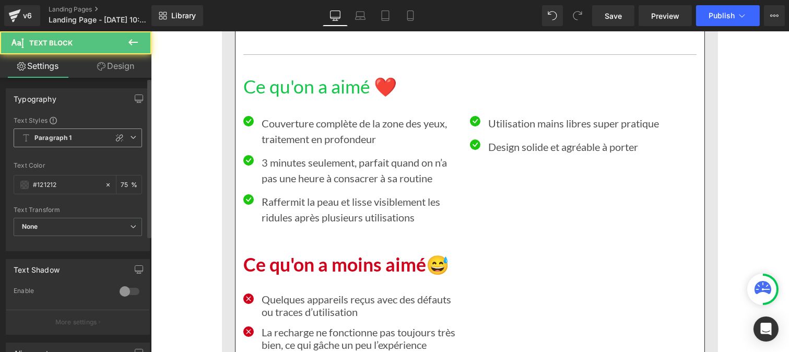
click at [60, 143] on span "Paragraph 1" at bounding box center [78, 138] width 129 height 19
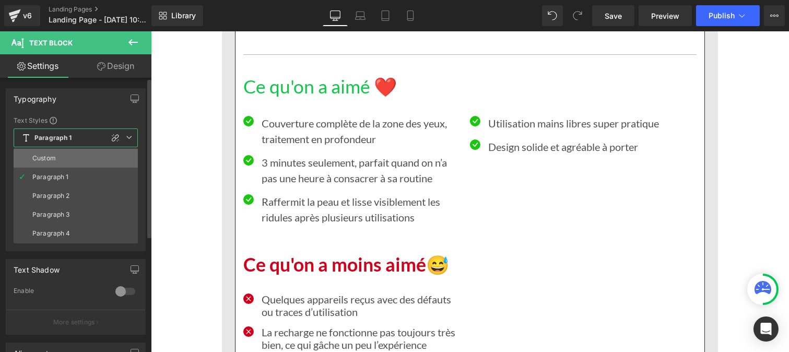
click at [60, 156] on li "Custom" at bounding box center [76, 158] width 124 height 19
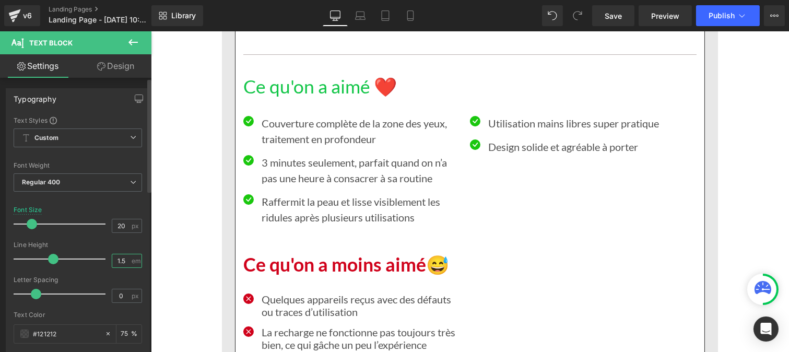
click at [124, 260] on input "1.5" at bounding box center [121, 260] width 18 height 13
type input "1.2"
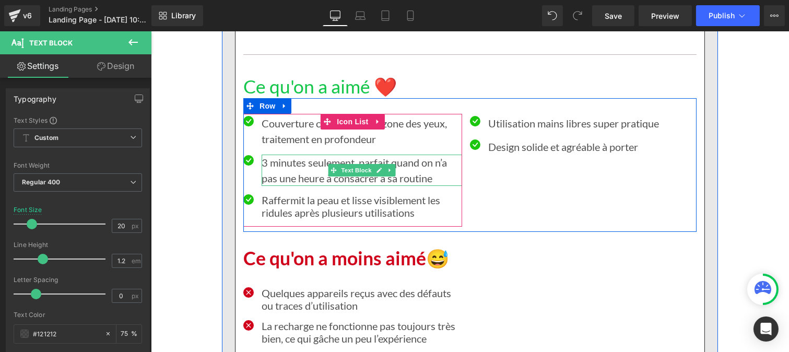
click at [285, 166] on p "3 minutes seulement, parfait quand on n’a pas une heure à consacrer à sa routine" at bounding box center [361, 170] width 201 height 31
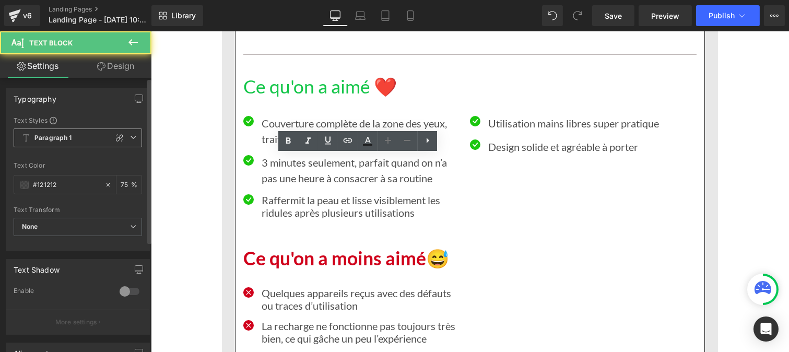
click at [55, 133] on span "Paragraph 1" at bounding box center [78, 138] width 129 height 19
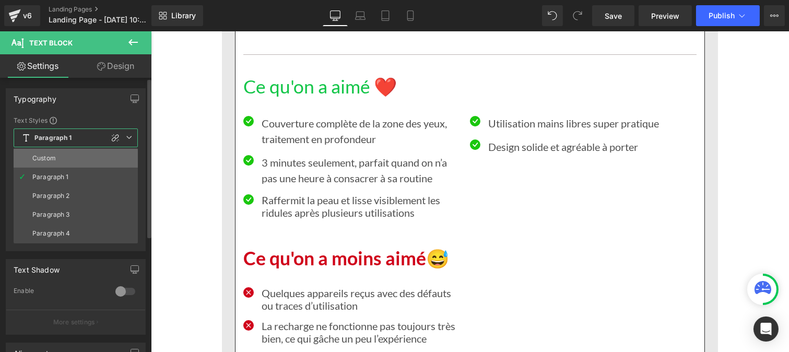
click at [50, 157] on div "Custom" at bounding box center [44, 158] width 24 height 7
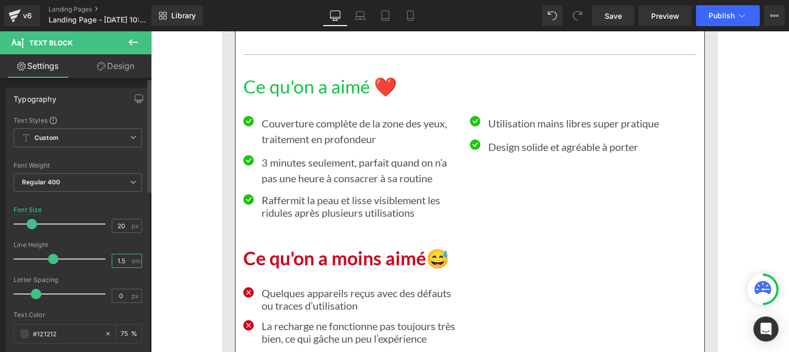
click at [124, 262] on input "1.5" at bounding box center [121, 260] width 18 height 13
type input "1.52"
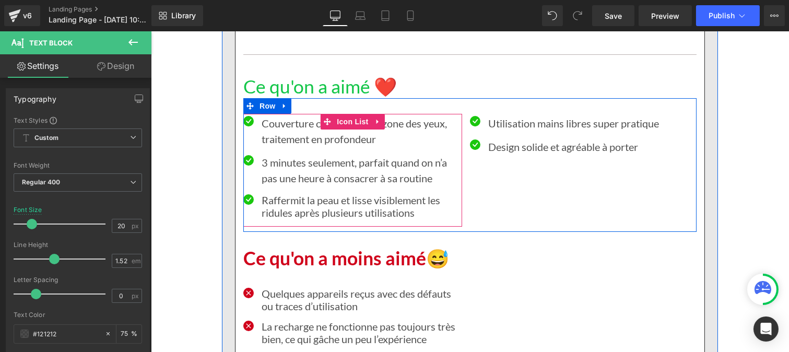
click at [292, 127] on p "Couverture complète de la zone des yeux, traitement en profondeur" at bounding box center [361, 130] width 201 height 31
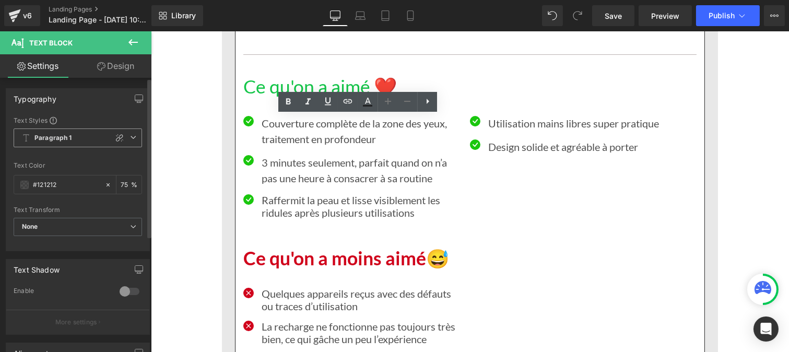
click at [71, 142] on span "Paragraph 1" at bounding box center [78, 138] width 129 height 19
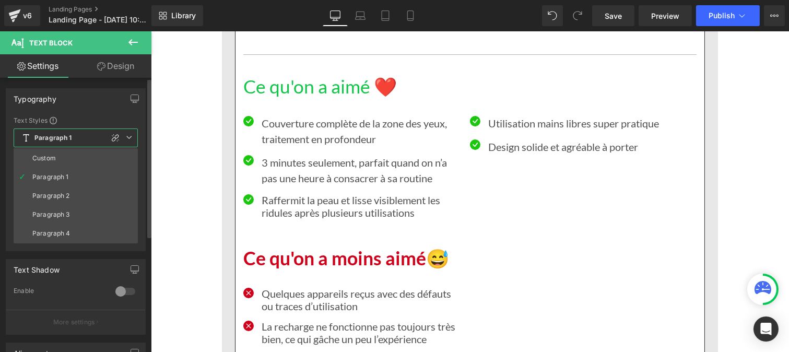
click at [56, 157] on li "Custom" at bounding box center [76, 158] width 124 height 19
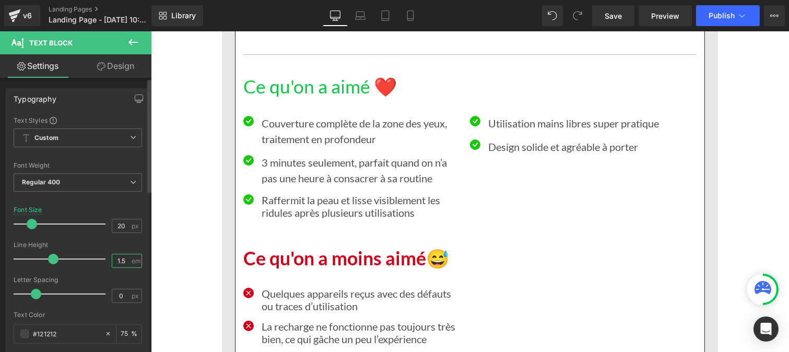
click at [124, 264] on input "1.5" at bounding box center [121, 260] width 18 height 13
type input "1.2"
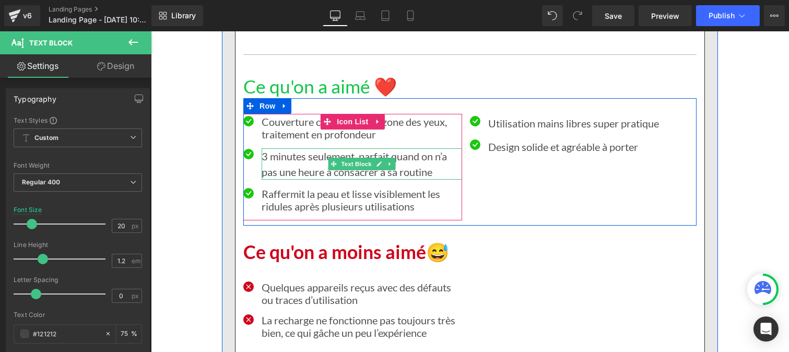
click at [282, 169] on p "3 minutes seulement, parfait quand on n’a pas une heure à consacrer à sa routine" at bounding box center [361, 164] width 201 height 32
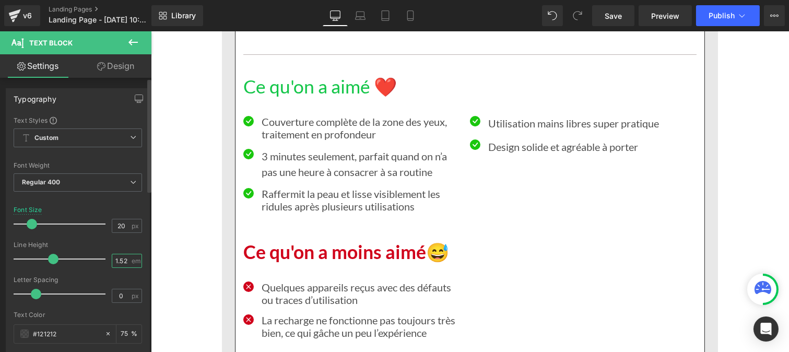
click at [121, 260] on input "1.52" at bounding box center [121, 260] width 18 height 13
type input "1.2"
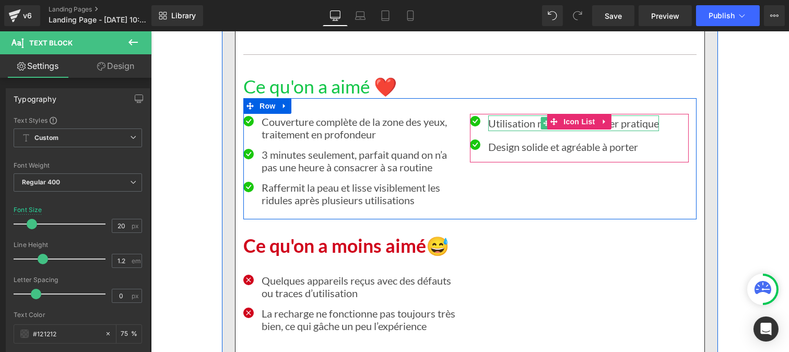
click at [503, 121] on p "Utilisation mains libres super pratique" at bounding box center [573, 123] width 171 height 16
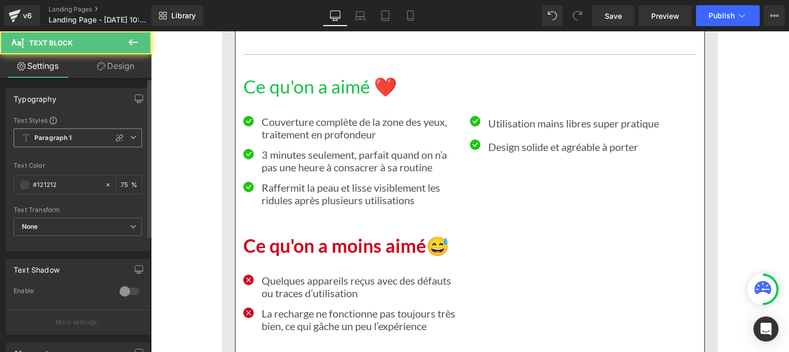
click at [79, 143] on span "Paragraph 1" at bounding box center [78, 138] width 129 height 19
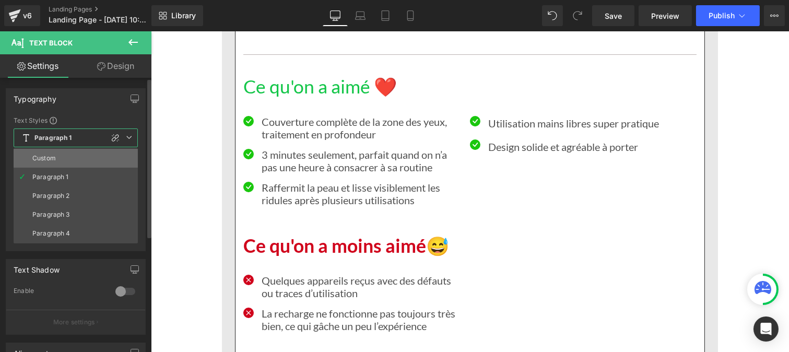
click at [45, 162] on li "Custom" at bounding box center [76, 158] width 124 height 19
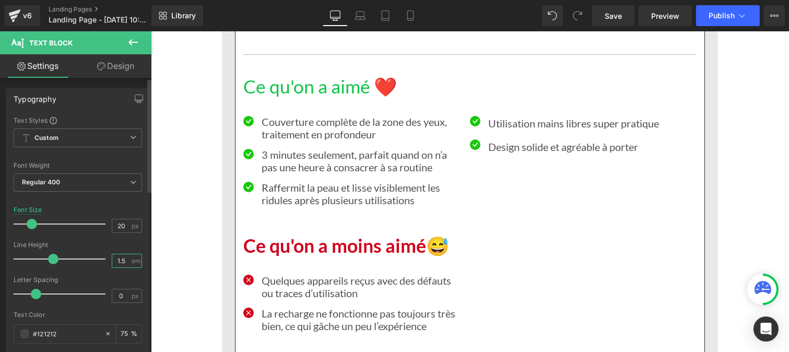
click at [126, 267] on input "1.5" at bounding box center [121, 260] width 18 height 13
type input "1.2"
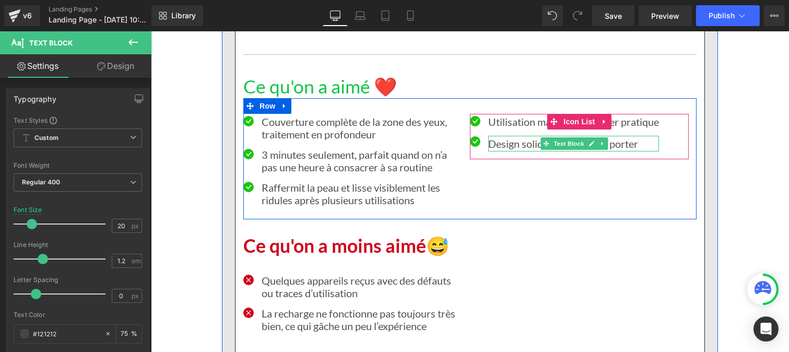
click at [501, 138] on p "Design solide et agréable à porter" at bounding box center [573, 144] width 171 height 16
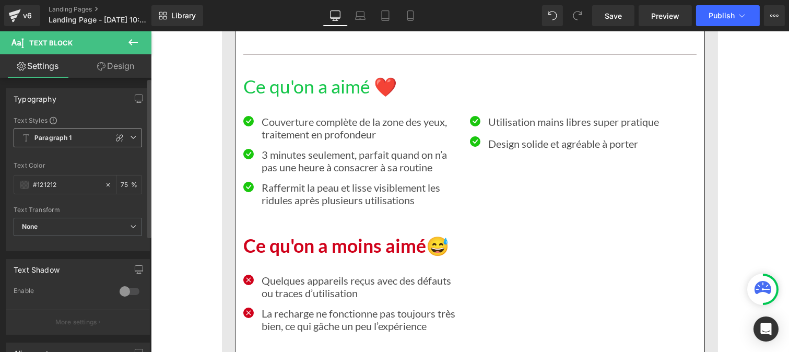
click at [65, 137] on b "Paragraph 1" at bounding box center [53, 138] width 38 height 9
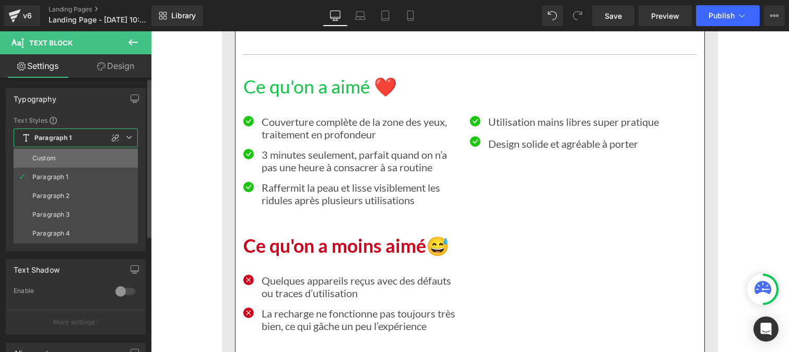
click at [57, 157] on li "Custom" at bounding box center [76, 158] width 124 height 19
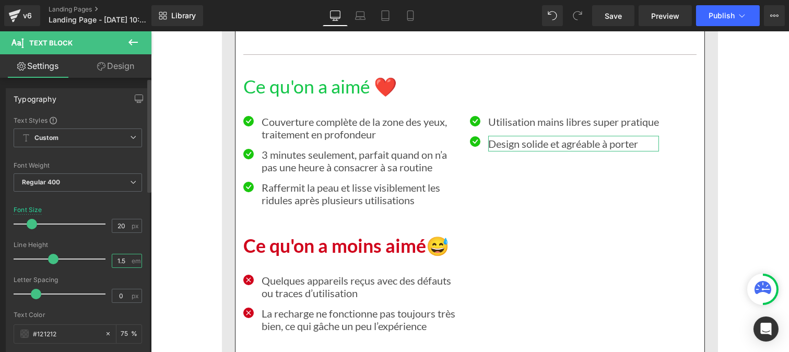
click at [122, 264] on input "1.5" at bounding box center [121, 260] width 18 height 13
type input "1.2"
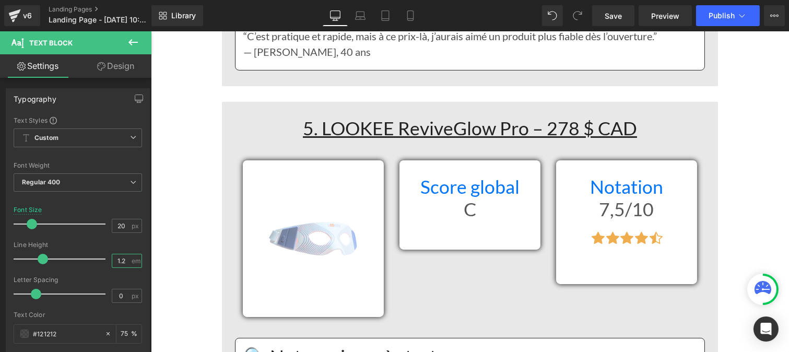
scroll to position [7541, 0]
click at [303, 127] on u "5. LOOKEE ReviveGlow Pro – 278 $ CAD" at bounding box center [470, 127] width 334 height 22
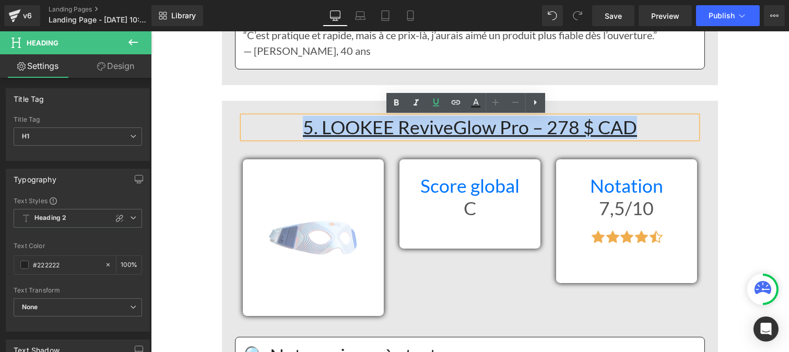
drag, startPoint x: 299, startPoint y: 127, endPoint x: 581, endPoint y: 108, distance: 283.3
click at [665, 126] on h1 "5. LOOKEE ReviveGlow Pro – 278 $ CAD" at bounding box center [469, 128] width 455 height 22
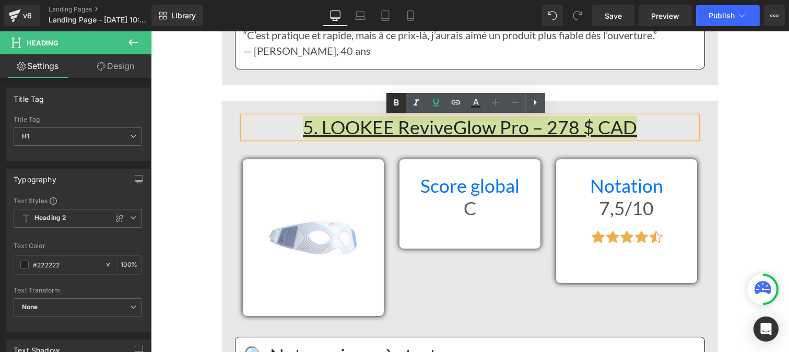
click at [402, 101] on icon at bounding box center [396, 103] width 13 height 13
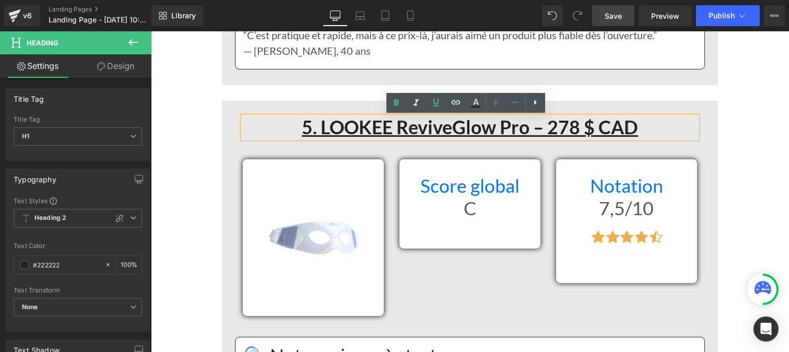
click at [609, 17] on span "Save" at bounding box center [613, 15] width 17 height 11
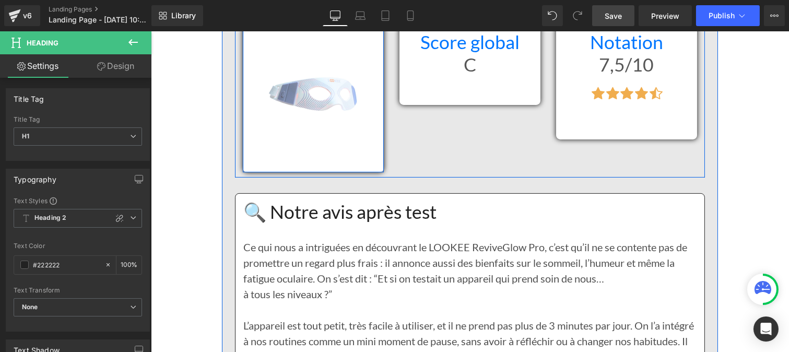
scroll to position [7573, 0]
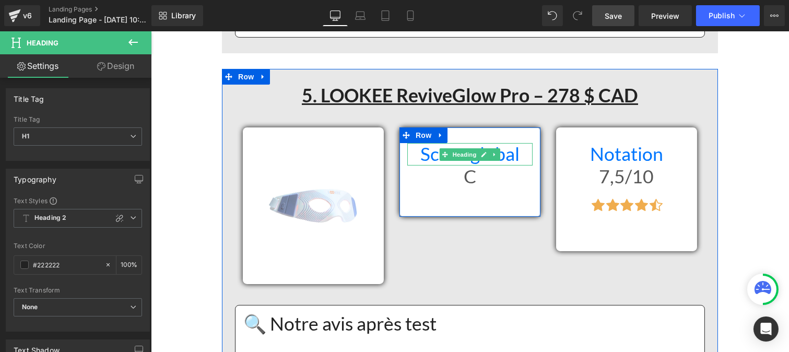
click at [420, 152] on h1 "Score global" at bounding box center [469, 154] width 125 height 22
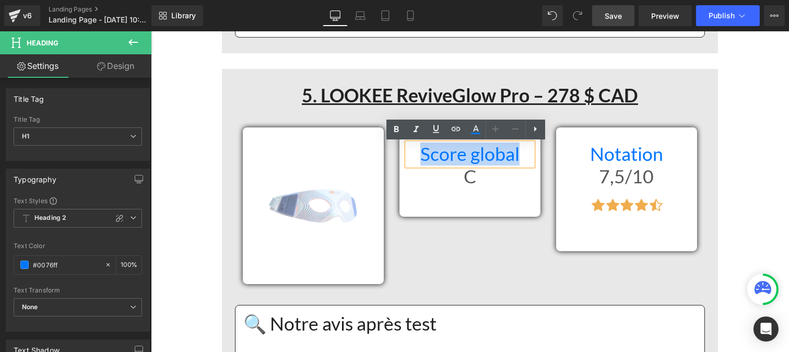
drag, startPoint x: 417, startPoint y: 153, endPoint x: 519, endPoint y: 159, distance: 101.6
click at [519, 159] on h1 "Score global" at bounding box center [469, 154] width 125 height 22
click at [395, 134] on icon at bounding box center [396, 129] width 13 height 13
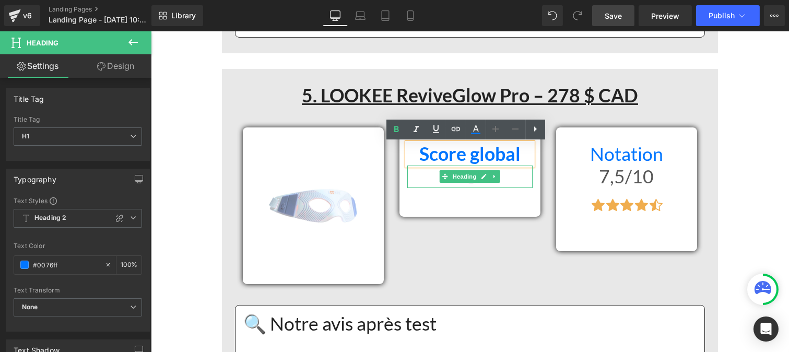
click at [422, 178] on h1 "C" at bounding box center [469, 177] width 125 height 22
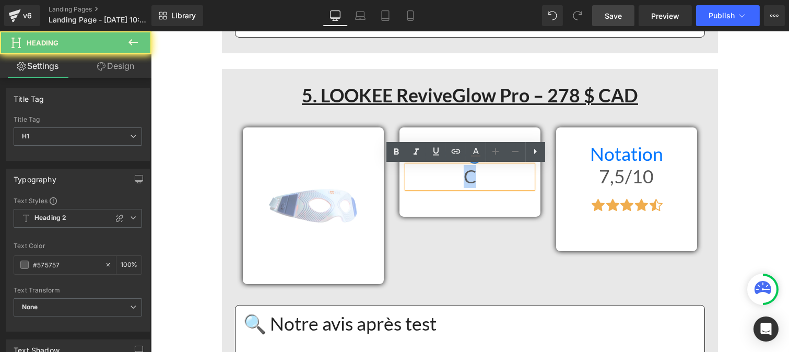
drag, startPoint x: 441, startPoint y: 177, endPoint x: 505, endPoint y: 176, distance: 63.7
click at [505, 176] on h1 "C" at bounding box center [469, 177] width 125 height 22
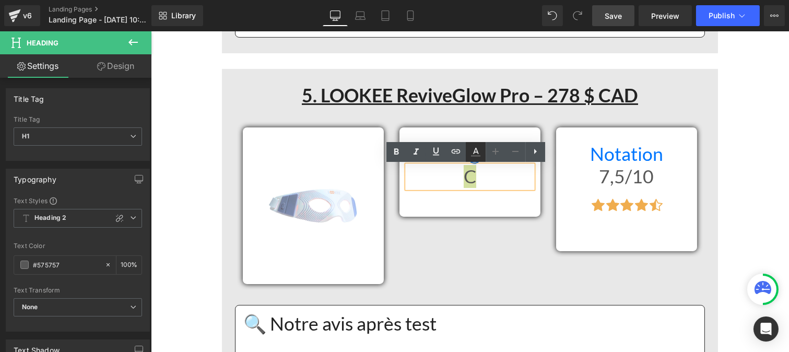
click at [390, 152] on icon at bounding box center [396, 152] width 13 height 13
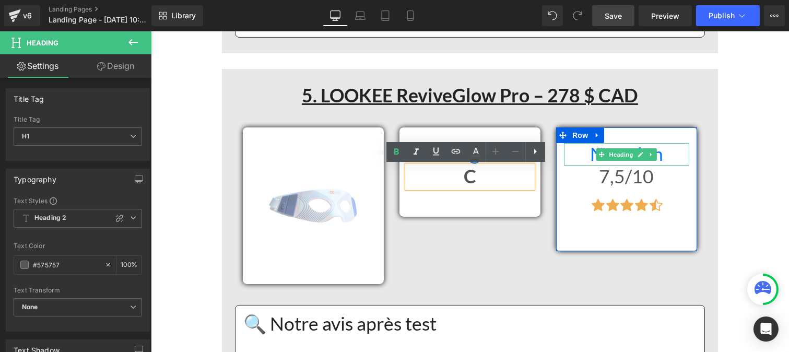
click at [586, 153] on h1 "Notation" at bounding box center [626, 154] width 125 height 22
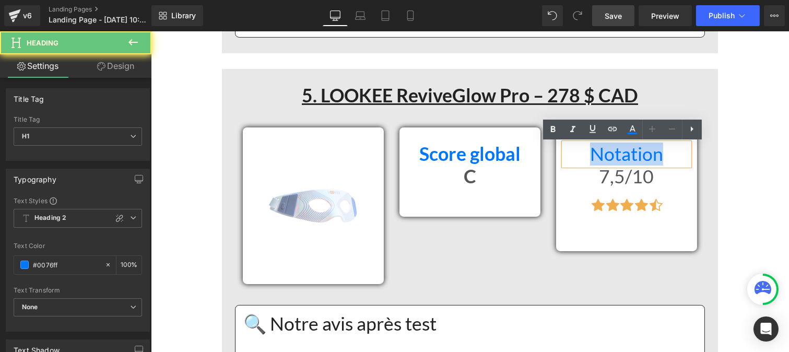
drag, startPoint x: 586, startPoint y: 153, endPoint x: 613, endPoint y: 142, distance: 29.1
click at [670, 152] on h1 "Notation" at bounding box center [626, 154] width 125 height 22
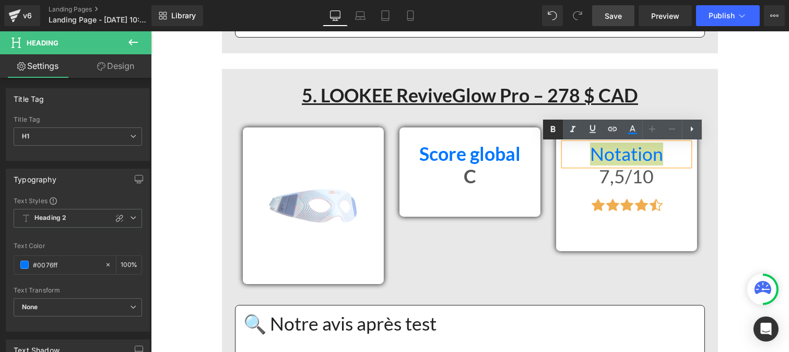
click at [556, 126] on icon at bounding box center [553, 129] width 13 height 13
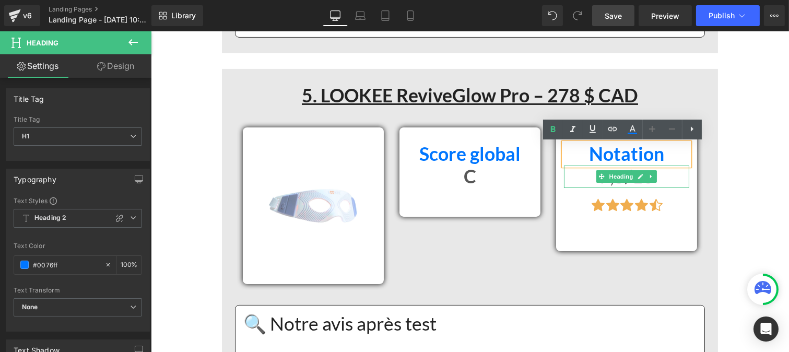
click at [599, 174] on icon at bounding box center [602, 176] width 6 height 6
click at [585, 175] on h1 "7,5/10" at bounding box center [626, 177] width 125 height 22
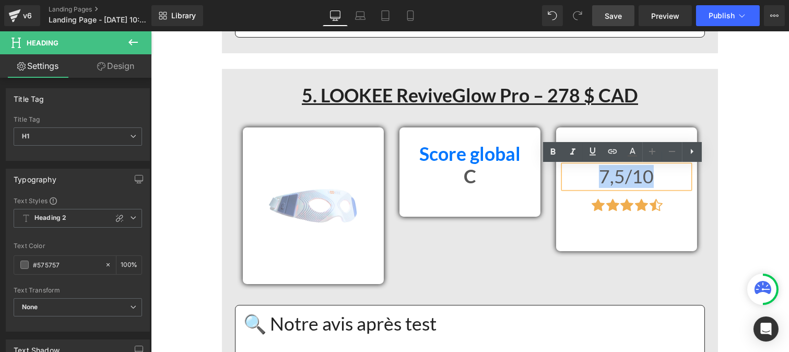
drag, startPoint x: 685, startPoint y: 176, endPoint x: 695, endPoint y: 179, distance: 10.3
click at [695, 179] on div "Notation Heading 7,5/10 Heading Icon Icon Icon Icon Icon Icon List Hoz Row" at bounding box center [626, 188] width 157 height 123
click at [552, 153] on icon at bounding box center [553, 152] width 5 height 6
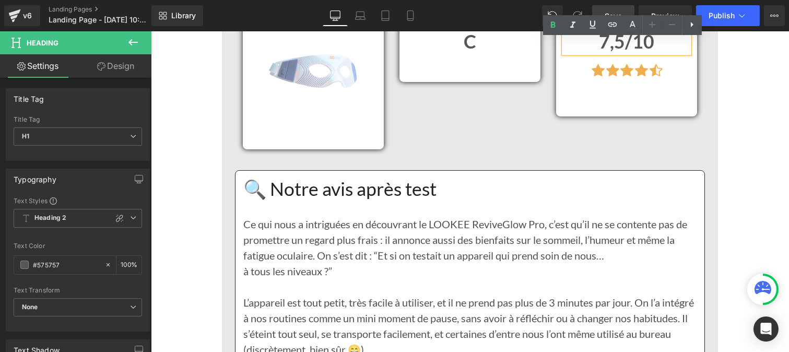
scroll to position [7708, 0]
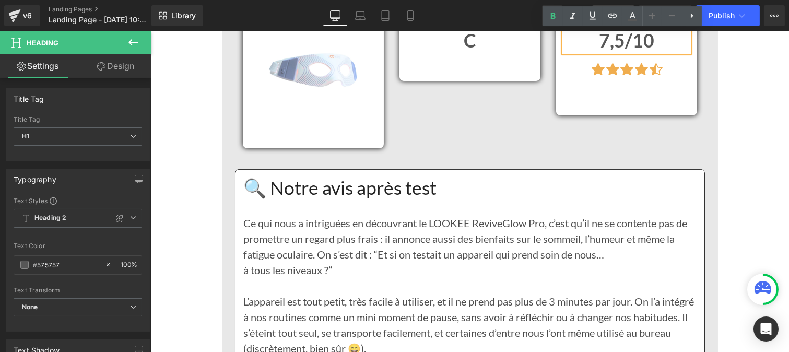
click at [346, 201] on div "Ce qui nous a intriguées en découvrant le LOOKEE ReviveGlow Pro, c’est qu’il ne…" at bounding box center [469, 341] width 453 height 282
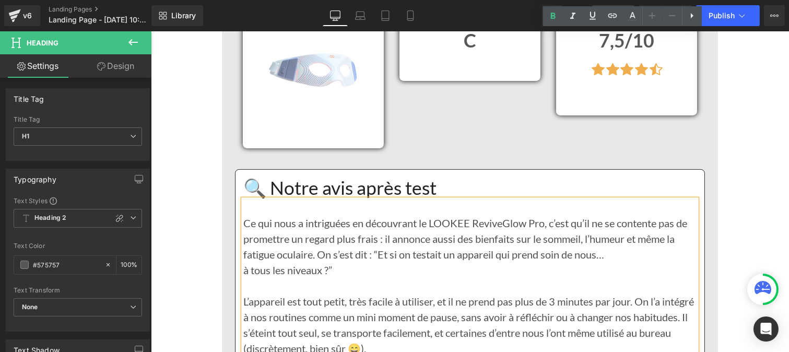
click at [338, 193] on h1 "🔍 Notre avis après test" at bounding box center [469, 188] width 453 height 22
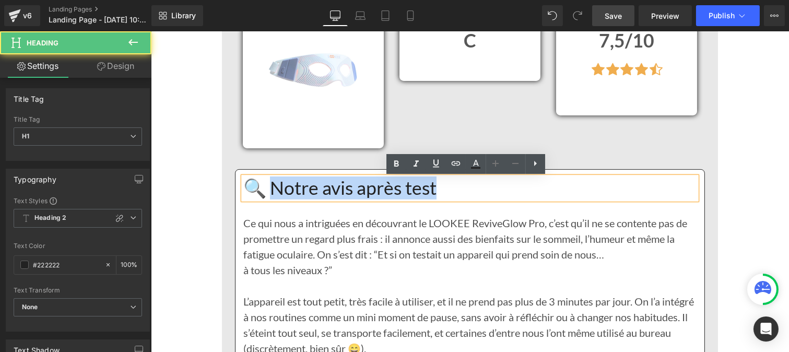
drag, startPoint x: 268, startPoint y: 190, endPoint x: 440, endPoint y: 190, distance: 172.4
click at [440, 190] on h1 "🔍 Notre avis après test" at bounding box center [469, 188] width 453 height 22
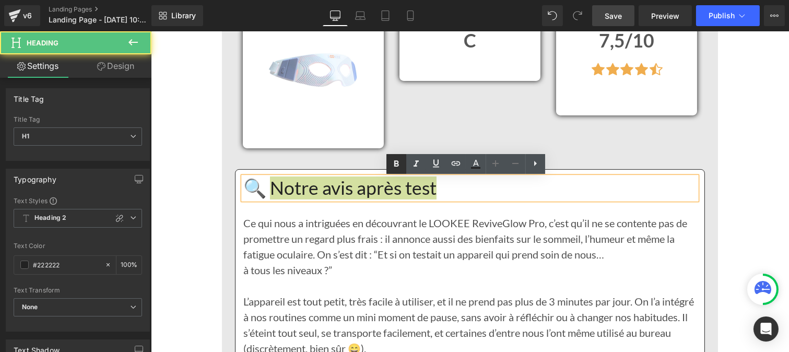
click at [396, 166] on icon at bounding box center [396, 163] width 5 height 6
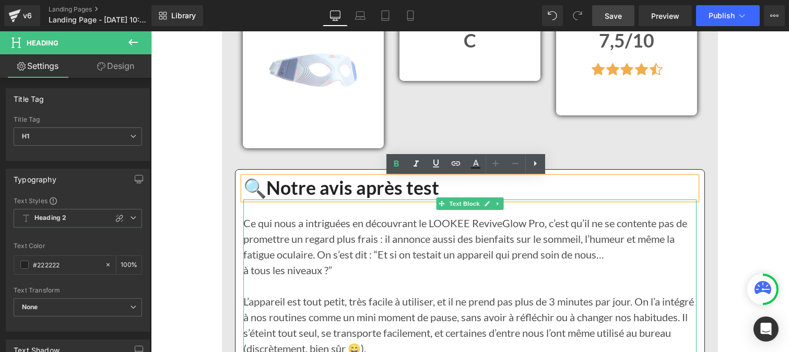
click at [280, 255] on p "Ce qui nous a intriguées en découvrant le LOOKEE ReviveGlow Pro, c’est qu’il ne…" at bounding box center [469, 238] width 453 height 47
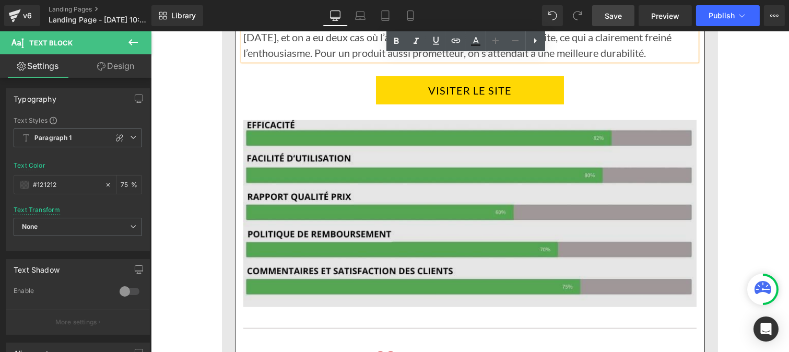
scroll to position [8128, 0]
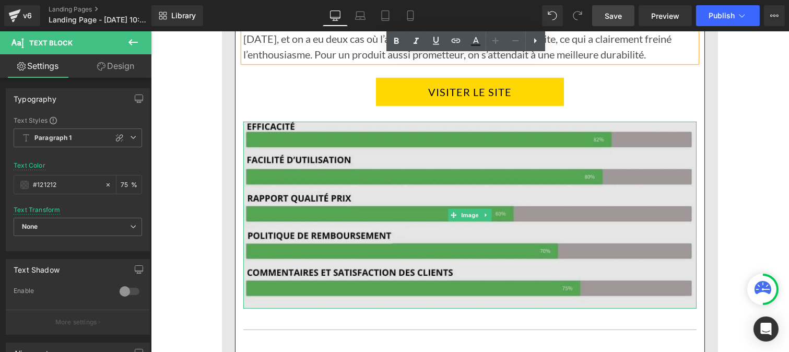
click at [479, 178] on img at bounding box center [469, 215] width 453 height 187
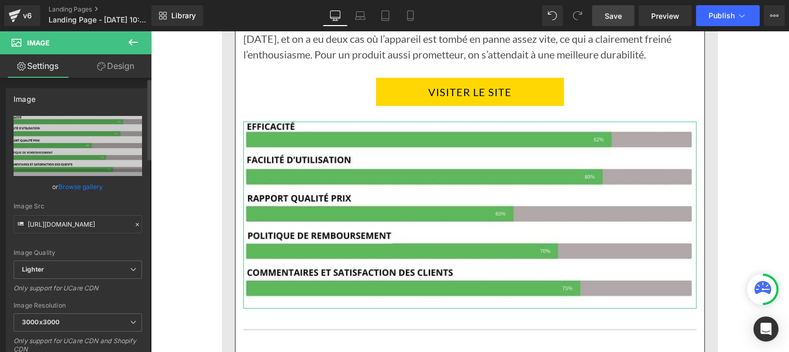
click at [134, 223] on icon at bounding box center [137, 224] width 7 height 7
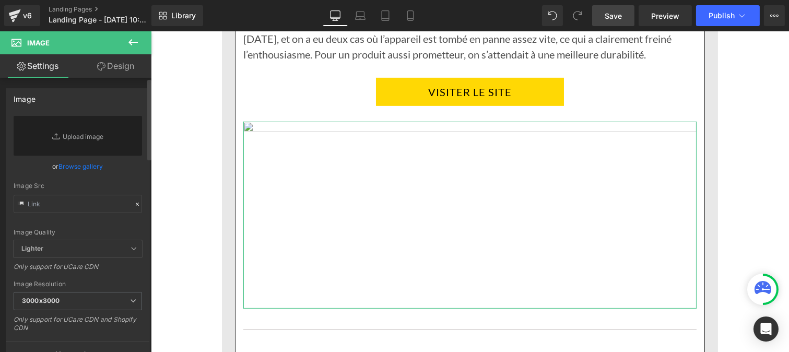
click at [89, 220] on div "Image Quality Lighter Lightest Lighter Lighter Lightest Only support for UCare …" at bounding box center [78, 178] width 129 height 124
click at [72, 208] on input "text" at bounding box center [78, 204] width 129 height 18
paste input "https://cdn.shopify.com/s/files/1/0986/3672/6610/files/Pourcentage_produit_5.jp…"
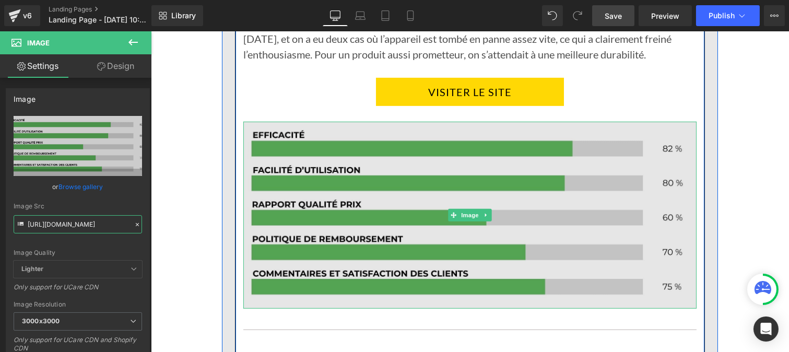
type input "https://cdn.shopify.com/s/files/1/0986/3672/6610/files/Pourcentage_produit_5_30…"
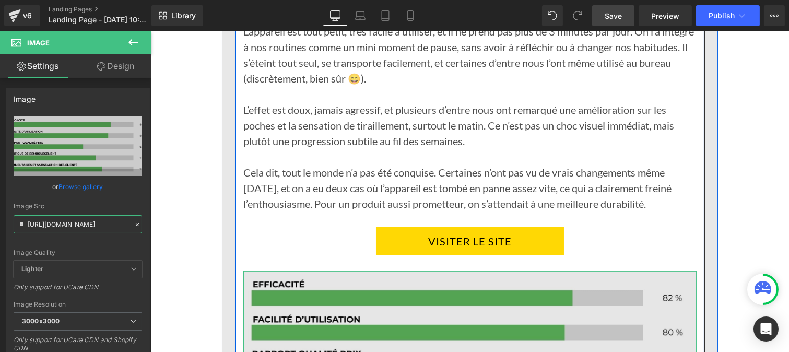
scroll to position [7978, 0]
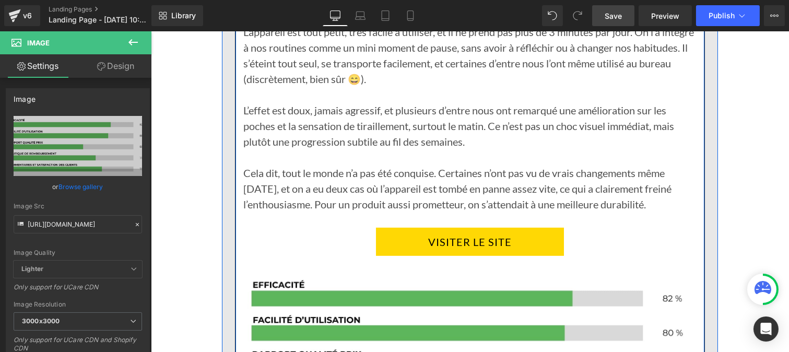
click at [393, 171] on p "Cela dit, tout le monde n’a pas été conquise. Certaines n’ont pas vu de vrais c…" at bounding box center [469, 188] width 453 height 47
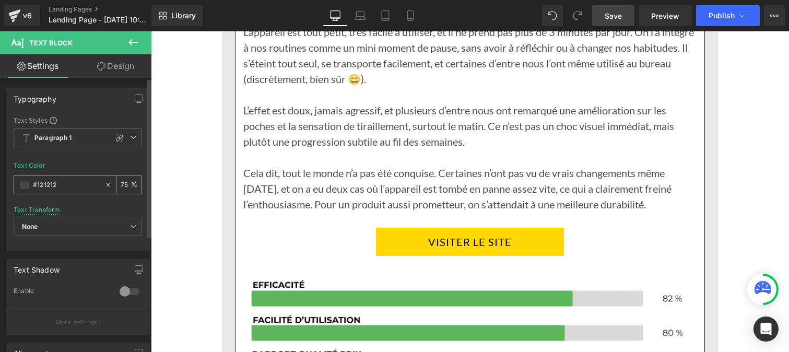
click at [71, 187] on input "#121212" at bounding box center [66, 184] width 67 height 11
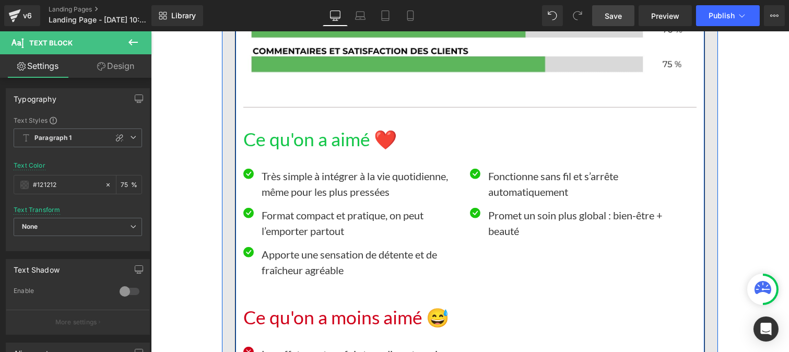
scroll to position [8351, 0]
click at [302, 132] on h1 "Ce qu'on a aimé ❤️" at bounding box center [469, 139] width 453 height 22
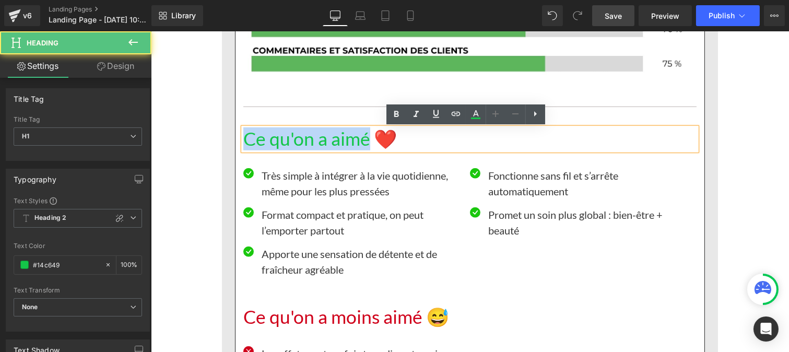
drag, startPoint x: 361, startPoint y: 143, endPoint x: 233, endPoint y: 147, distance: 128.1
click at [235, 147] on div "🔍 Notre avis après test Heading Ce qui nous a intriguées en découvrant le LOOKE…" at bounding box center [469, 190] width 469 height 1312
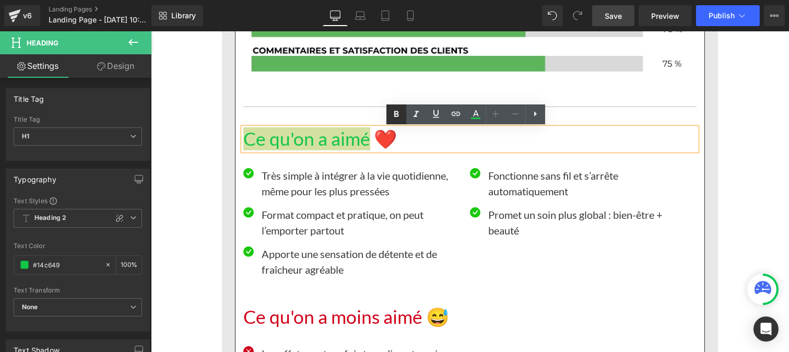
click at [396, 116] on icon at bounding box center [396, 114] width 5 height 6
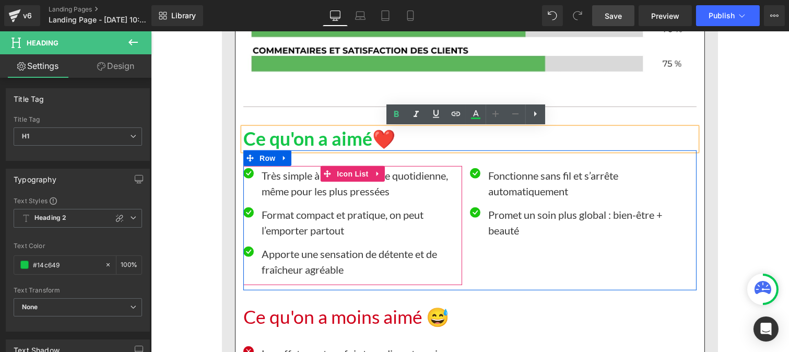
click at [297, 190] on p "Très simple à intégrer à la vie quotidienne, même pour les plus pressées" at bounding box center [361, 183] width 201 height 31
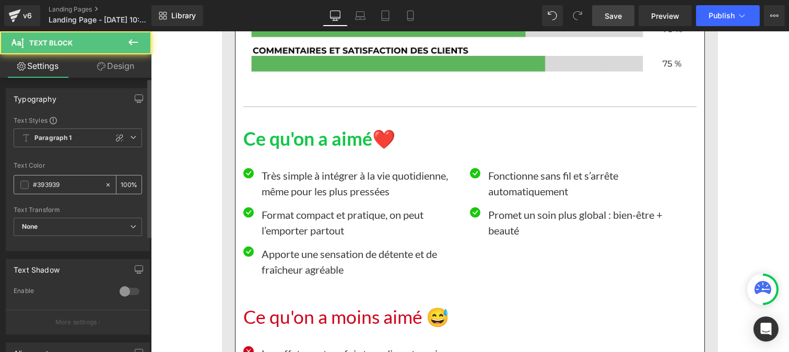
click at [76, 175] on div "#393939 100 %" at bounding box center [78, 184] width 129 height 19
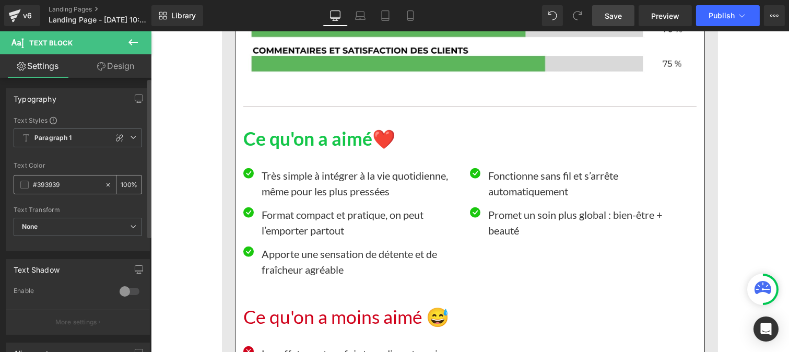
click at [69, 185] on input "#393939" at bounding box center [66, 184] width 67 height 11
paste input "121212"
type input "#121212"
click at [126, 181] on div "100 %" at bounding box center [129, 185] width 25 height 18
click at [126, 179] on input "100" at bounding box center [126, 184] width 10 height 11
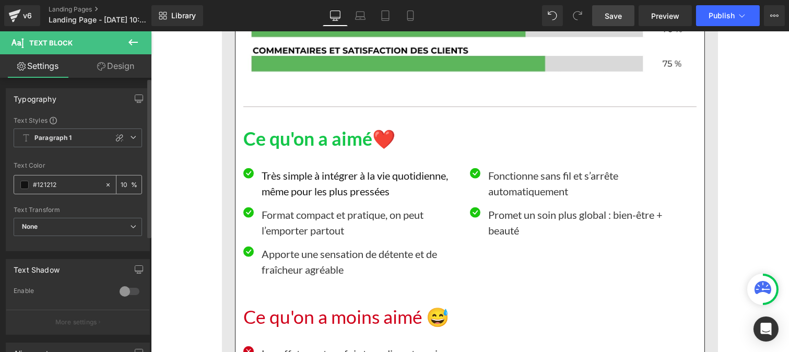
type input "1"
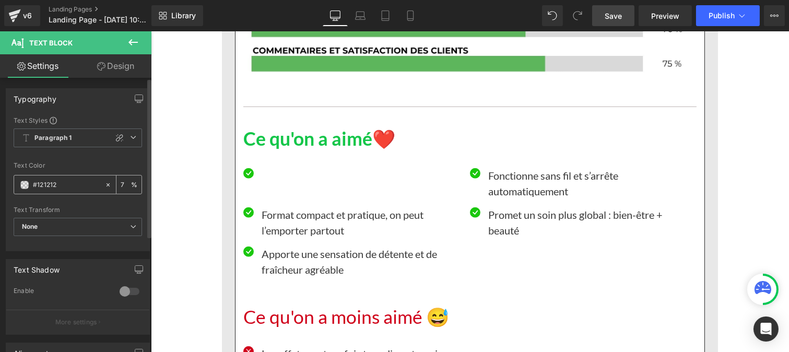
type input "75"
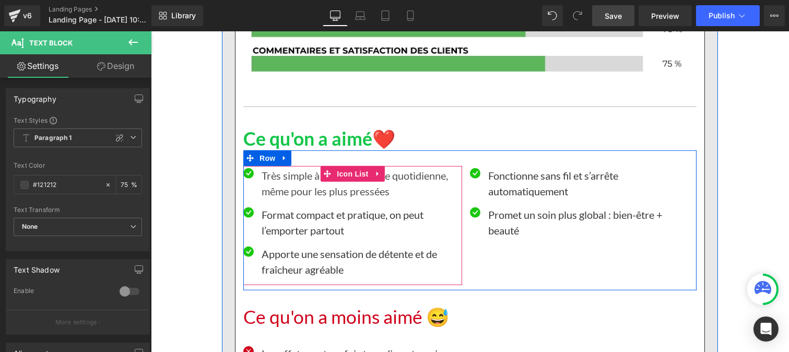
click at [281, 222] on p "Format compact et pratique, on peut l’emporter partout" at bounding box center [361, 222] width 201 height 31
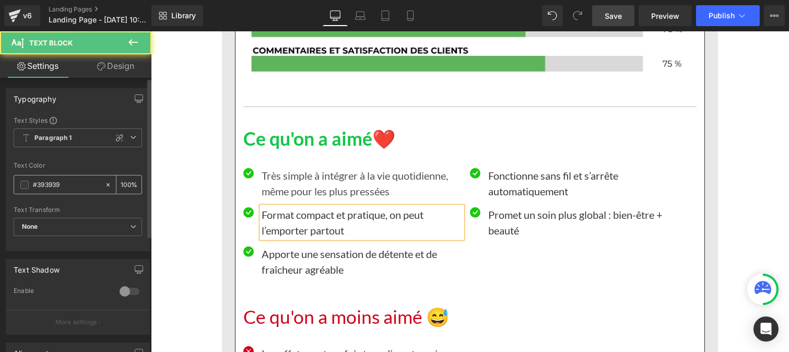
click at [71, 189] on input "#393939" at bounding box center [66, 184] width 67 height 11
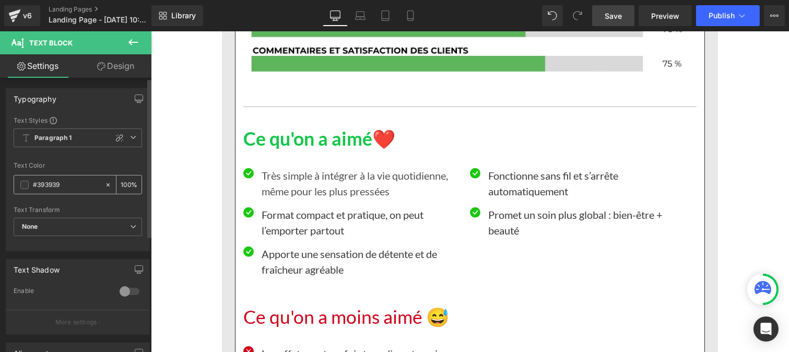
paste input "121212"
type input "#121212"
click at [123, 179] on input "100" at bounding box center [126, 184] width 10 height 11
type input "0"
type input "75"
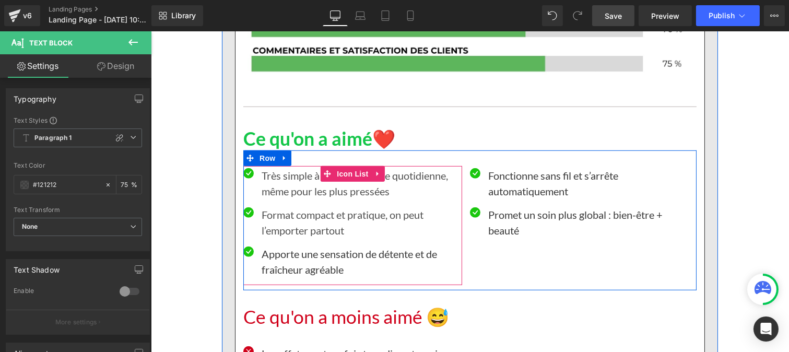
click at [278, 260] on p "Apporte une sensation de détente et de fraîcheur agréable" at bounding box center [361, 261] width 201 height 31
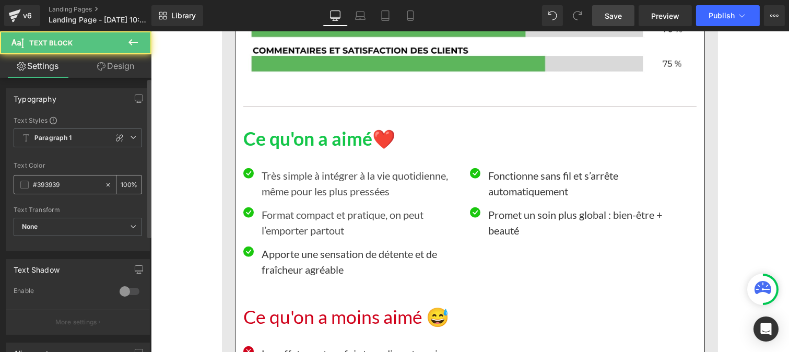
click at [63, 190] on input "#393939" at bounding box center [66, 184] width 67 height 11
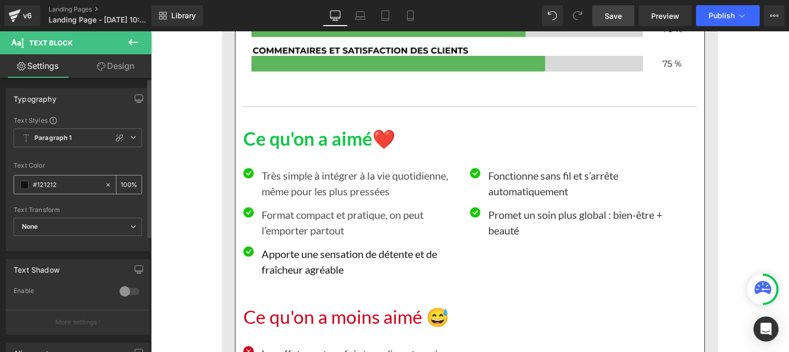
type input "#121212"
click at [124, 180] on input "100" at bounding box center [126, 184] width 10 height 11
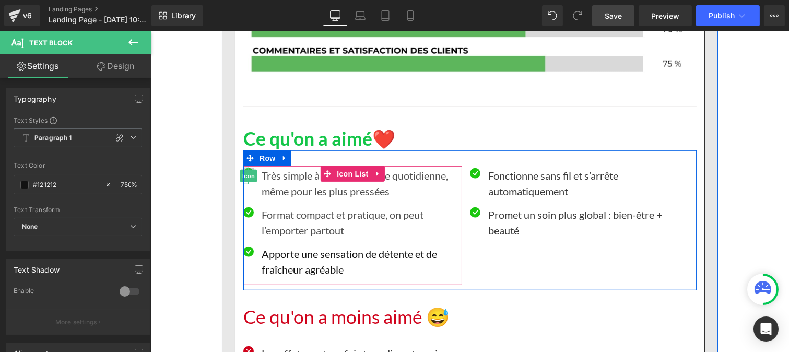
scroll to position [0, 1]
type input "75"
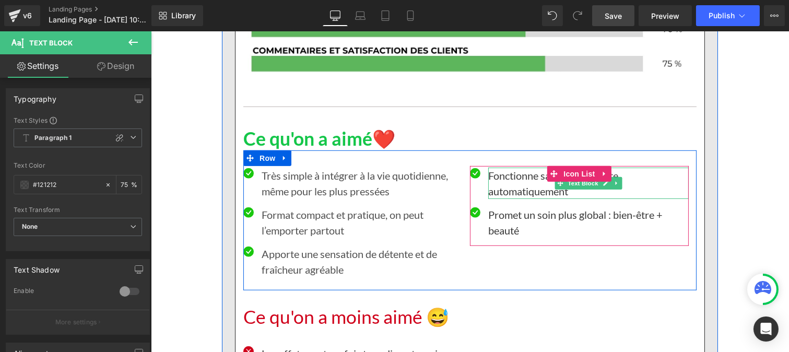
click at [503, 183] on p "Fonctionne sans fil et s’arrête automatiquement" at bounding box center [588, 183] width 201 height 31
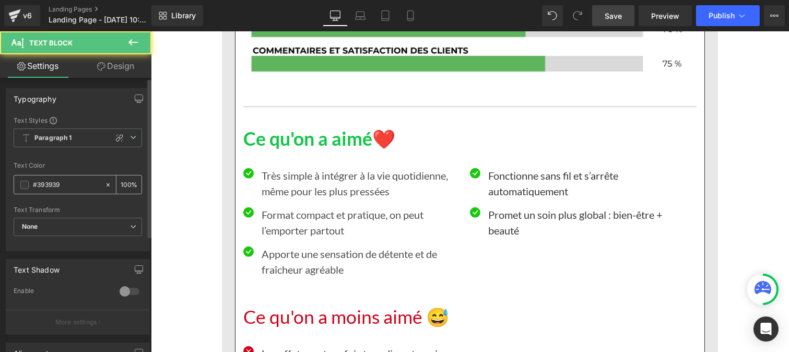
click at [71, 186] on input "#393939" at bounding box center [66, 184] width 67 height 11
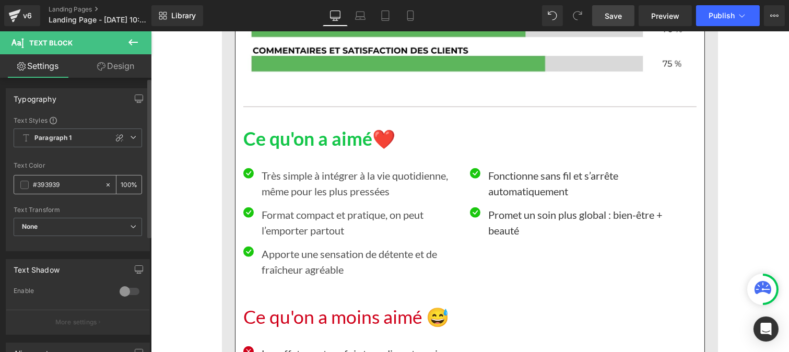
click at [71, 186] on input "#393939" at bounding box center [66, 184] width 67 height 11
type input "#121212"
click at [126, 180] on input "100" at bounding box center [126, 184] width 10 height 11
type input "1"
type input "75"
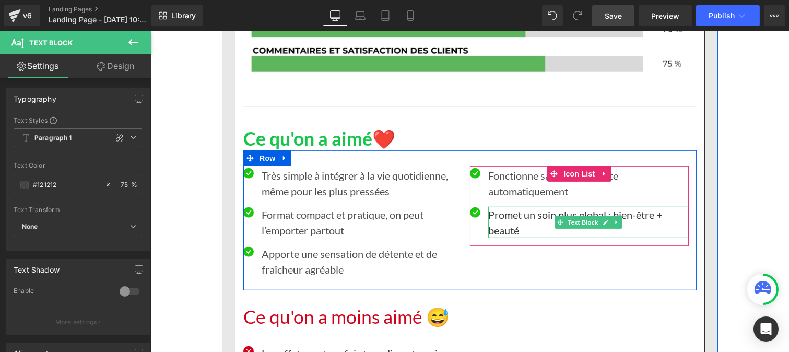
click at [501, 221] on p "Promet un soin plus global : bien-être + beauté" at bounding box center [588, 222] width 201 height 31
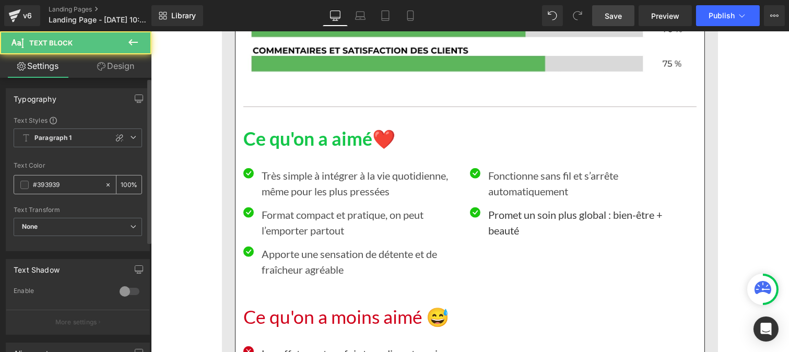
click at [77, 180] on input "#393939" at bounding box center [66, 184] width 67 height 11
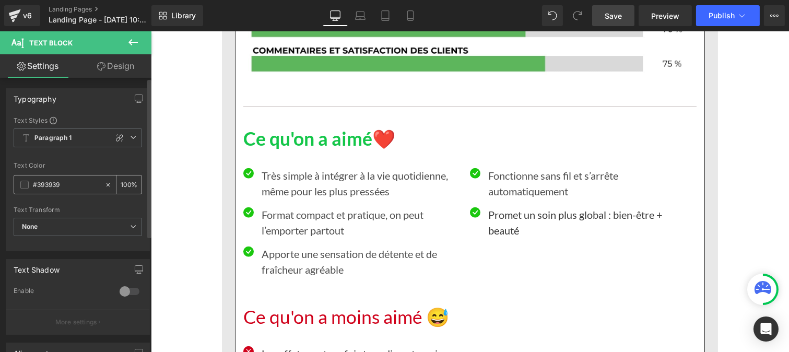
paste input "121212"
type input "#121212"
click at [125, 183] on input "100" at bounding box center [126, 184] width 10 height 11
type input "1"
type input "75"
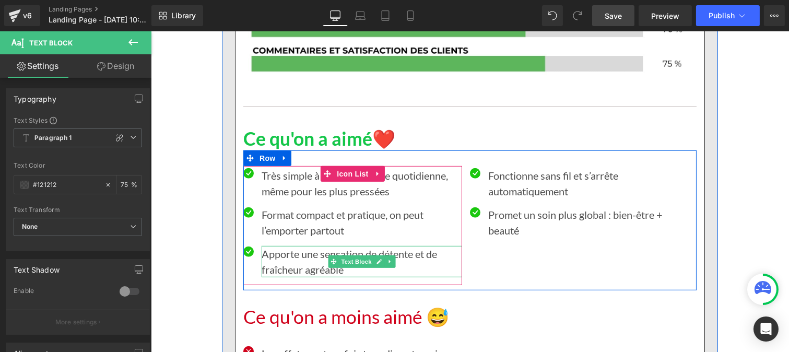
scroll to position [8481, 0]
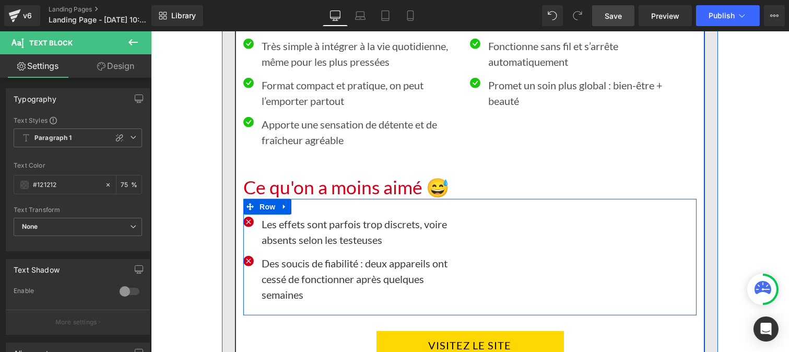
click at [262, 188] on h1 "Ce qu'on a moins aimé 😅" at bounding box center [469, 188] width 453 height 22
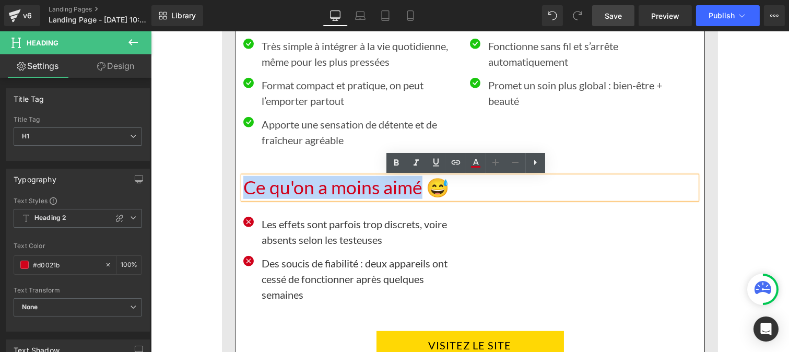
drag, startPoint x: 239, startPoint y: 188, endPoint x: 412, endPoint y: 187, distance: 172.9
click at [418, 190] on h1 "Ce qu'on a moins aimé 😅" at bounding box center [469, 188] width 453 height 22
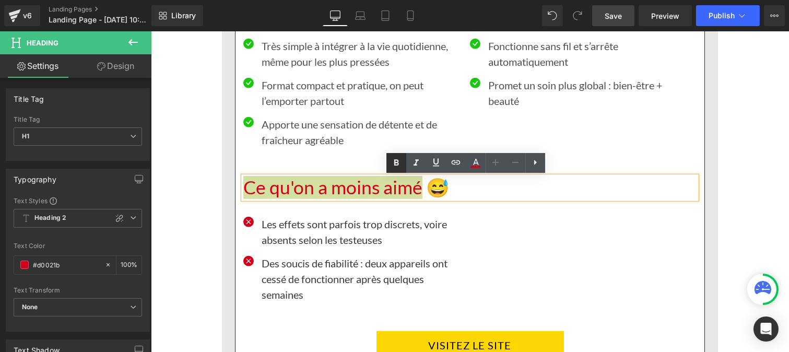
click at [392, 159] on icon at bounding box center [396, 163] width 13 height 13
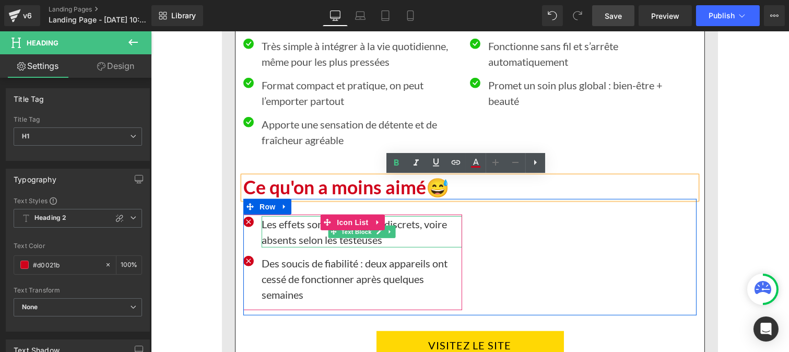
click at [283, 236] on p "Les effets sont parfois trop discrets, voire absents selon les testeuses" at bounding box center [361, 231] width 201 height 31
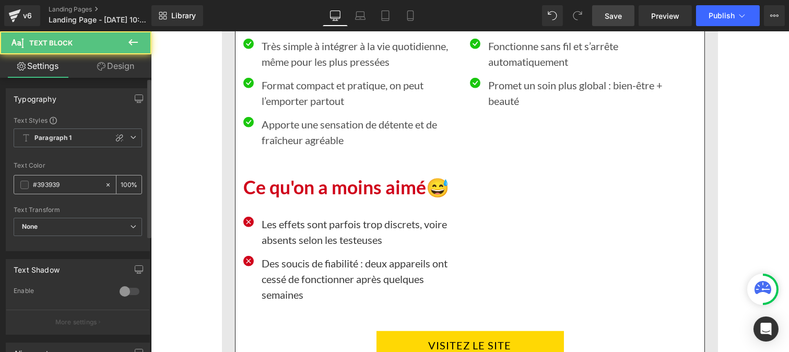
click at [77, 183] on input "#393939" at bounding box center [66, 184] width 67 height 11
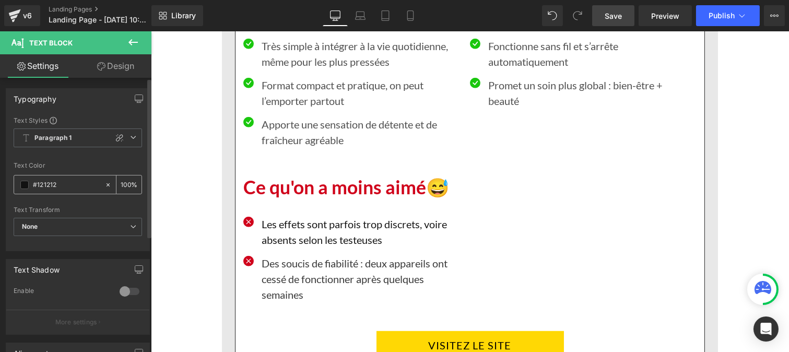
type input "#121212"
click at [125, 180] on input "100" at bounding box center [126, 184] width 10 height 11
type input "1"
type input "75"
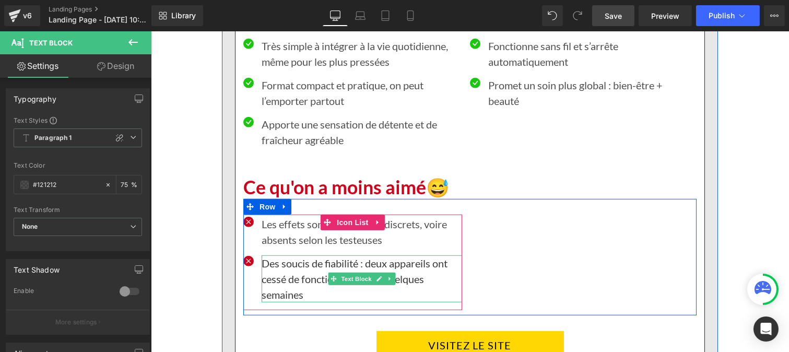
click at [269, 278] on p "Des soucis de fiabilité : deux appareils ont cessé de fonctionner après quelque…" at bounding box center [361, 278] width 201 height 47
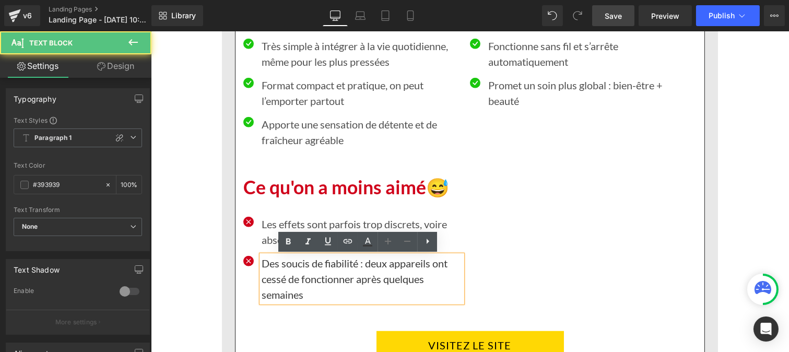
click at [63, 184] on input "#393939" at bounding box center [66, 184] width 67 height 11
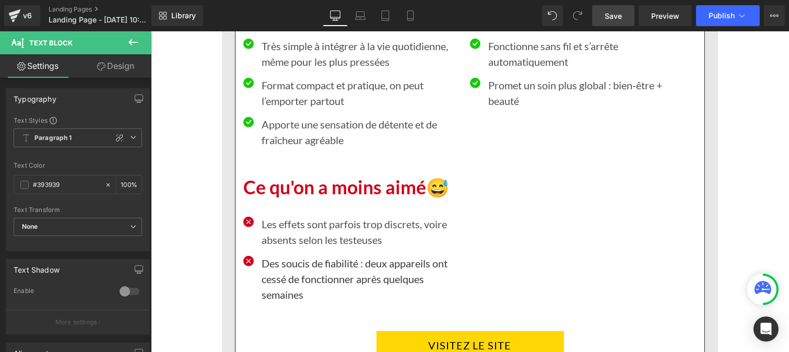
paste input "121212"
type input "#121212"
click at [126, 181] on input "100" at bounding box center [126, 184] width 10 height 11
type input "1"
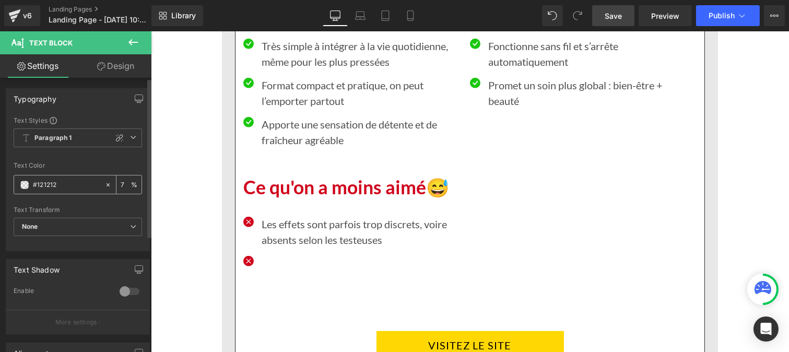
type input "75"
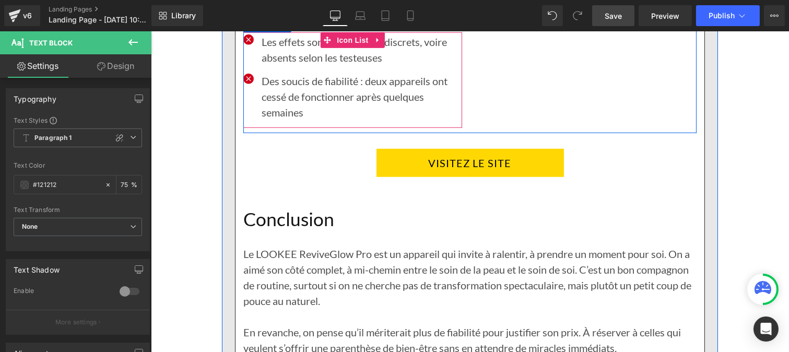
scroll to position [8666, 0]
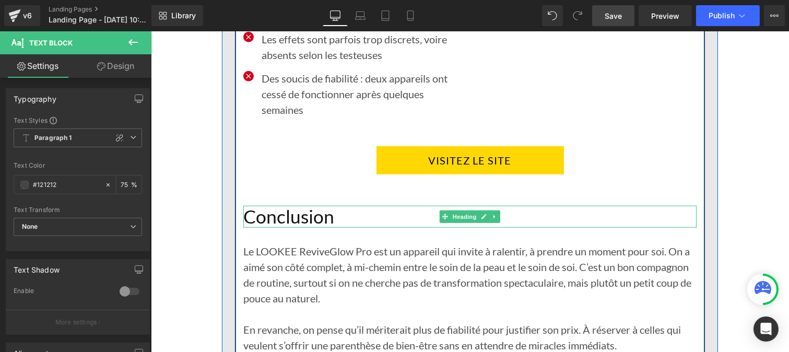
click at [304, 223] on h1 "Conclusion" at bounding box center [469, 217] width 453 height 22
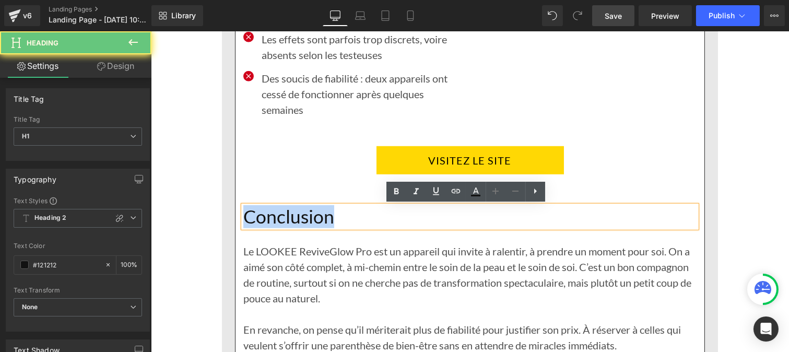
drag, startPoint x: 356, startPoint y: 217, endPoint x: 216, endPoint y: 218, distance: 139.5
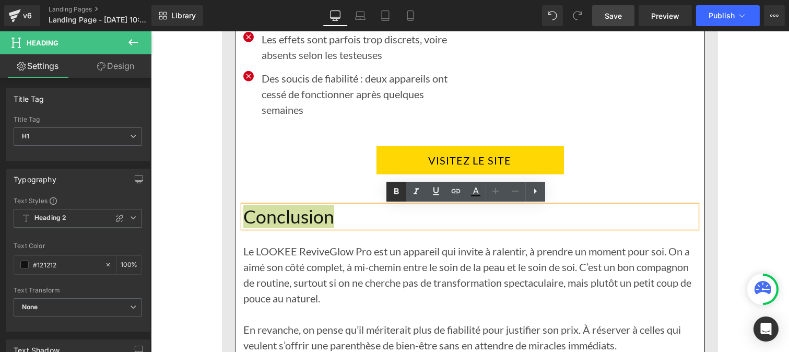
click at [396, 192] on icon at bounding box center [396, 192] width 5 height 6
click at [286, 264] on p "Le LOOKEE ReviveGlow Pro est un appareil qui invite à ralentir, à prendre un mo…" at bounding box center [469, 274] width 453 height 63
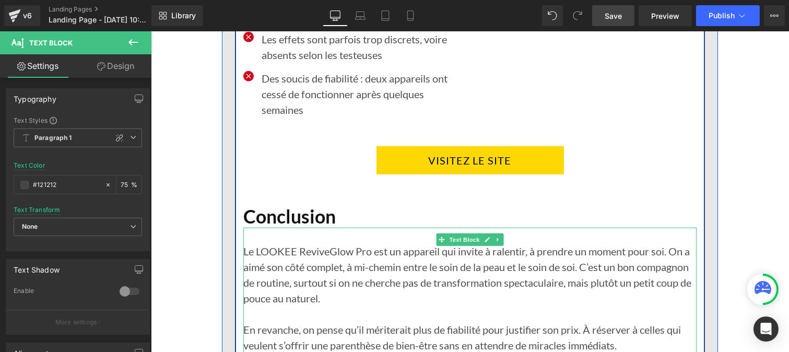
scroll to position [8871, 0]
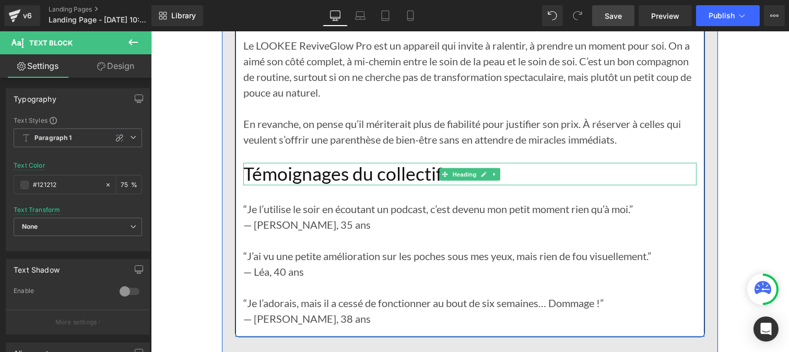
click at [269, 171] on h1 "Témoignages du collectif :" at bounding box center [469, 174] width 453 height 22
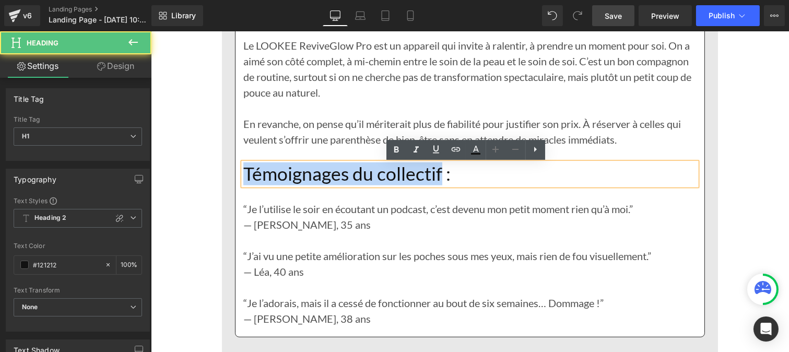
drag, startPoint x: 404, startPoint y: 178, endPoint x: 224, endPoint y: 180, distance: 180.3
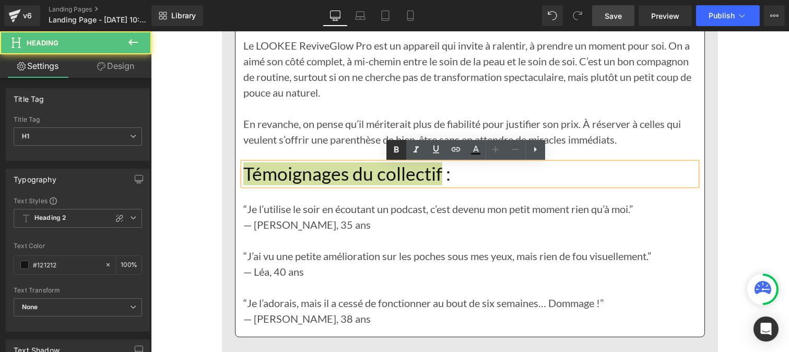
click at [396, 157] on link at bounding box center [397, 150] width 20 height 20
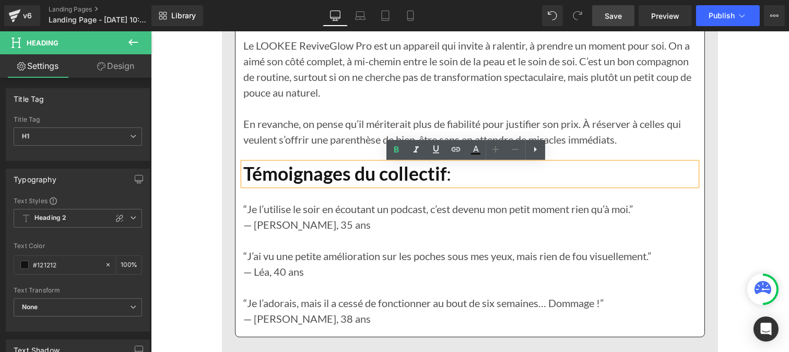
click at [270, 210] on p "“Je l’utilise le soir en écoutant un podcast, c’est devenu mon petit moment rie…" at bounding box center [469, 209] width 453 height 16
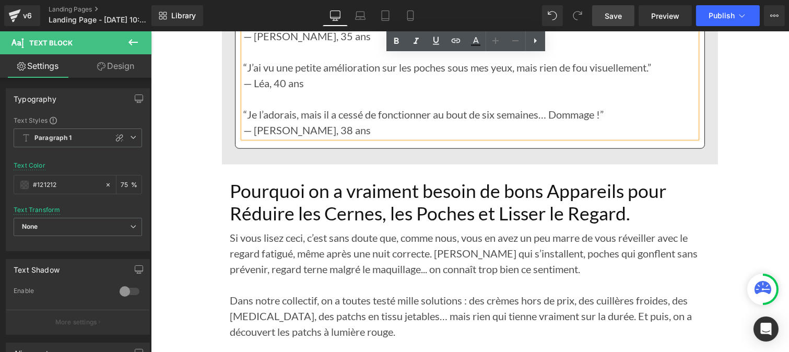
scroll to position [9059, 0]
click at [278, 200] on h1 "Pourquoi on a vraiment besoin de bons Appareils pour Réduire les Cernes, les Po…" at bounding box center [469, 203] width 481 height 44
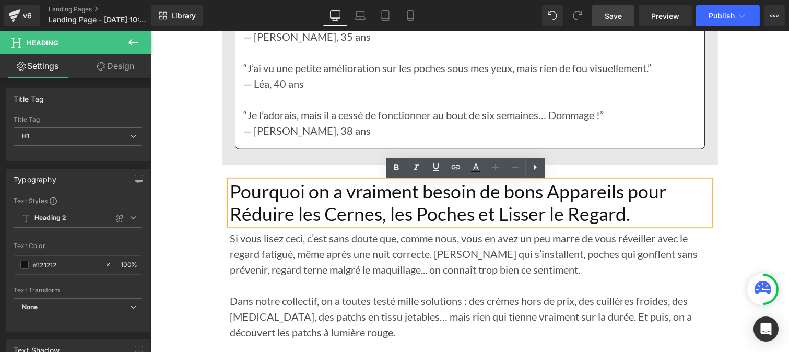
click at [649, 215] on h1 "Pourquoi on a vraiment besoin de bons Appareils pour Réduire les Cernes, les Po…" at bounding box center [469, 203] width 481 height 44
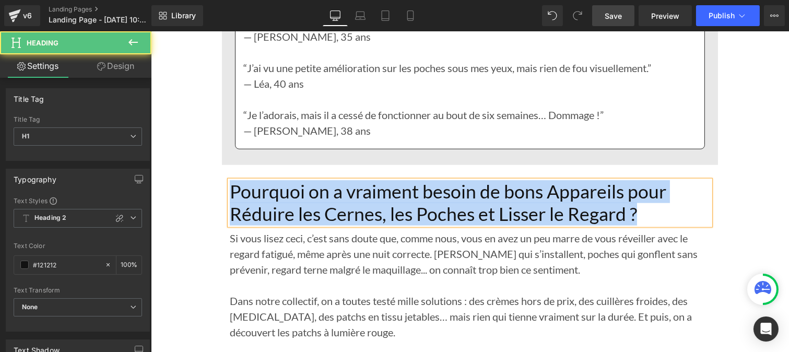
drag, startPoint x: 649, startPoint y: 215, endPoint x: 197, endPoint y: 197, distance: 451.7
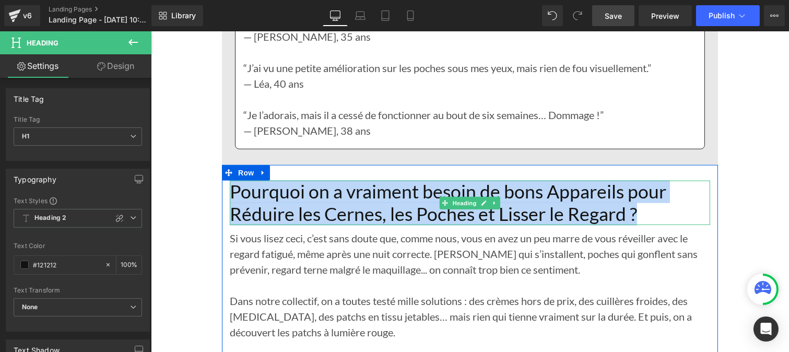
click at [332, 211] on h1 "Pourquoi on a vraiment besoin de bons Appareils pour Réduire les Cernes, les Po…" at bounding box center [469, 203] width 481 height 44
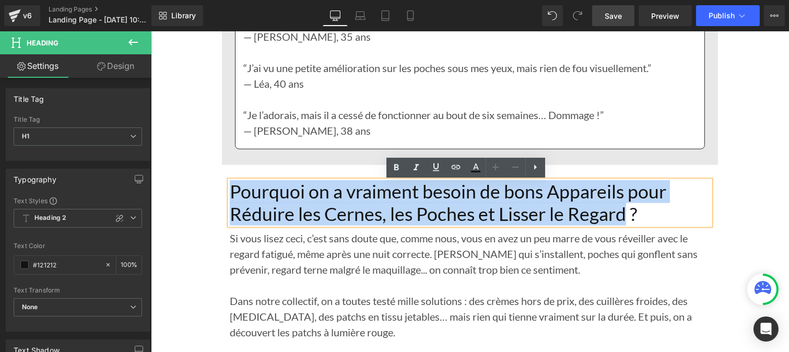
drag, startPoint x: 533, startPoint y: 207, endPoint x: 252, endPoint y: 191, distance: 281.6
click at [229, 199] on h1 "Pourquoi on a vraiment besoin de bons Appareils pour Réduire les Cernes, les Po…" at bounding box center [469, 203] width 481 height 44
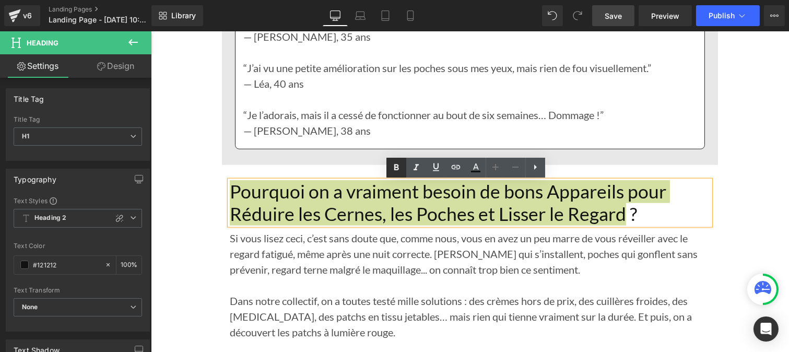
click at [394, 169] on icon at bounding box center [396, 167] width 13 height 13
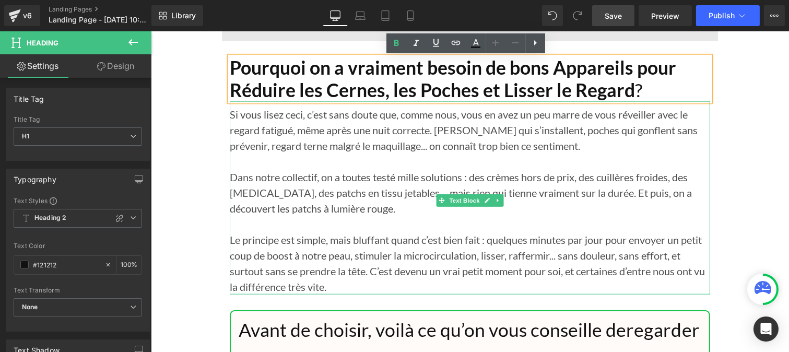
scroll to position [9184, 0]
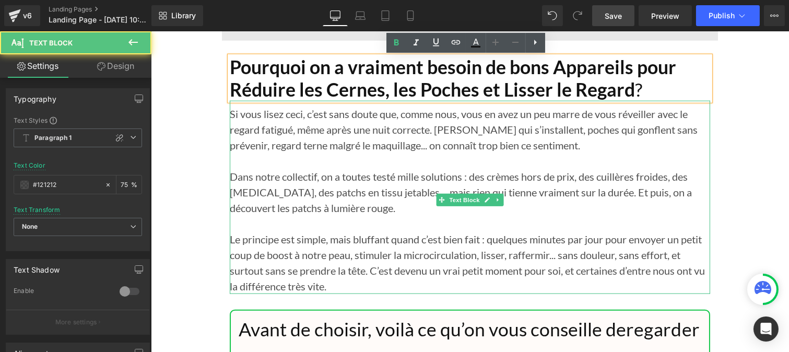
click at [310, 179] on p "Dans notre collectif, on a toutes testé mille solutions : des crèmes hors de pr…" at bounding box center [469, 192] width 481 height 47
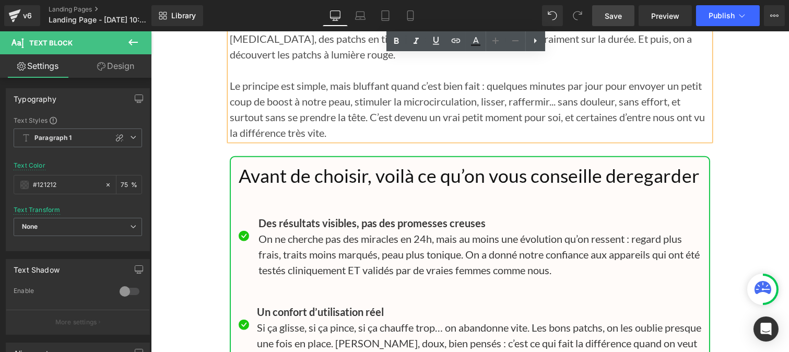
scroll to position [9338, 0]
click at [293, 177] on h1 "Avant de choisir, voilà ce qu’on vous conseille de regarder" at bounding box center [469, 175] width 463 height 22
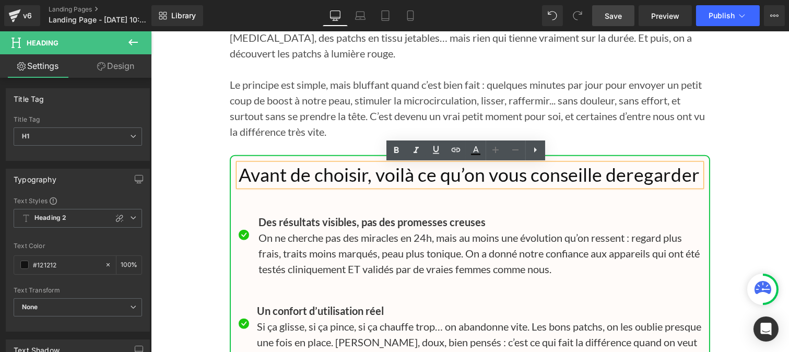
drag, startPoint x: 351, startPoint y: 205, endPoint x: 232, endPoint y: 176, distance: 121.6
click at [238, 176] on div "Avant de choisir, voilà ce qu’on vous conseille de regarder" at bounding box center [469, 175] width 463 height 22
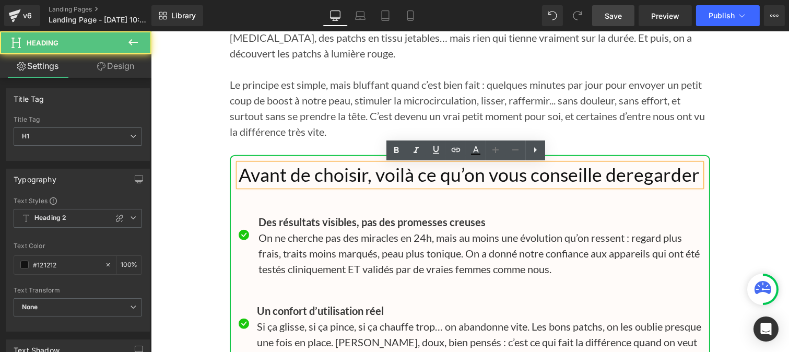
drag, startPoint x: 335, startPoint y: 195, endPoint x: 234, endPoint y: 174, distance: 103.5
click at [238, 174] on h1 "Avant de choisir, voilà ce qu’on vous conseille de regarder" at bounding box center [469, 175] width 463 height 22
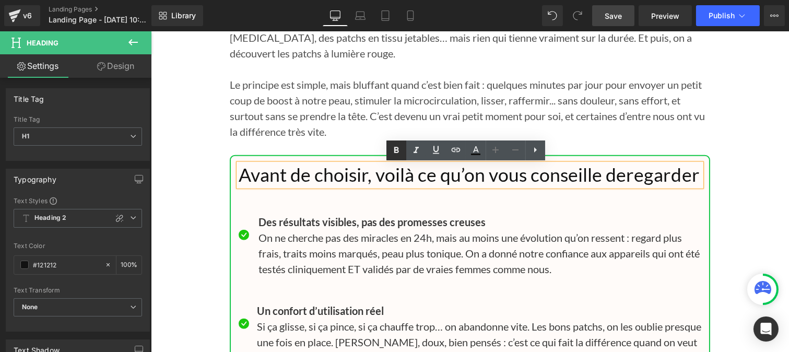
click at [394, 149] on icon at bounding box center [396, 150] width 13 height 13
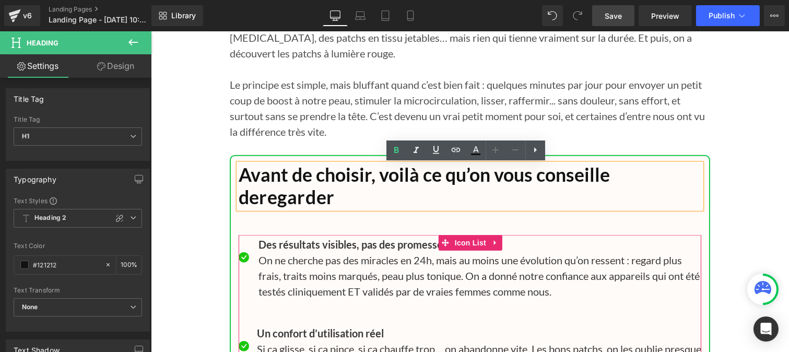
click at [292, 264] on p "On ne cherche pas des miracles en 24h, mais au moins une évolution qu’on ressen…" at bounding box center [479, 275] width 443 height 47
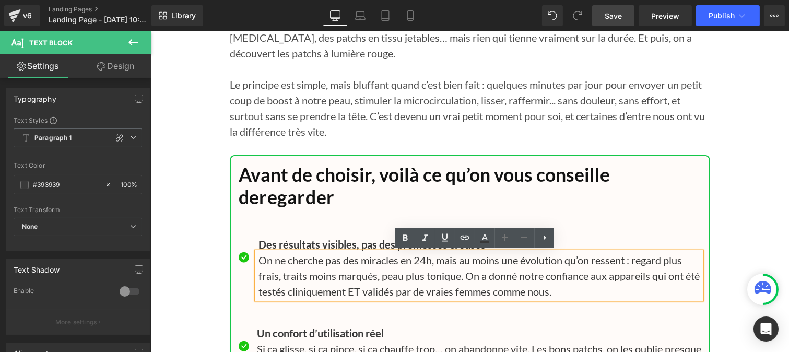
click at [281, 255] on p "On ne cherche pas des miracles en 24h, mais au moins une évolution qu’on ressen…" at bounding box center [479, 275] width 443 height 47
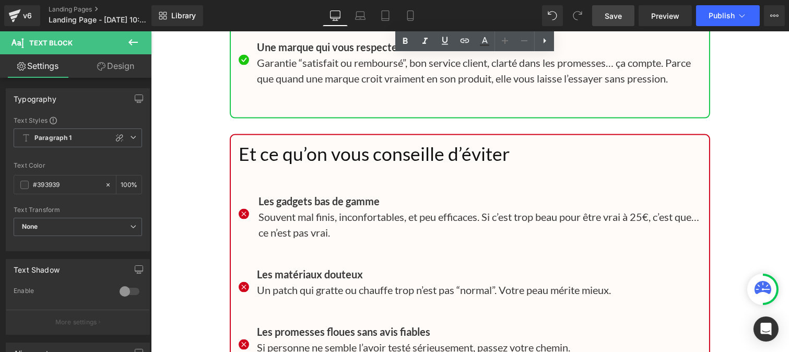
scroll to position [9876, 0]
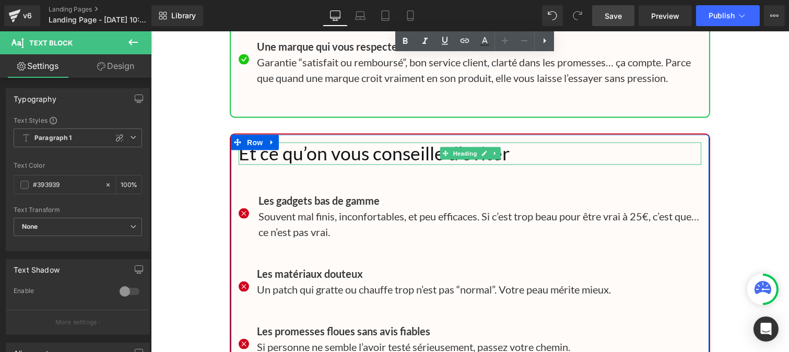
click at [279, 154] on h1 "Et ce qu’on vous conseille d’éviter" at bounding box center [469, 154] width 463 height 22
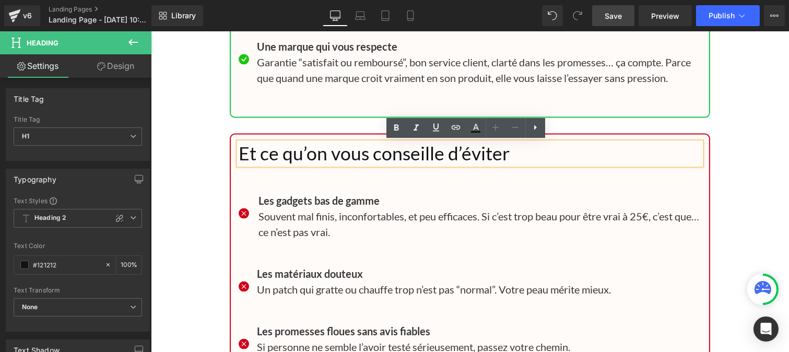
drag, startPoint x: 531, startPoint y: 152, endPoint x: 232, endPoint y: 145, distance: 298.4
click at [238, 145] on div "Et ce qu’on vous conseille d’éviter" at bounding box center [469, 154] width 463 height 22
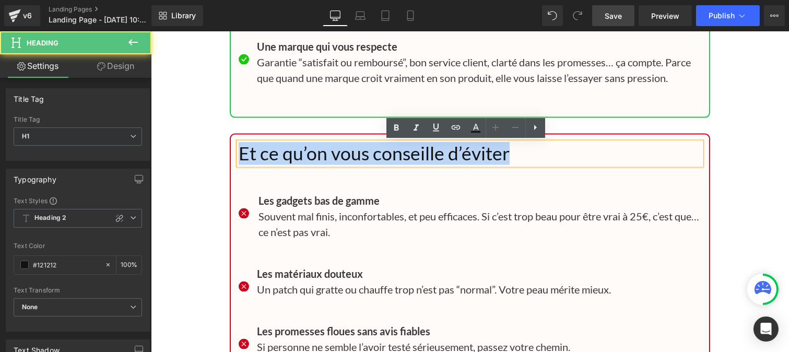
drag, startPoint x: 235, startPoint y: 154, endPoint x: 595, endPoint y: 159, distance: 360.0
click at [508, 158] on h1 "Et ce qu’on vous conseille d’éviter" at bounding box center [469, 154] width 463 height 22
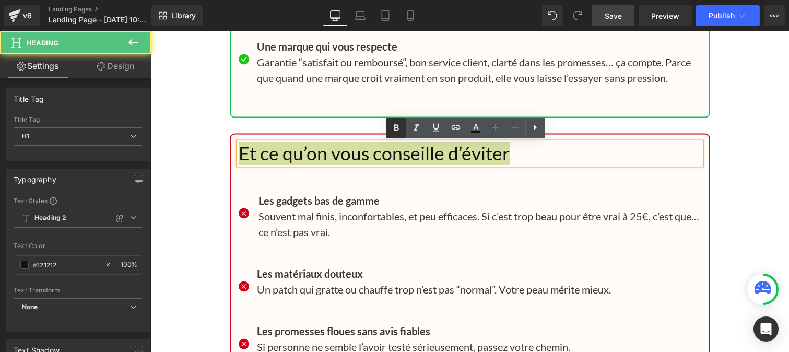
click at [393, 129] on icon at bounding box center [396, 128] width 13 height 13
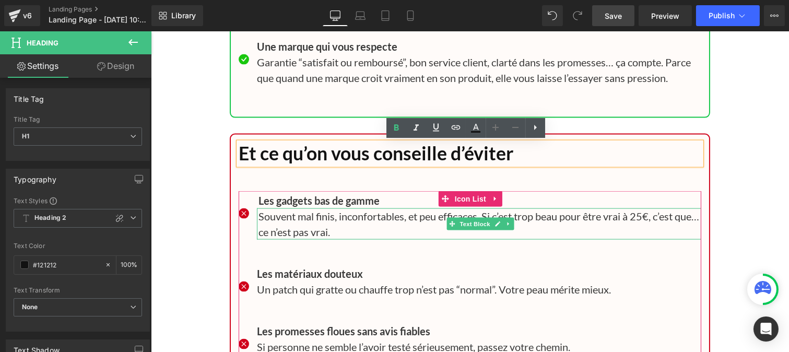
click at [290, 221] on p "Souvent mal finis, inconfortables, et peu efficaces. Si c’est trop beau pour êt…" at bounding box center [479, 223] width 443 height 31
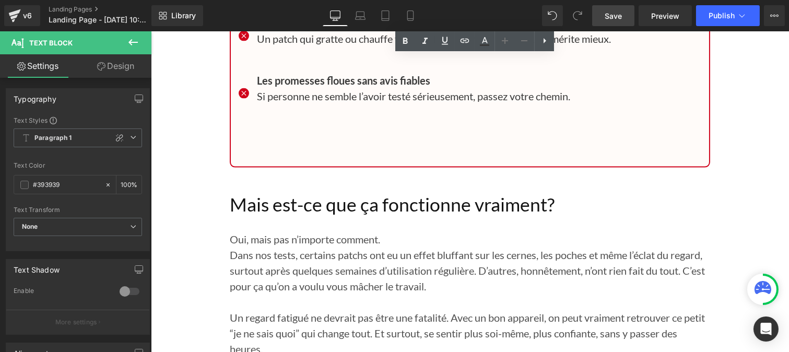
scroll to position [10125, 0]
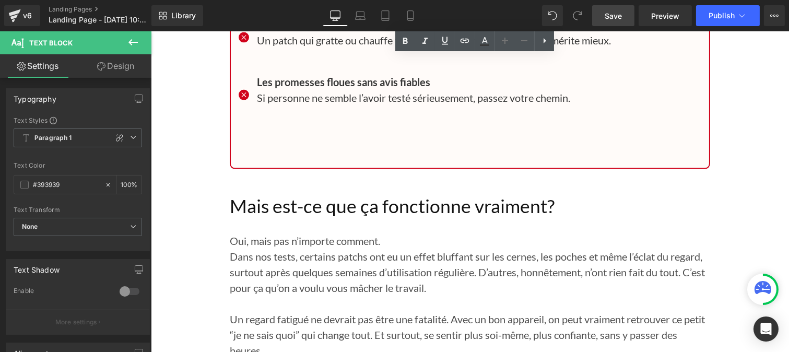
click at [259, 201] on h1 "Mais est-ce que ça fonctionne vraiment?" at bounding box center [469, 206] width 481 height 22
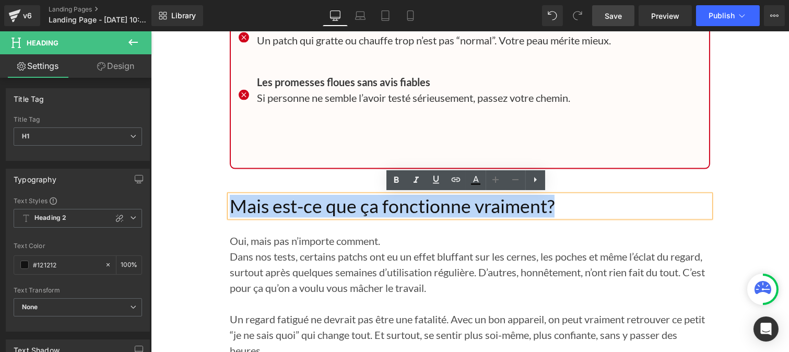
drag, startPoint x: 571, startPoint y: 210, endPoint x: 226, endPoint y: 204, distance: 344.9
click at [229, 204] on h1 "Mais est-ce que ça fonctionne vraiment?" at bounding box center [469, 206] width 481 height 22
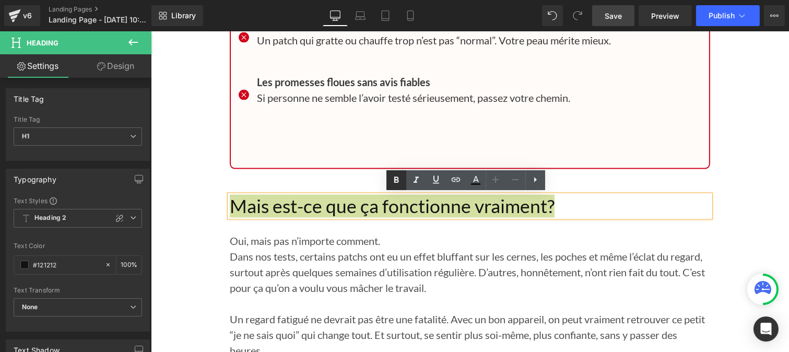
click at [398, 177] on icon at bounding box center [396, 180] width 13 height 13
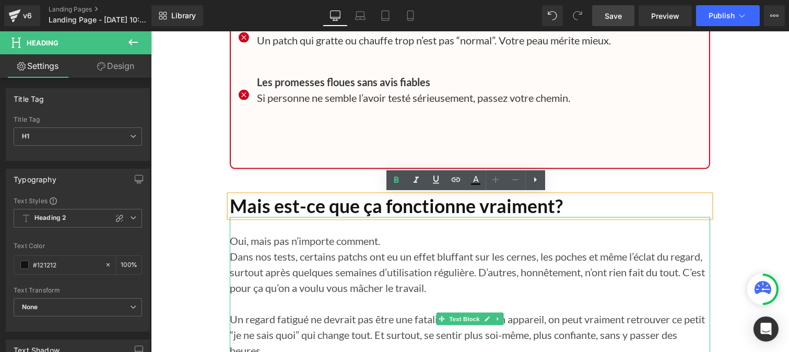
click at [284, 259] on p "Dans nos tests, certains patchs ont eu un effet bluffant sur les cernes, les po…" at bounding box center [469, 272] width 481 height 47
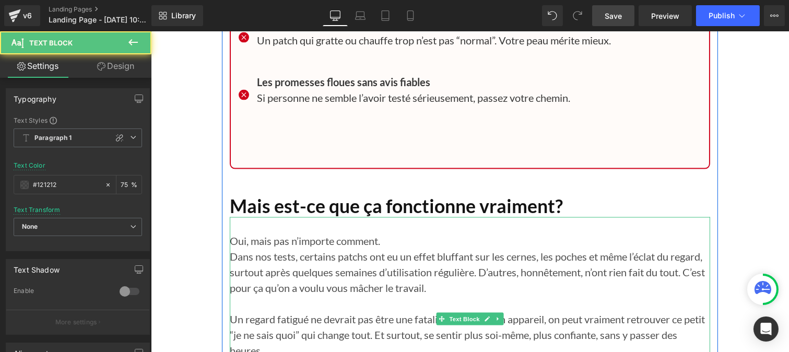
click at [272, 241] on p "Oui, mais pas n’importe comment." at bounding box center [469, 241] width 481 height 16
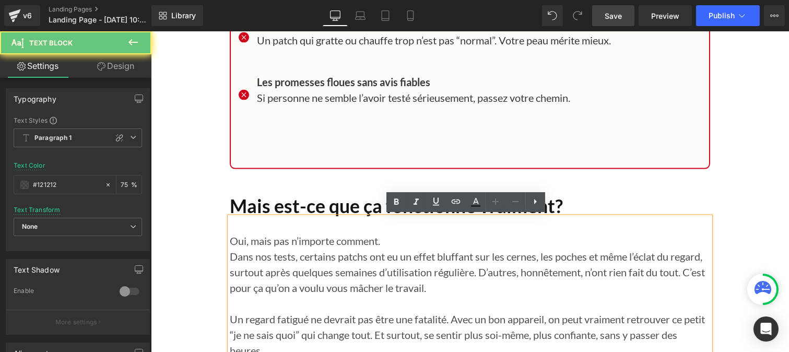
click at [391, 242] on p "Oui, mais pas n’importe comment." at bounding box center [469, 241] width 481 height 16
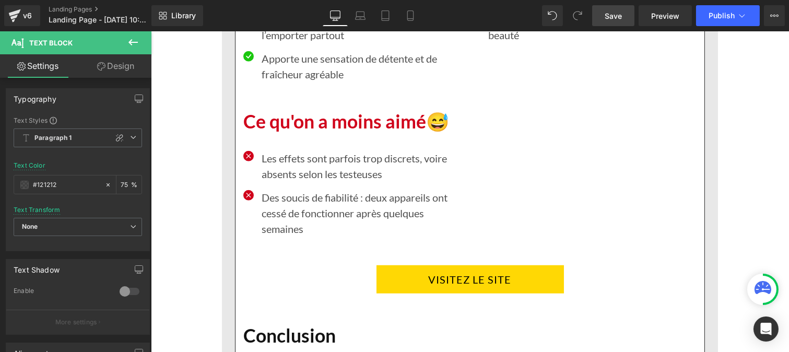
scroll to position [8545, 0]
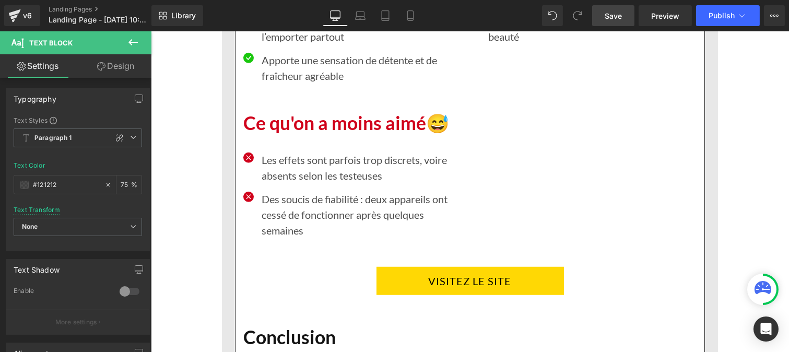
click at [281, 220] on p "Des soucis de fiabilité : deux appareils ont cessé de fonctionner après quelque…" at bounding box center [361, 214] width 201 height 47
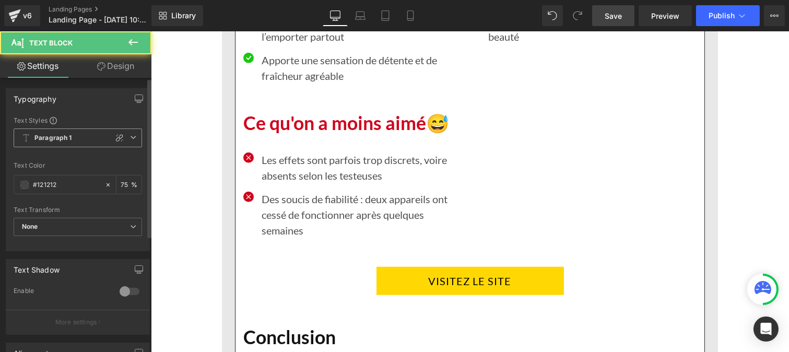
click at [56, 137] on b "Paragraph 1" at bounding box center [53, 138] width 38 height 9
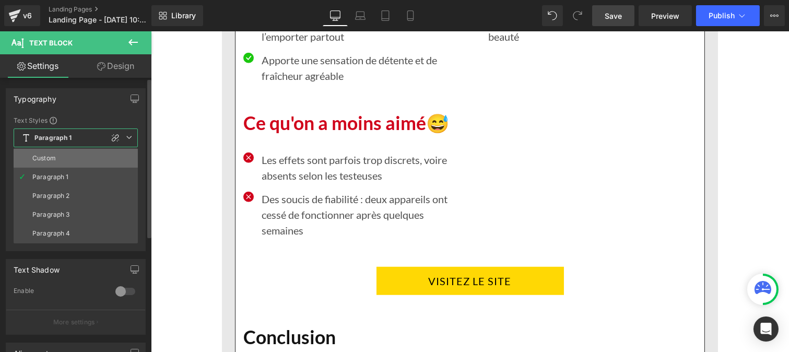
click at [55, 154] on li "Custom" at bounding box center [76, 158] width 124 height 19
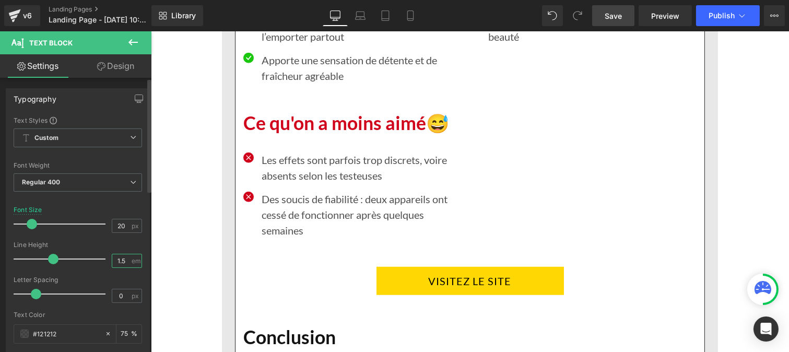
click at [126, 261] on input "1.5" at bounding box center [121, 260] width 18 height 13
type input "1.2"
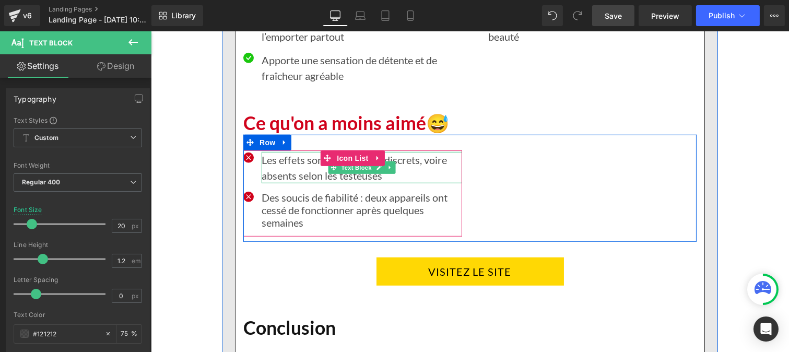
click at [287, 161] on p "Les effets sont parfois trop discrets, voire absents selon les testeuses" at bounding box center [361, 167] width 201 height 31
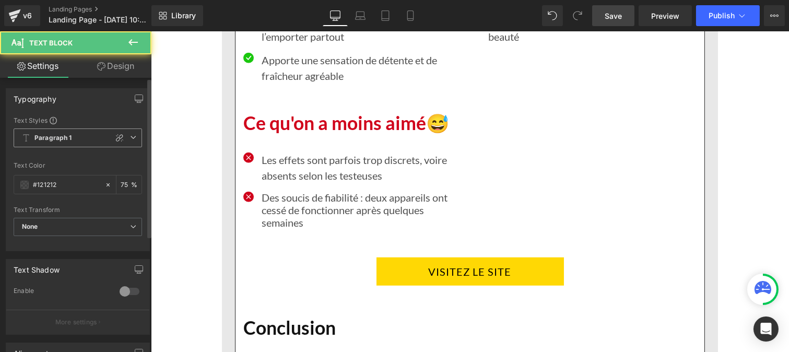
click at [61, 129] on span "Paragraph 1" at bounding box center [78, 138] width 129 height 19
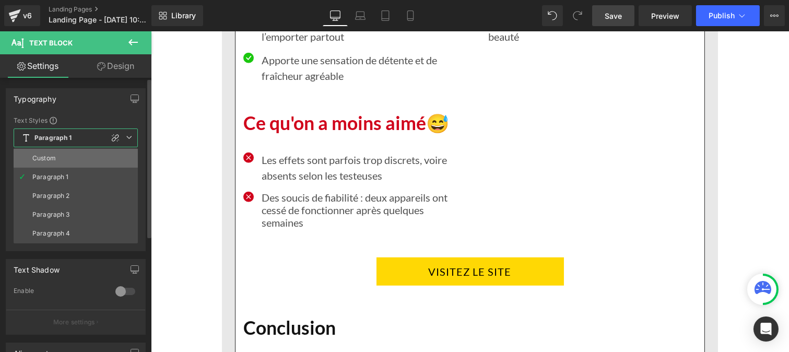
click at [56, 159] on li "Custom" at bounding box center [76, 158] width 124 height 19
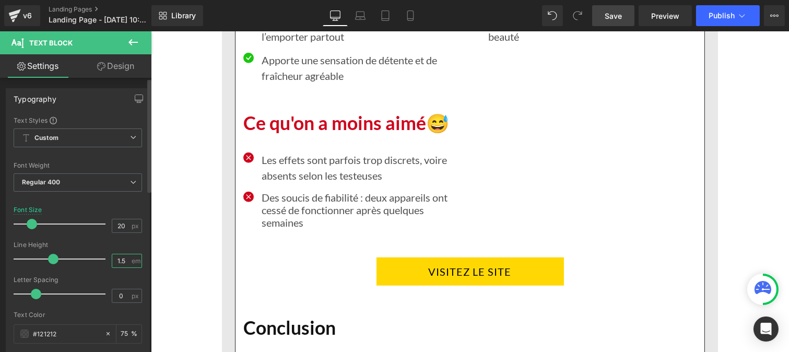
click at [126, 262] on input "1.5" at bounding box center [121, 260] width 18 height 13
type input "1.2"
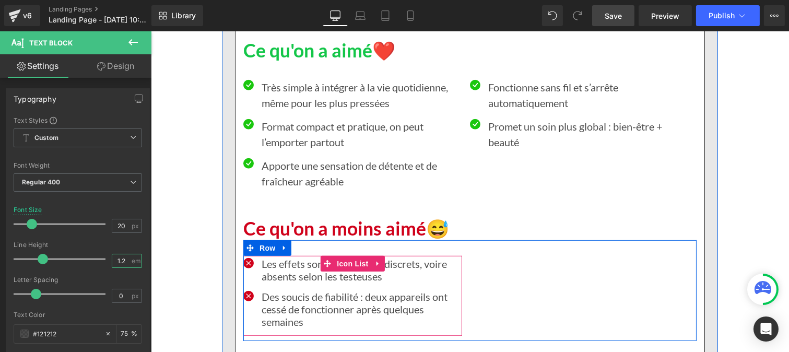
scroll to position [8438, 0]
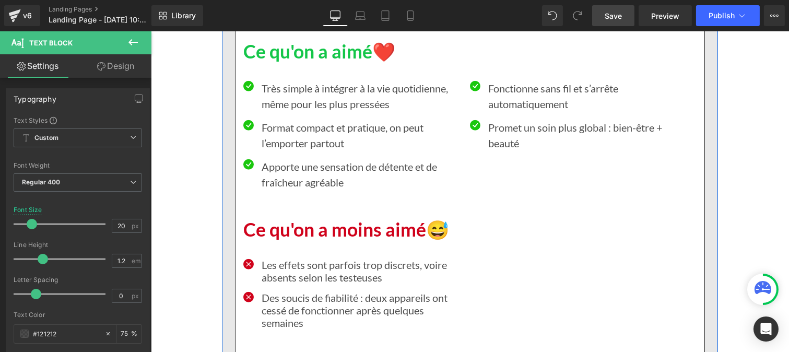
click at [265, 179] on p "Apporte une sensation de détente et de fraîcheur agréable" at bounding box center [361, 174] width 201 height 31
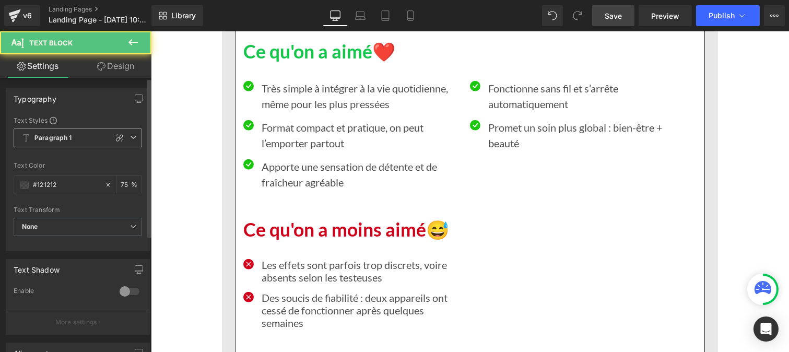
click at [55, 138] on b "Paragraph 1" at bounding box center [53, 138] width 38 height 9
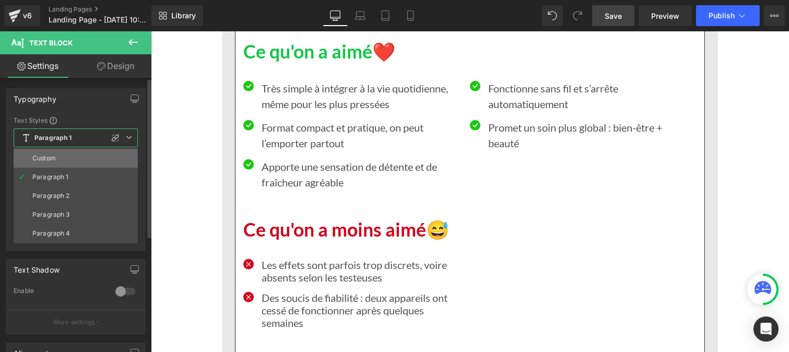
click at [54, 154] on li "Custom" at bounding box center [76, 158] width 124 height 19
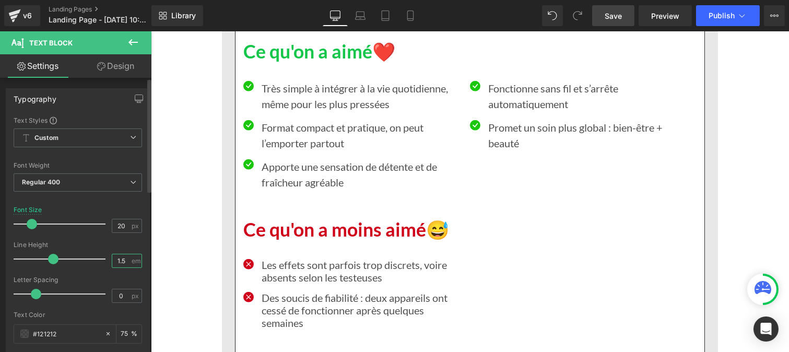
click at [123, 264] on input "1.5" at bounding box center [121, 260] width 18 height 13
type input "1.2"
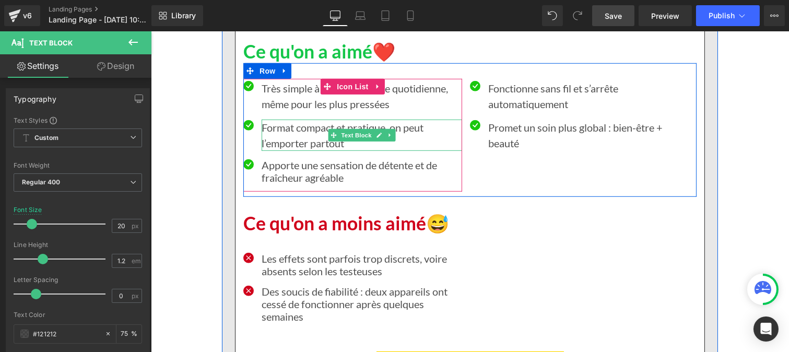
click at [283, 131] on p "Format compact et pratique, on peut l’emporter partout" at bounding box center [361, 135] width 201 height 31
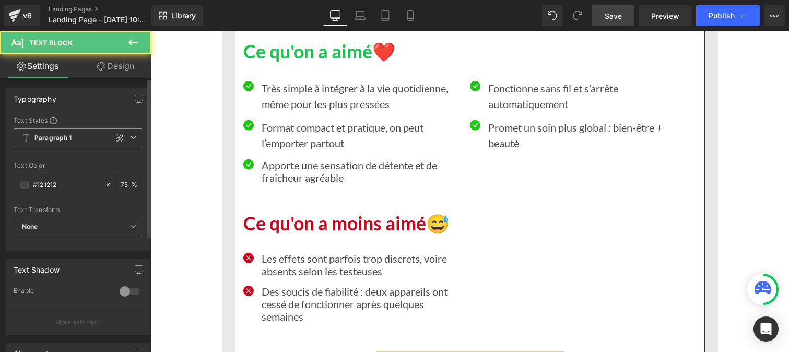
click at [54, 131] on span "Paragraph 1" at bounding box center [78, 138] width 129 height 19
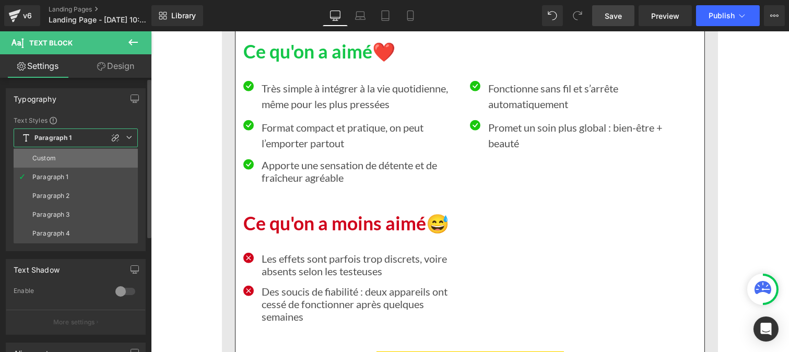
click at [54, 154] on li "Custom" at bounding box center [76, 158] width 124 height 19
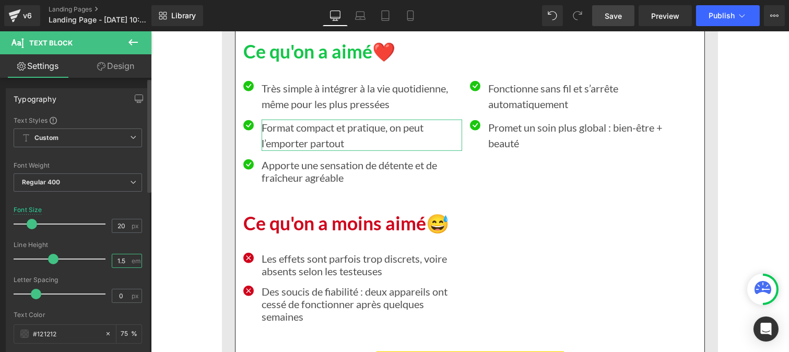
click at [123, 264] on input "1.5" at bounding box center [121, 260] width 18 height 13
type input "1.2"
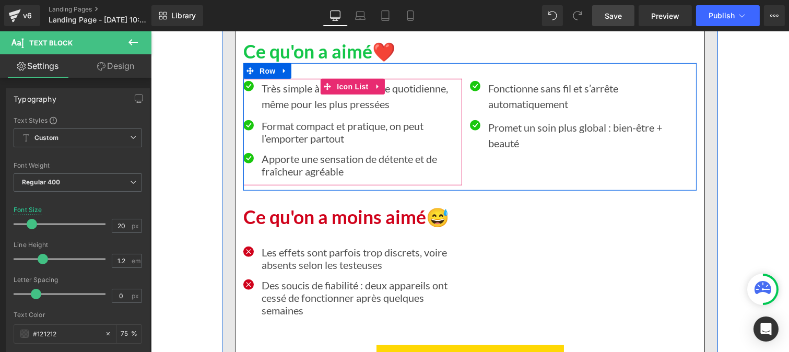
click at [292, 91] on p "Très simple à intégrer à la vie quotidienne, même pour les plus pressées" at bounding box center [361, 95] width 201 height 31
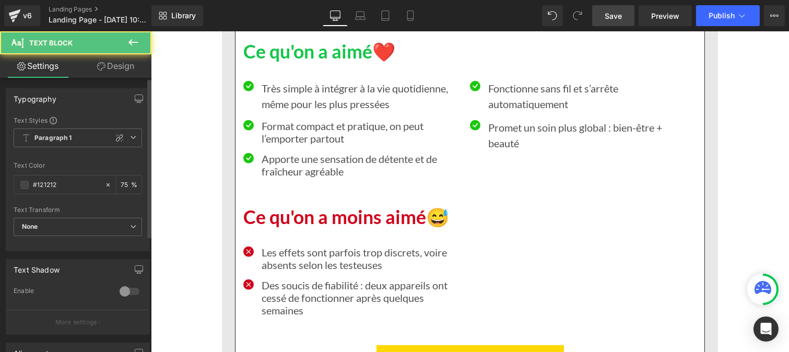
click at [74, 127] on div "Text Styles Custom Paragraph 1 Paragraph 2 Paragraph 3 Paragraph 4 Paragraph 1 …" at bounding box center [77, 183] width 143 height 135
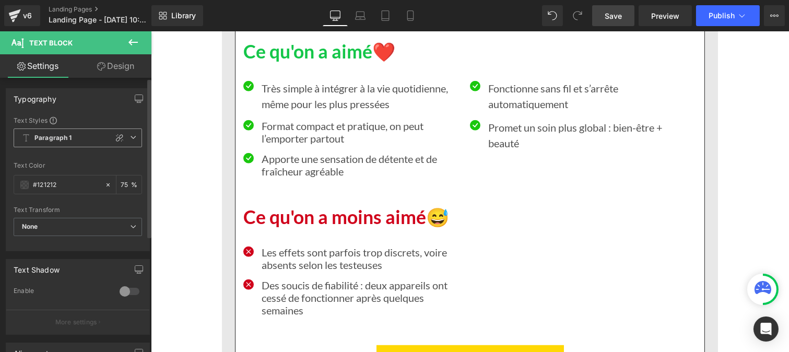
click at [56, 141] on b "Paragraph 1" at bounding box center [53, 138] width 38 height 9
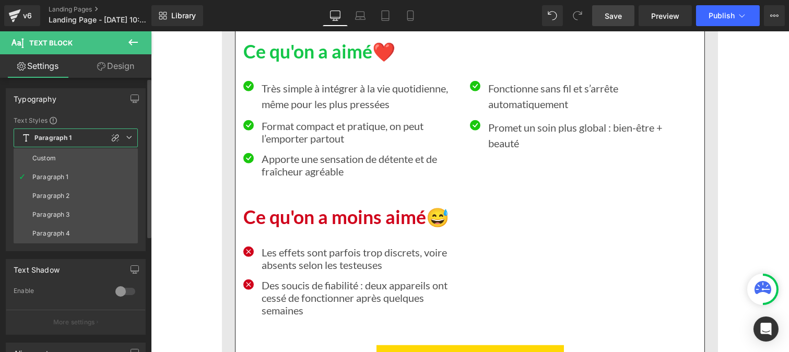
click at [59, 164] on li "Custom" at bounding box center [76, 158] width 124 height 19
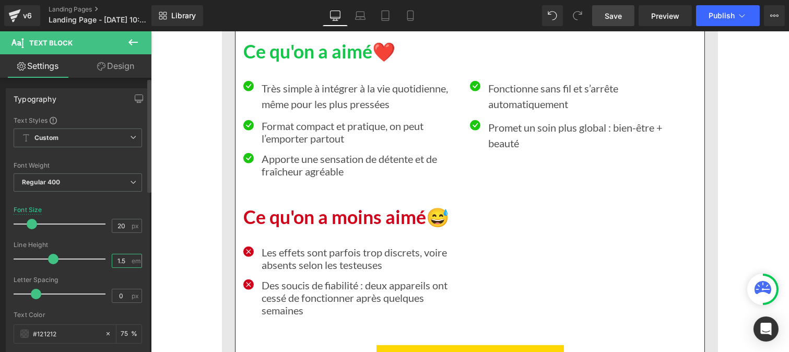
click at [121, 264] on input "1.5" at bounding box center [121, 260] width 18 height 13
type input "1.2"
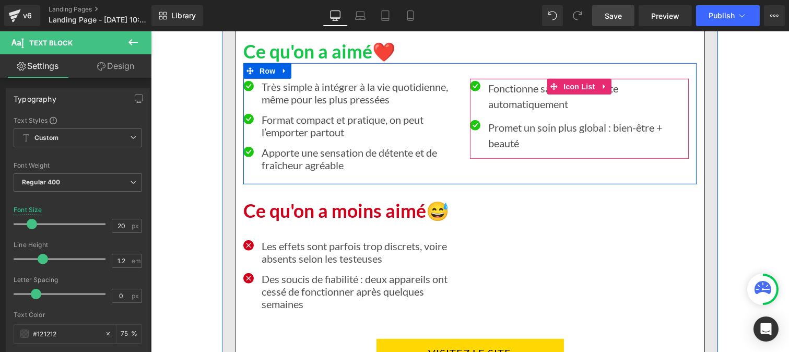
click at [478, 103] on div "Fonctionne sans fil et s’arrête automatiquement Text Block" at bounding box center [579, 95] width 219 height 31
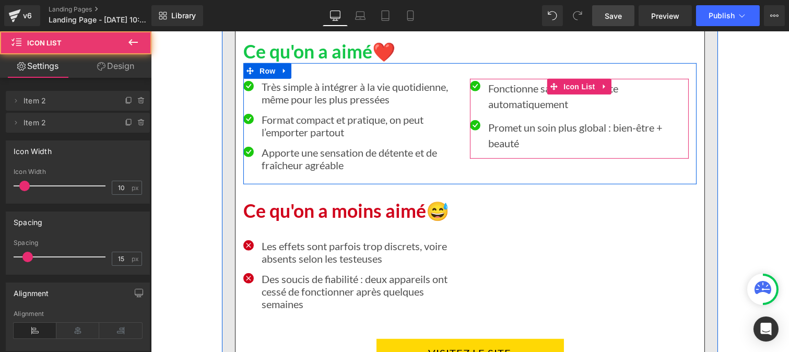
click at [492, 102] on p "Fonctionne sans fil et s’arrête automatiquement" at bounding box center [588, 95] width 201 height 31
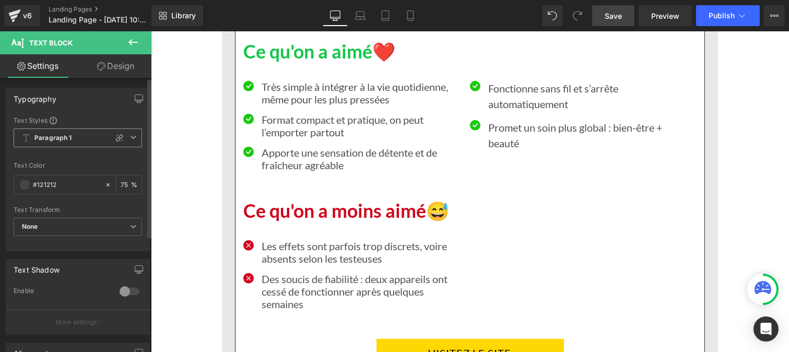
click at [50, 146] on span "Paragraph 1" at bounding box center [78, 138] width 129 height 19
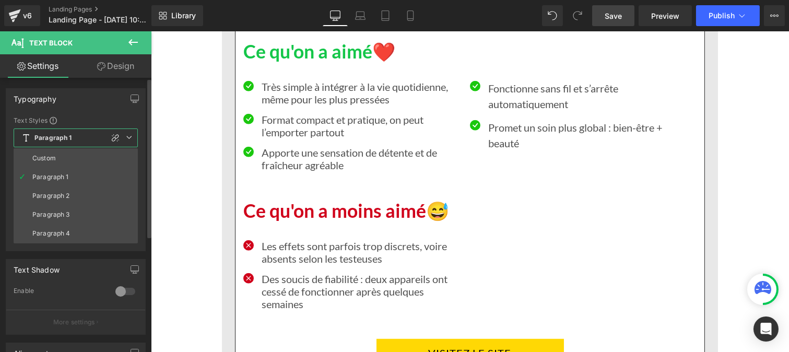
click at [49, 159] on div "Custom" at bounding box center [44, 158] width 24 height 7
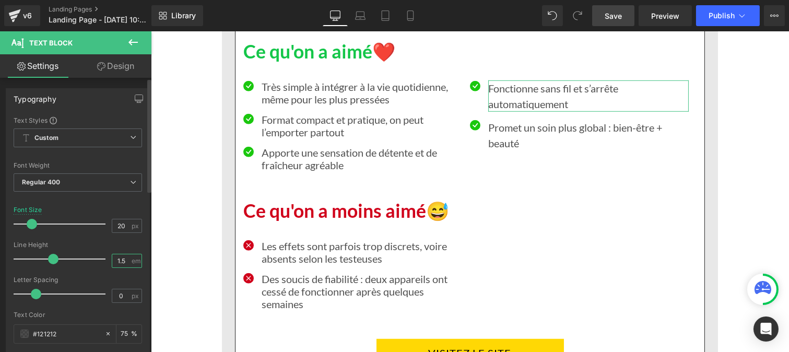
click at [124, 263] on input "1.5" at bounding box center [121, 260] width 18 height 13
type input "1.2"
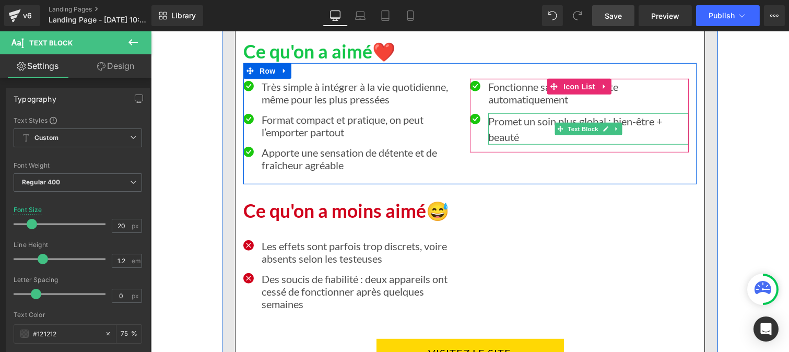
click at [499, 133] on p "Promet un soin plus global : bien-être + beauté" at bounding box center [588, 128] width 201 height 31
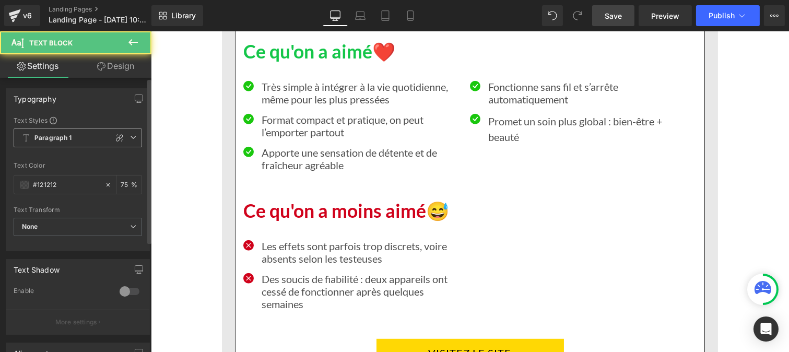
click at [71, 139] on b "Paragraph 1" at bounding box center [53, 138] width 38 height 9
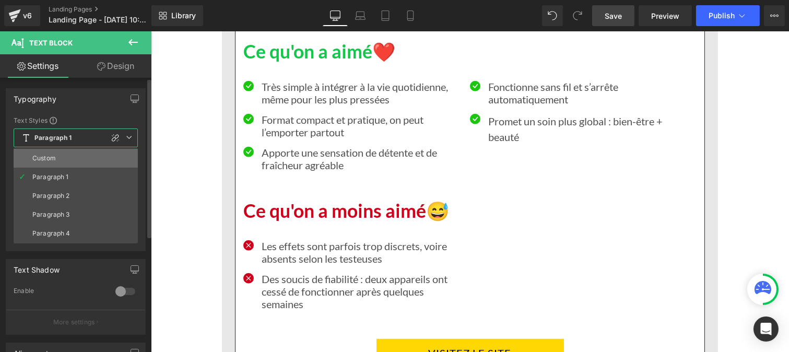
click at [68, 154] on li "Custom" at bounding box center [76, 158] width 124 height 19
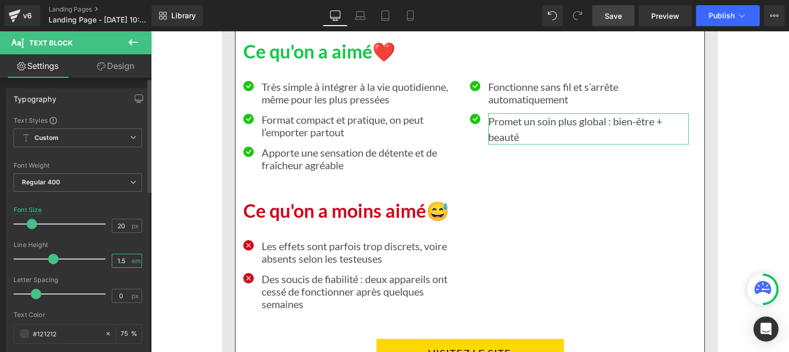
click at [123, 263] on input "1.5" at bounding box center [121, 260] width 18 height 13
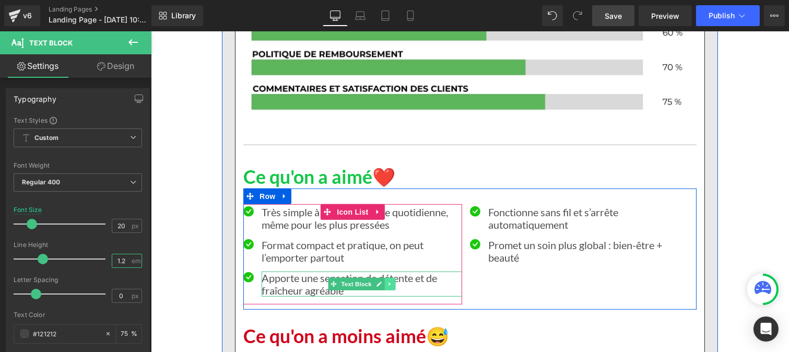
scroll to position [8310, 0]
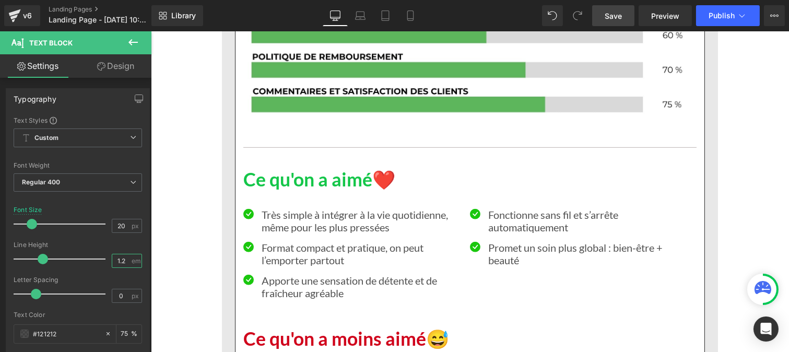
type input "1.2"
click at [609, 11] on span "Save" at bounding box center [613, 15] width 17 height 11
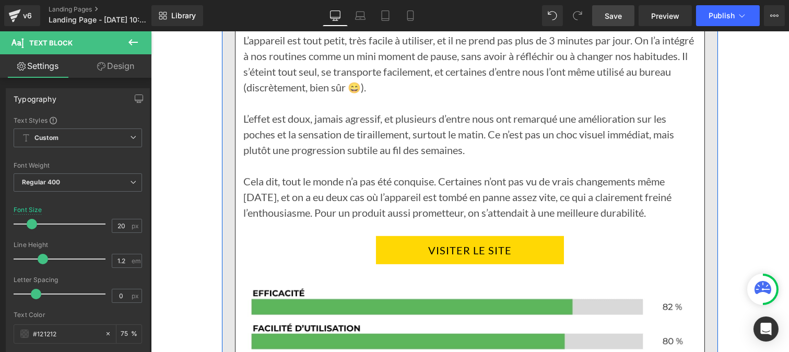
scroll to position [7969, 0]
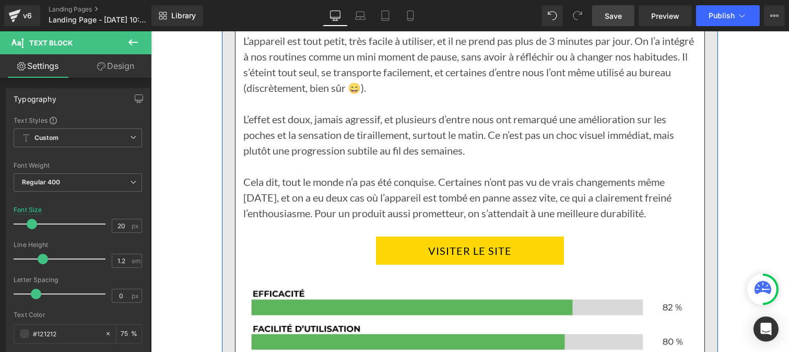
click at [449, 264] on div "VISITER LE SITE Button" at bounding box center [469, 251] width 453 height 28
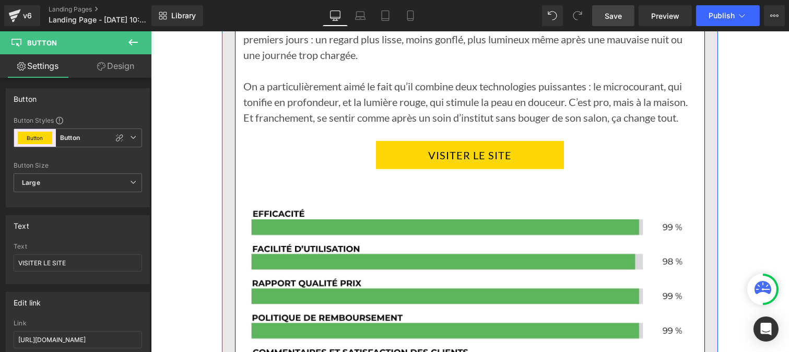
scroll to position [1670, 0]
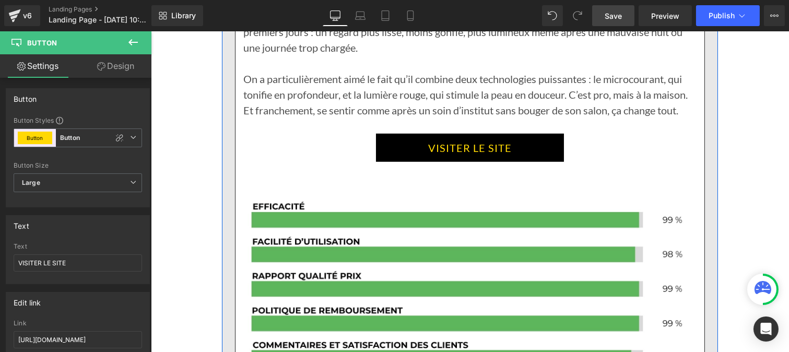
click at [407, 139] on link "VISITER LE SITE" at bounding box center [470, 148] width 188 height 28
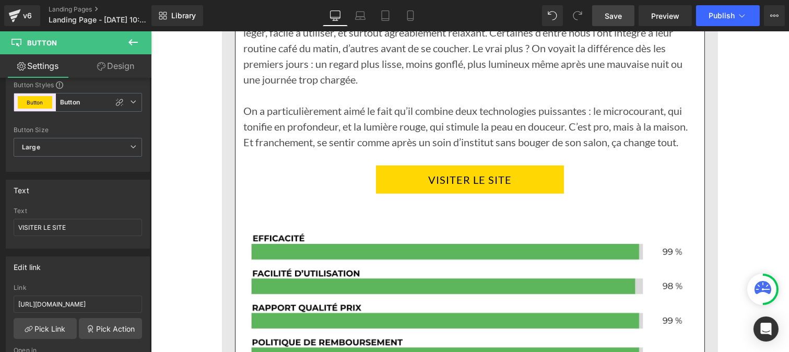
scroll to position [1702, 0]
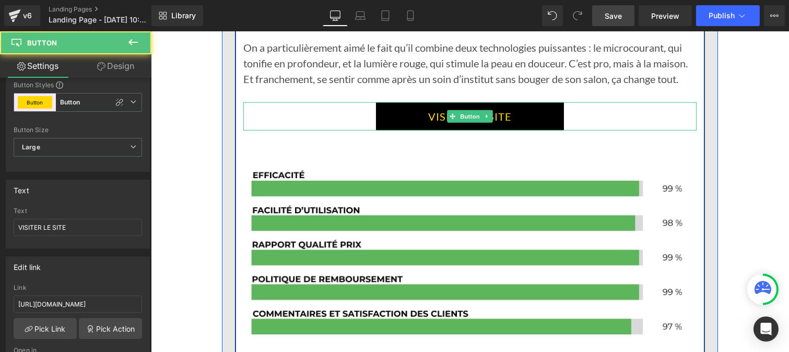
click at [411, 113] on link "VISITER LE SITE" at bounding box center [470, 116] width 188 height 28
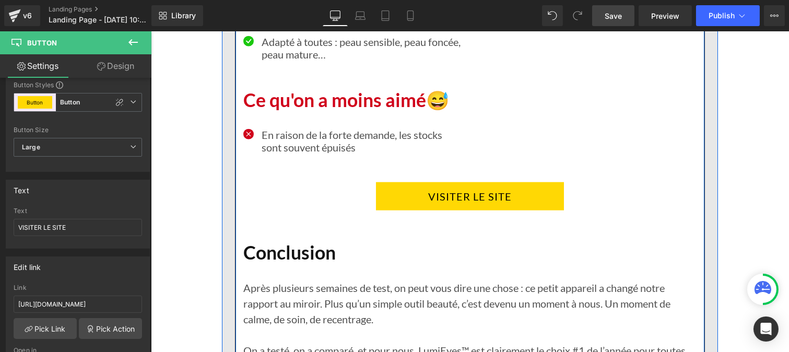
scroll to position [2217, 0]
click at [417, 195] on link "VISITER LE SITE" at bounding box center [470, 196] width 188 height 28
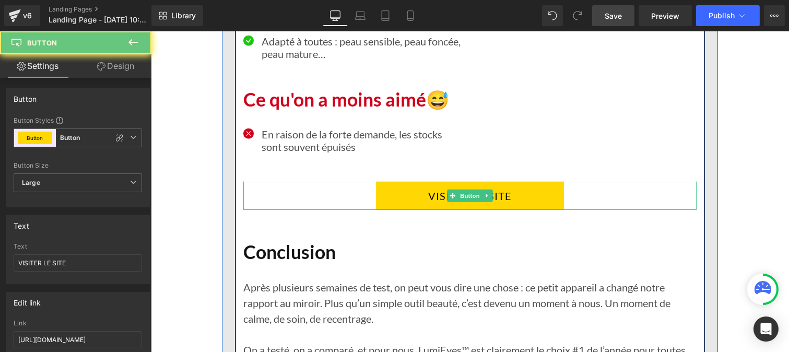
click at [417, 195] on link "VISITER LE SITE" at bounding box center [470, 196] width 188 height 28
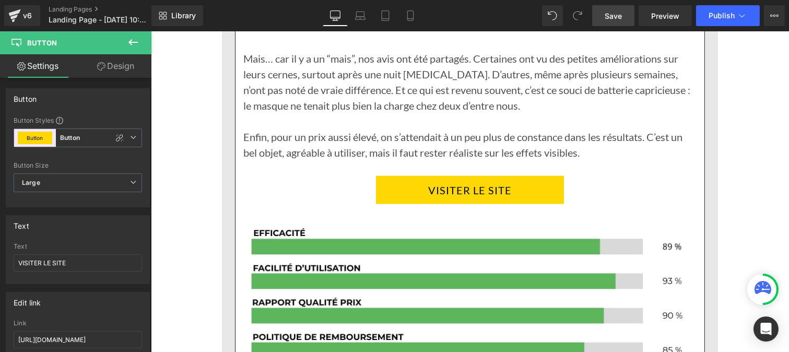
scroll to position [3357, 0]
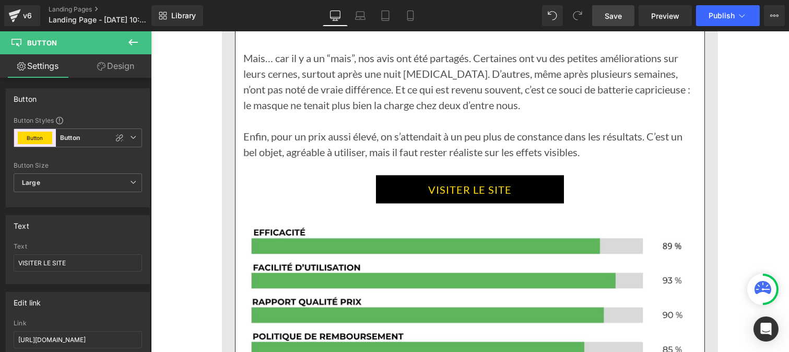
click at [412, 204] on link "VISITER LE SITE" at bounding box center [470, 190] width 188 height 28
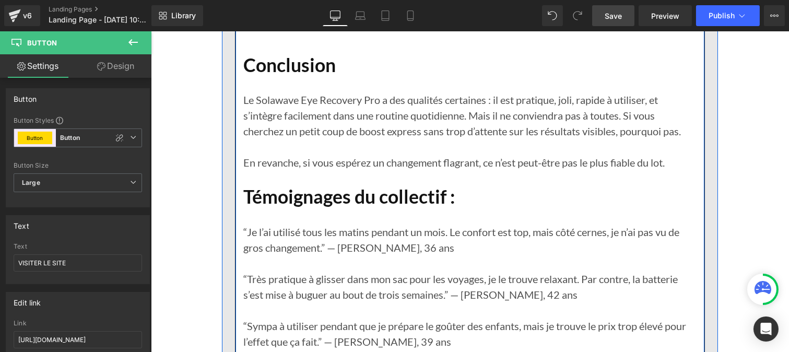
scroll to position [4084, 0]
click at [405, 22] on div at bounding box center [469, 21] width 453 height 3
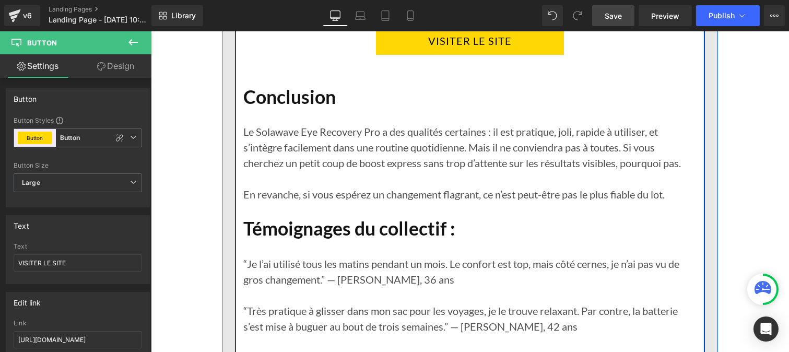
scroll to position [4051, 0]
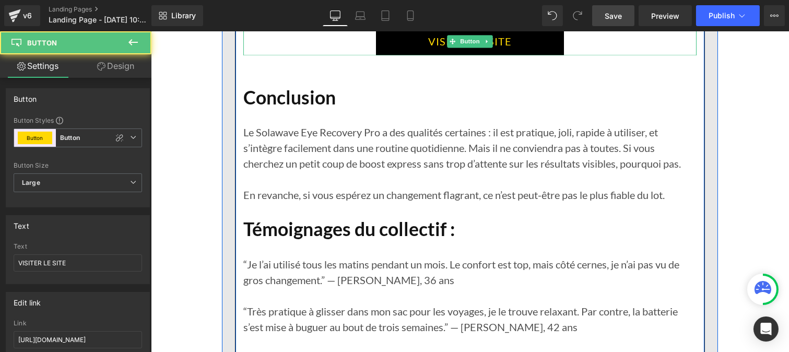
click at [396, 55] on link "VISITER LE SITE" at bounding box center [470, 41] width 188 height 28
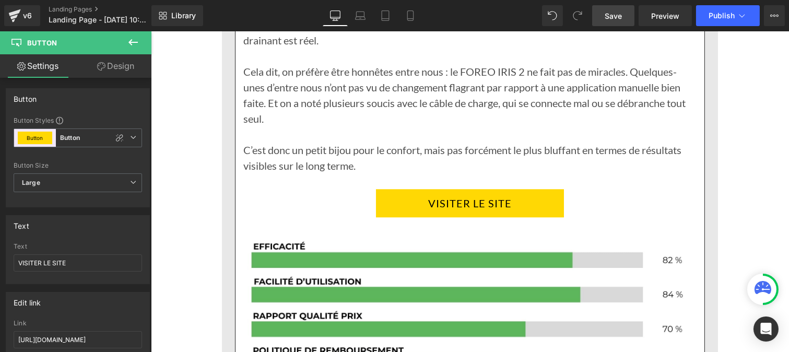
scroll to position [4915, 0]
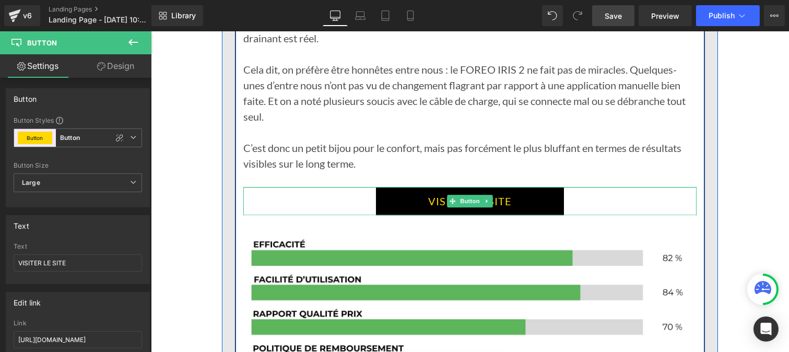
click at [400, 215] on link "VISITER LE SITE" at bounding box center [470, 201] width 188 height 28
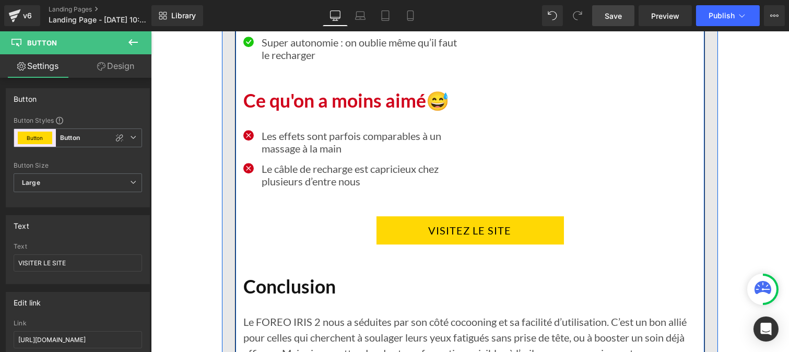
scroll to position [5445, 0]
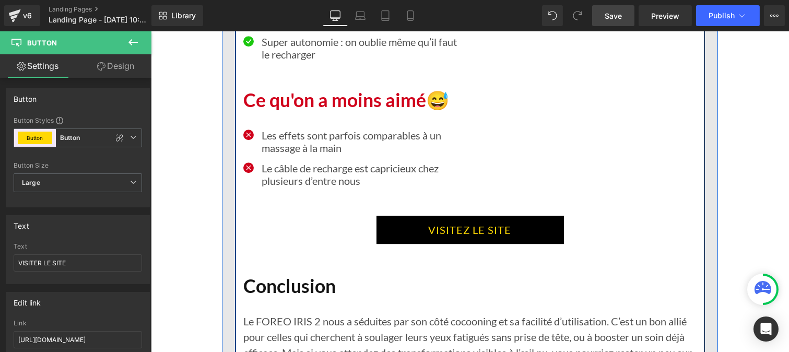
click at [399, 237] on link "VISITEZ LE SITE" at bounding box center [470, 230] width 188 height 28
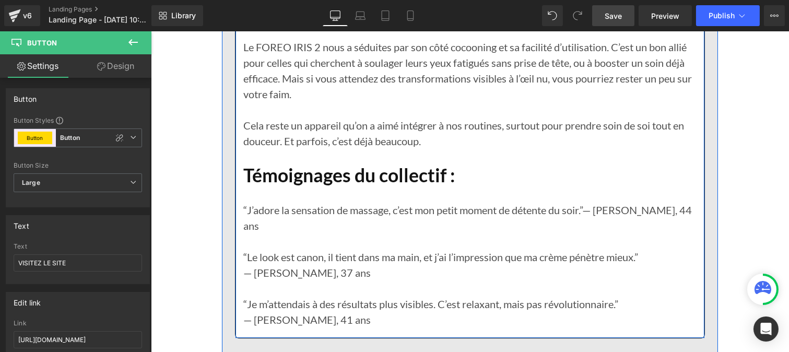
scroll to position [5720, 0]
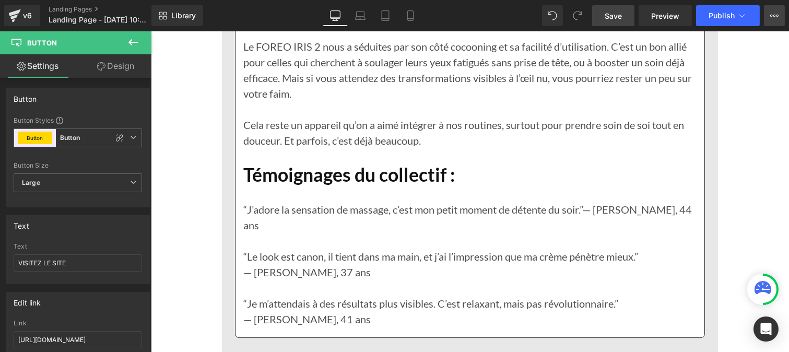
click at [778, 22] on button "View Live Page View with current Template Save Template to Library Schedule Pub…" at bounding box center [774, 15] width 21 height 21
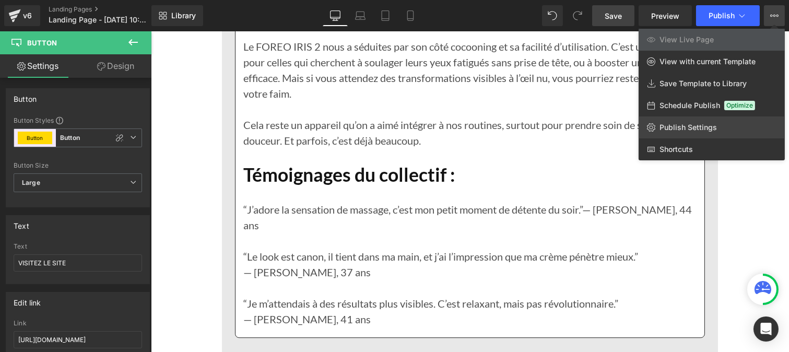
click at [693, 127] on span "Publish Settings" at bounding box center [688, 127] width 57 height 9
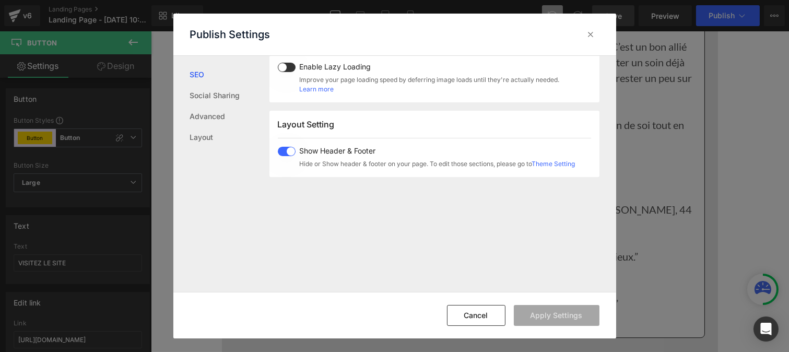
scroll to position [577, 0]
click at [287, 148] on span at bounding box center [287, 150] width 18 height 9
click at [542, 321] on button "Apply Settings" at bounding box center [557, 315] width 86 height 21
click at [590, 38] on icon at bounding box center [591, 34] width 10 height 10
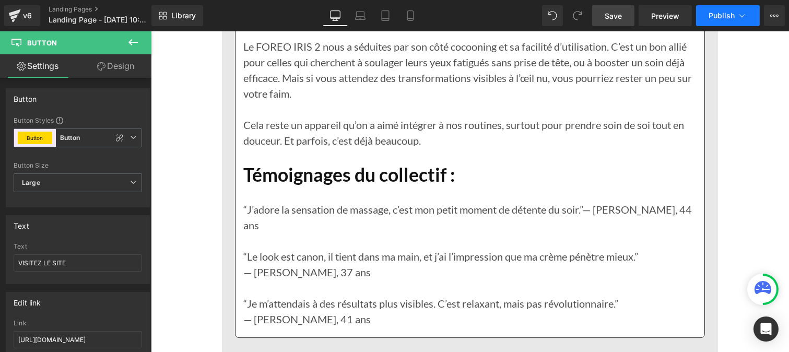
click at [710, 16] on span "Publish" at bounding box center [722, 15] width 26 height 8
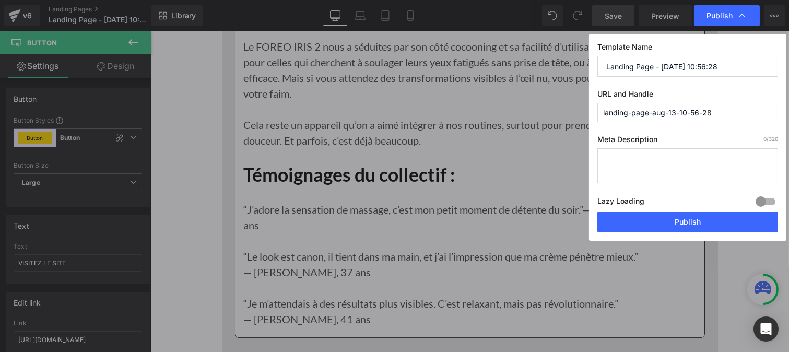
click at [682, 67] on input "Landing Page - Aug 13, 10:56:28" at bounding box center [688, 66] width 181 height 21
paste input "les patches anti cerne"
type input "les patches anti cerne"
click at [633, 108] on input "landing-page-aug-13-10-56-28" at bounding box center [688, 112] width 181 height 19
paste input "patch-anti-cernes"
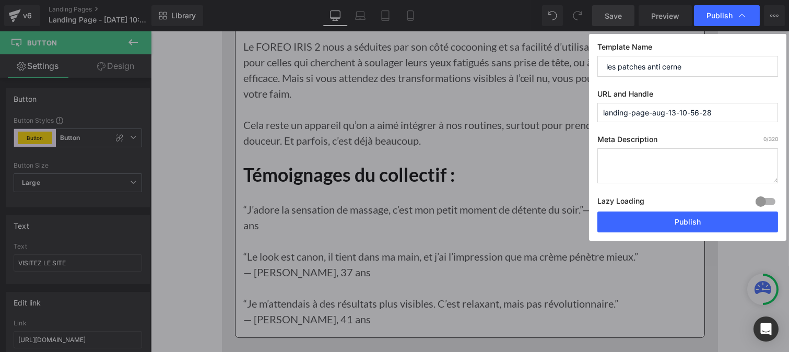
type input "patch-anti-cernes"
click at [677, 228] on button "Publish" at bounding box center [688, 222] width 181 height 21
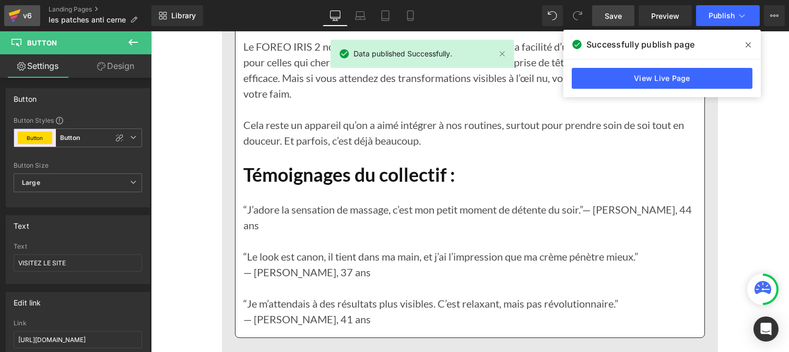
click at [23, 24] on link "v6" at bounding box center [22, 15] width 36 height 21
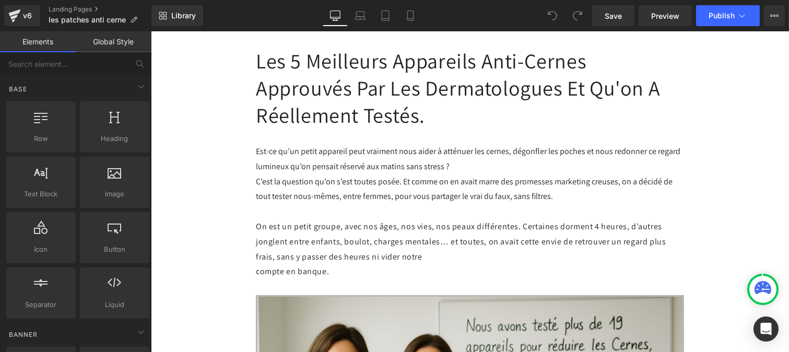
click at [713, 20] on button "Publish" at bounding box center [728, 15] width 64 height 21
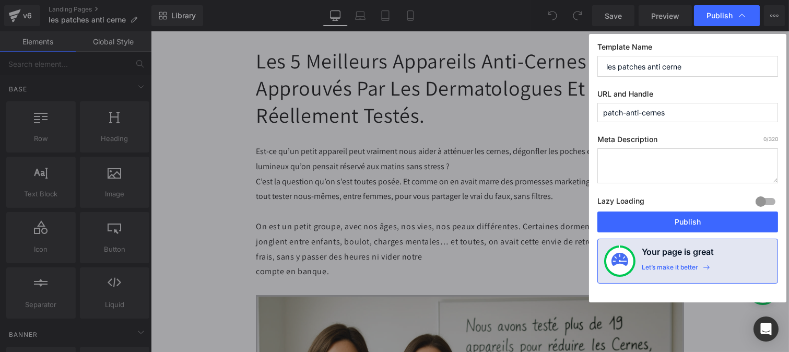
click at [691, 72] on input "les patches anti cerne" at bounding box center [688, 66] width 181 height 21
click at [638, 113] on input "patch-anti-cernes" at bounding box center [688, 112] width 181 height 19
